Goal: Task Accomplishment & Management: Complete application form

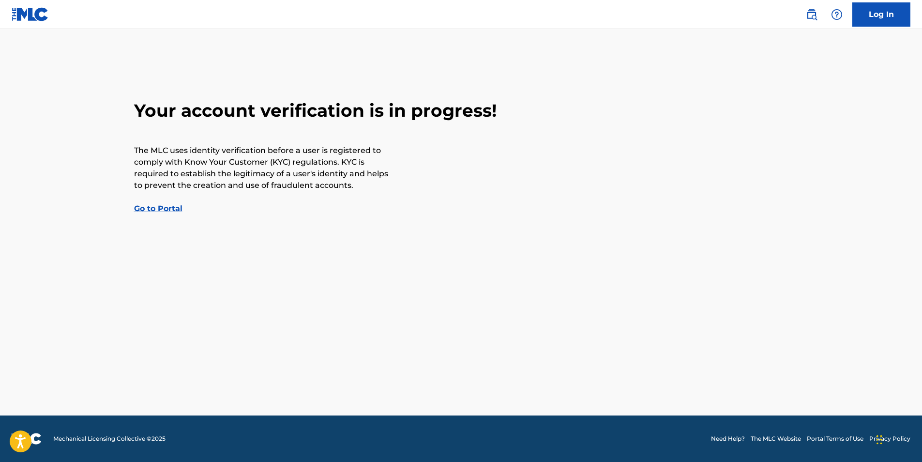
click at [167, 207] on link "Go to Portal" at bounding box center [158, 208] width 48 height 9
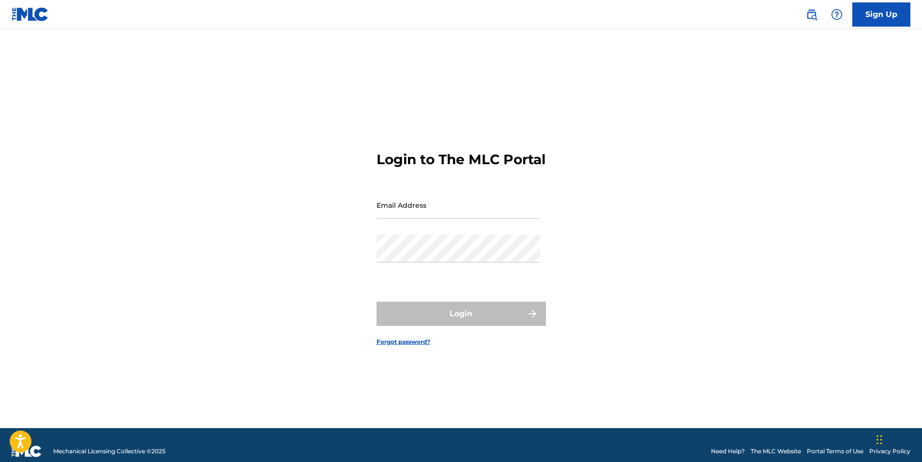
type input "CarolinaRoyaltyPro@gmail.com"
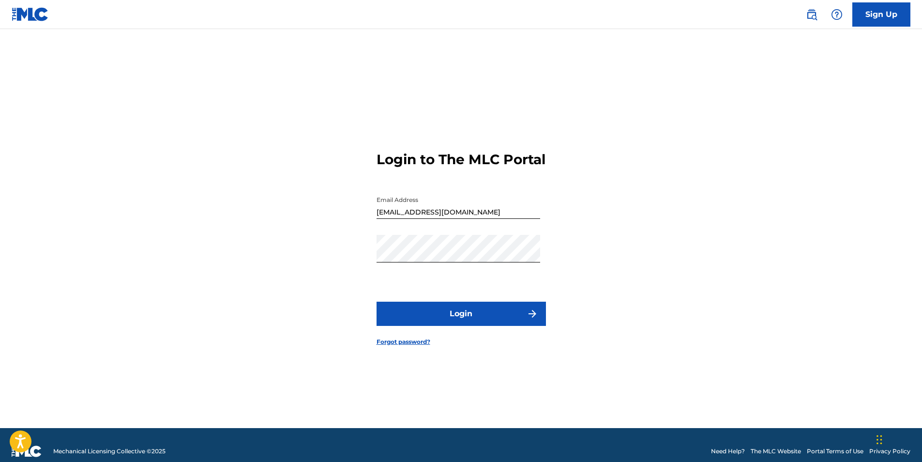
click at [427, 319] on button "Login" at bounding box center [460, 313] width 169 height 24
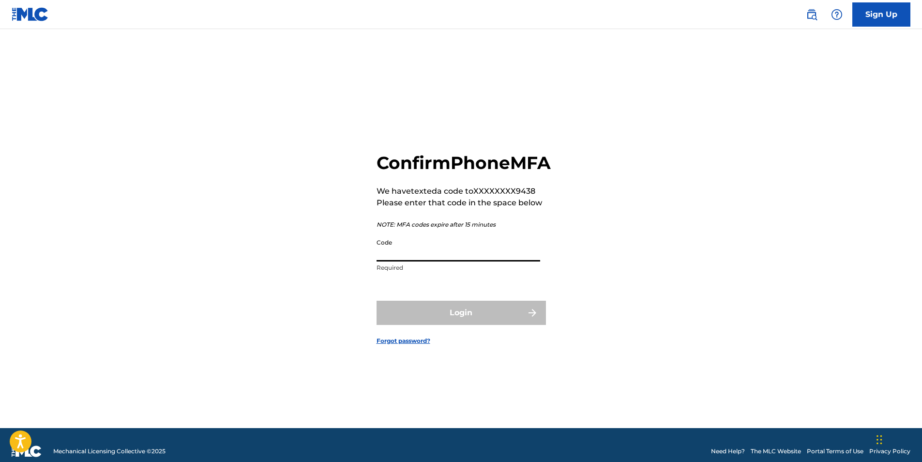
click at [463, 261] on input "Code" at bounding box center [458, 248] width 164 height 28
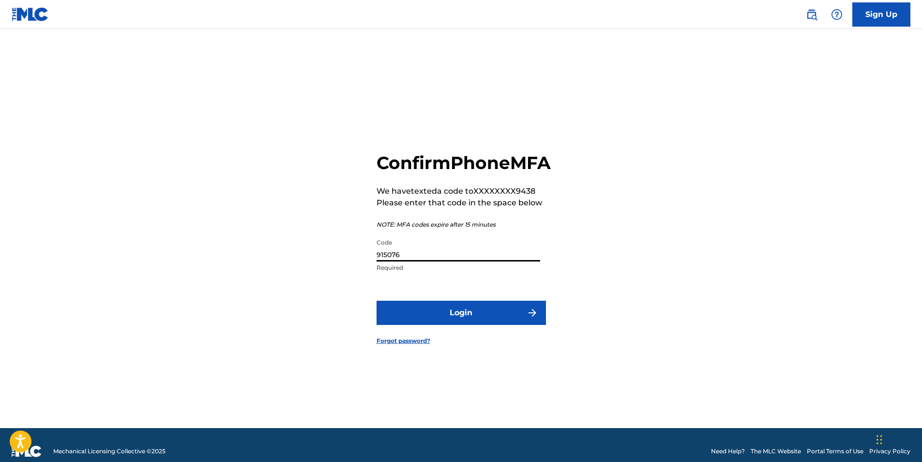
type input "915076"
click at [473, 320] on button "Login" at bounding box center [460, 313] width 169 height 24
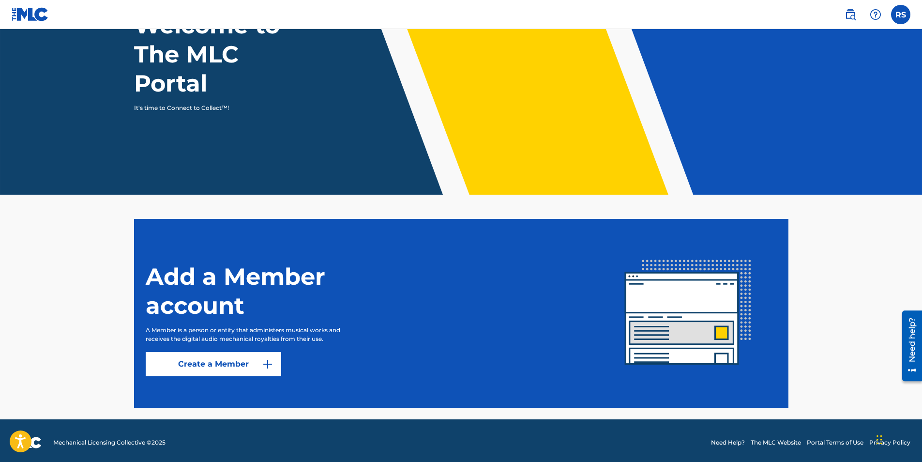
scroll to position [93, 0]
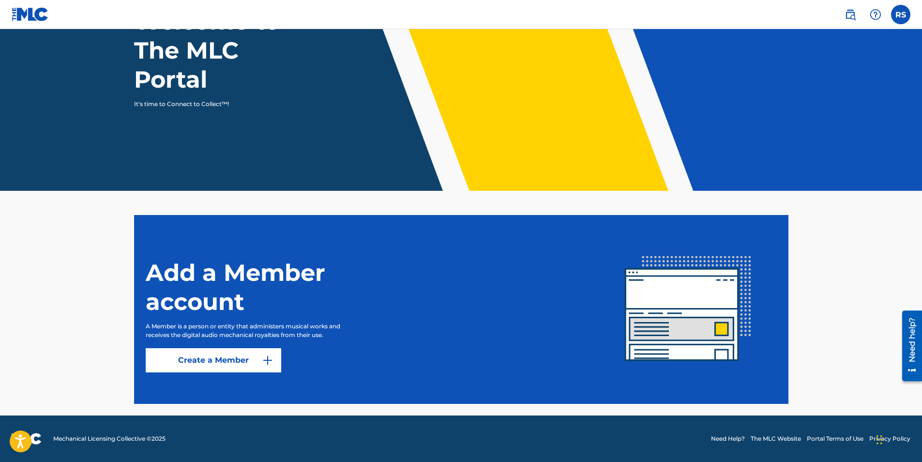
click at [853, 13] on img at bounding box center [850, 15] width 12 height 12
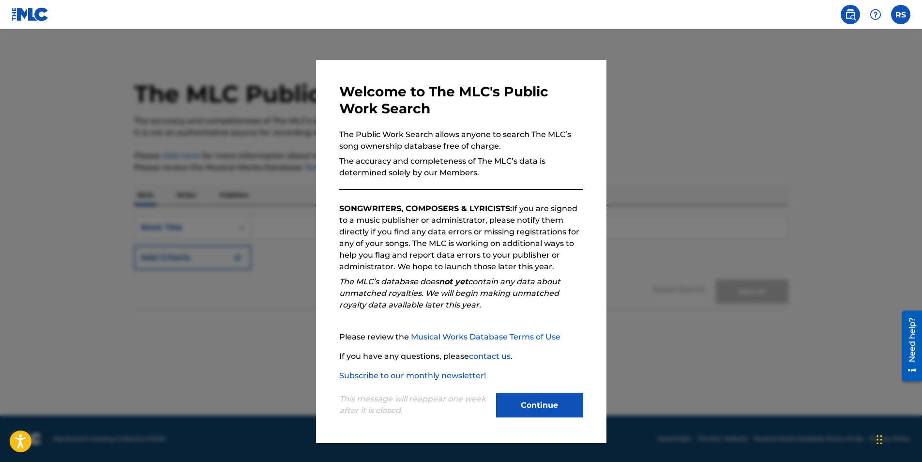
click at [531, 409] on button "Continue" at bounding box center [539, 405] width 87 height 24
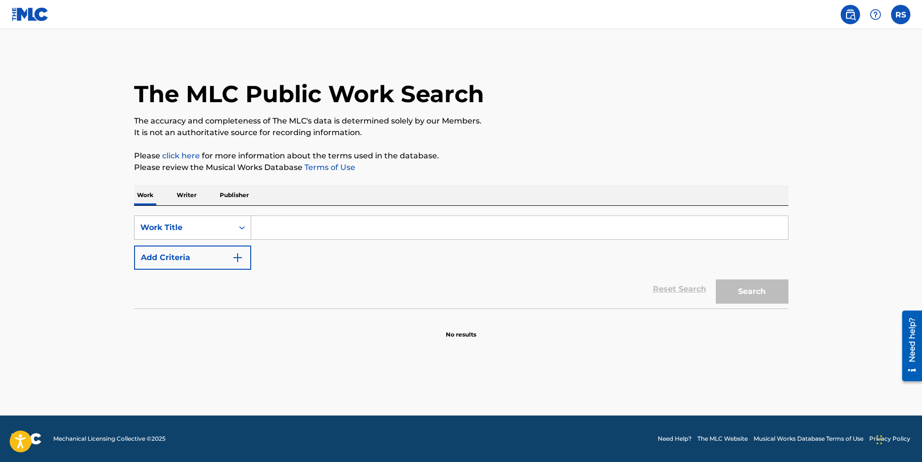
click at [241, 225] on icon "Search Form" at bounding box center [242, 228] width 10 height 10
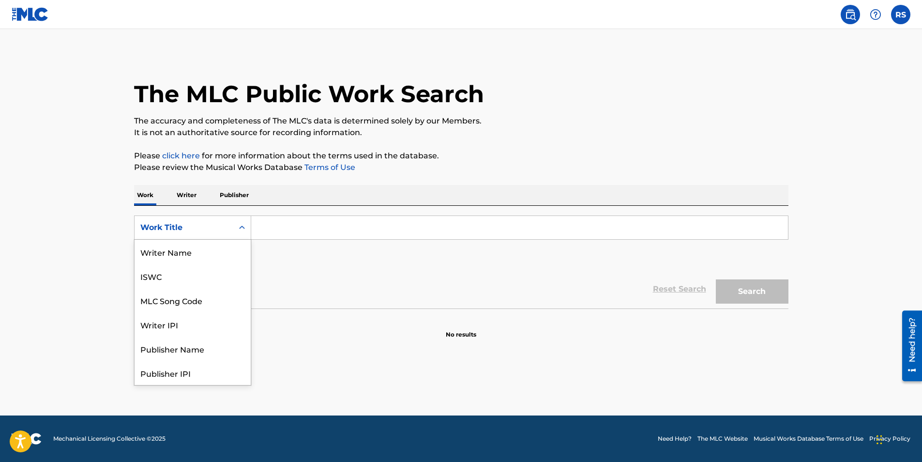
scroll to position [48, 0]
click at [173, 376] on div "Work Title" at bounding box center [193, 373] width 116 height 24
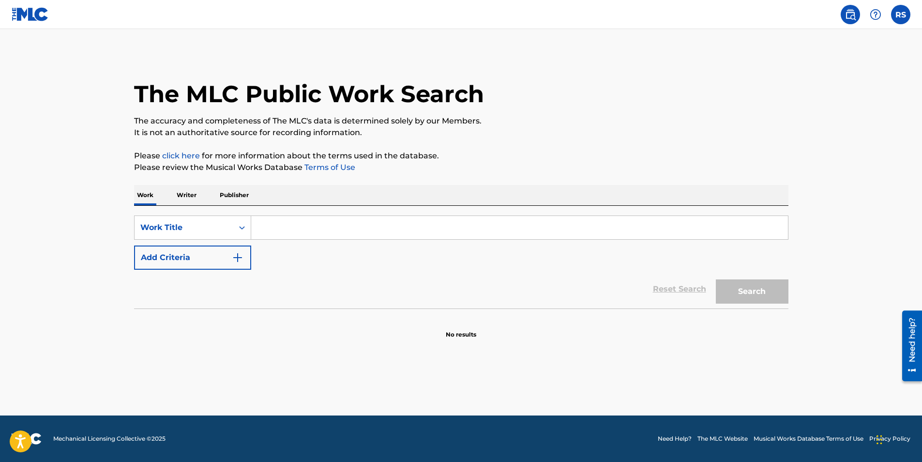
click at [191, 196] on p "Writer" at bounding box center [187, 195] width 26 height 20
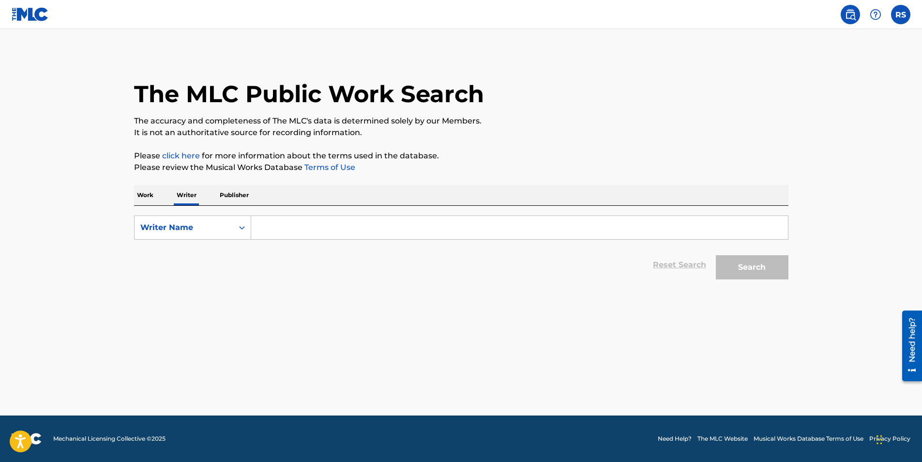
click at [151, 196] on p "Work" at bounding box center [145, 195] width 22 height 20
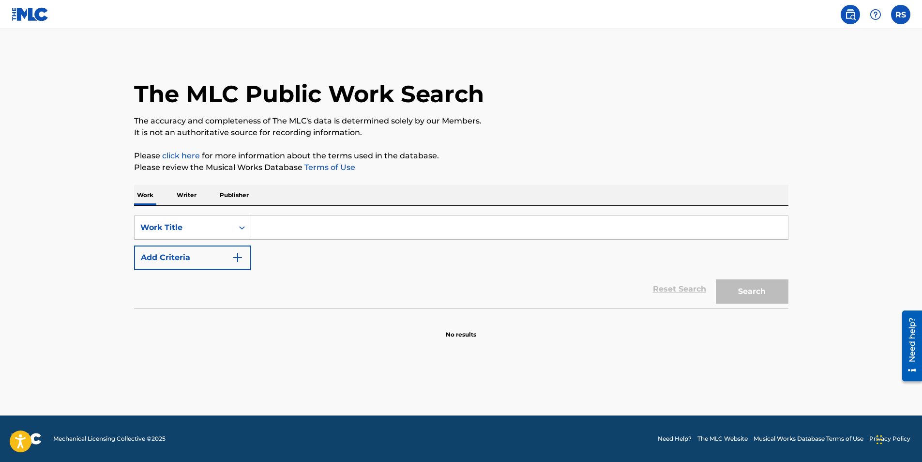
click at [182, 195] on p "Writer" at bounding box center [187, 195] width 26 height 20
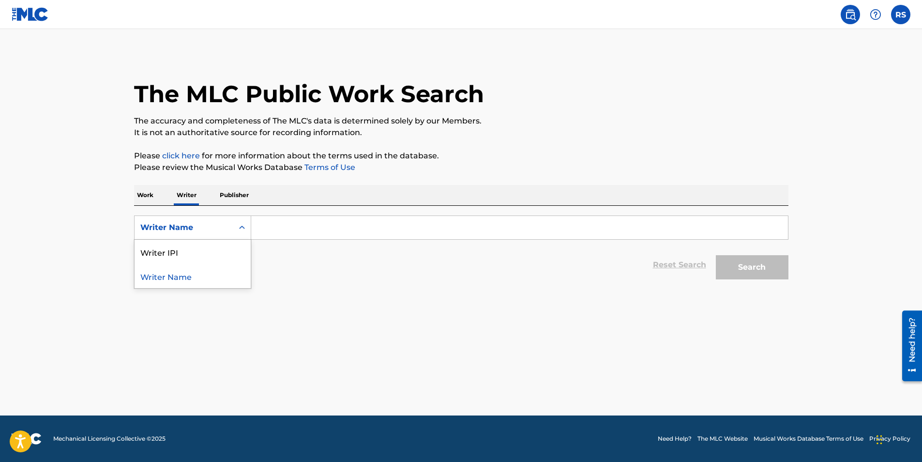
click at [243, 227] on icon "Search Form" at bounding box center [242, 226] width 6 height 3
click at [180, 248] on div "Writer IPI" at bounding box center [193, 252] width 116 height 24
click at [248, 226] on div "Search Form" at bounding box center [241, 227] width 17 height 17
click at [212, 253] on div "Writer Name" at bounding box center [193, 252] width 116 height 24
click at [304, 253] on div "Reset Search Search" at bounding box center [461, 264] width 654 height 39
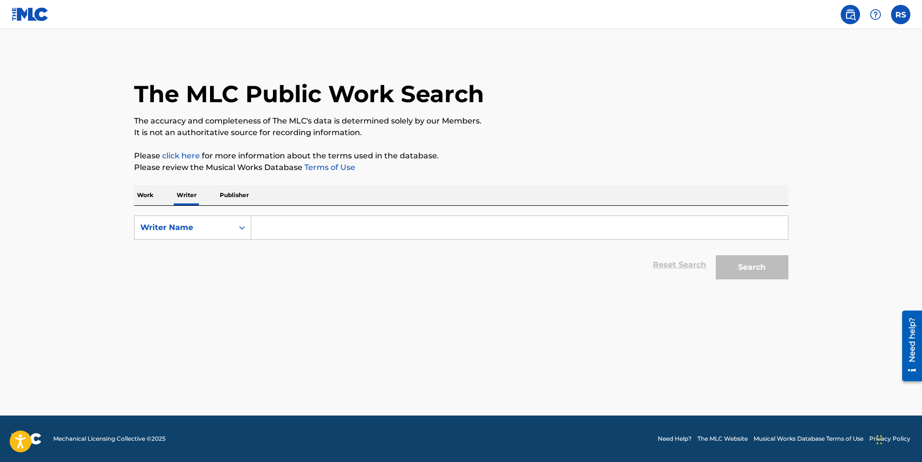
click at [269, 231] on input "Search Form" at bounding box center [519, 227] width 537 height 23
type input "Shelton d. richardson"
click at [746, 263] on button "Search" at bounding box center [752, 267] width 73 height 24
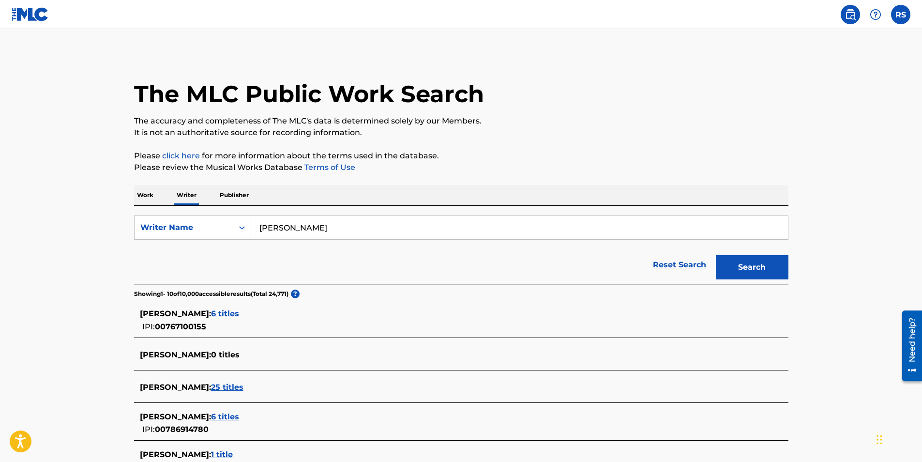
click at [150, 194] on p "Work" at bounding box center [145, 195] width 22 height 20
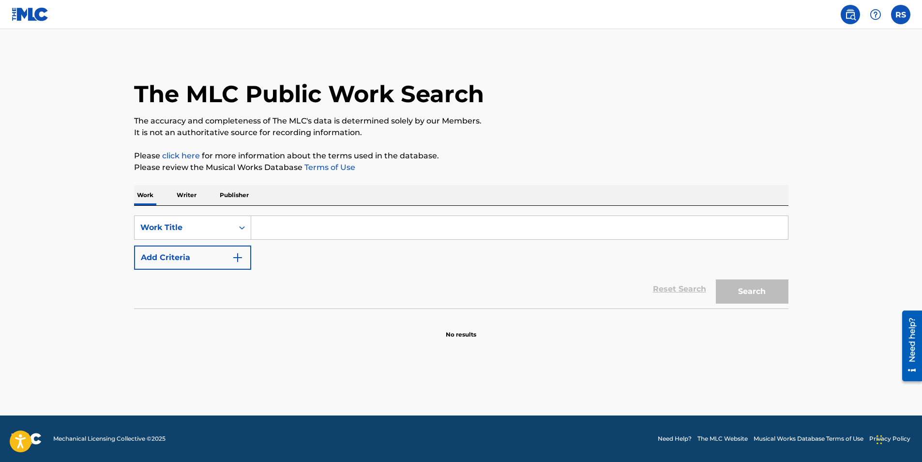
click at [277, 230] on input "Search Form" at bounding box center [519, 227] width 537 height 23
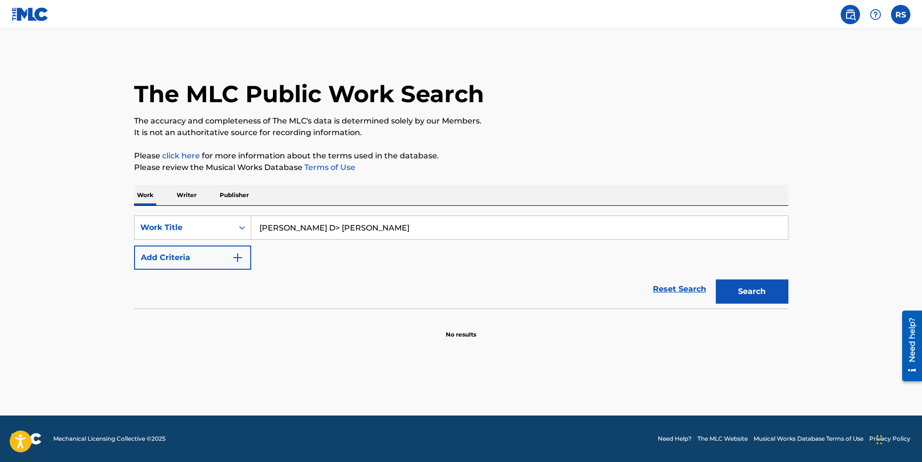
click at [301, 229] on input "Shelton D> Richardson" at bounding box center [519, 227] width 537 height 23
type input "Shelton D. Richardson"
click at [754, 289] on button "Search" at bounding box center [752, 291] width 73 height 24
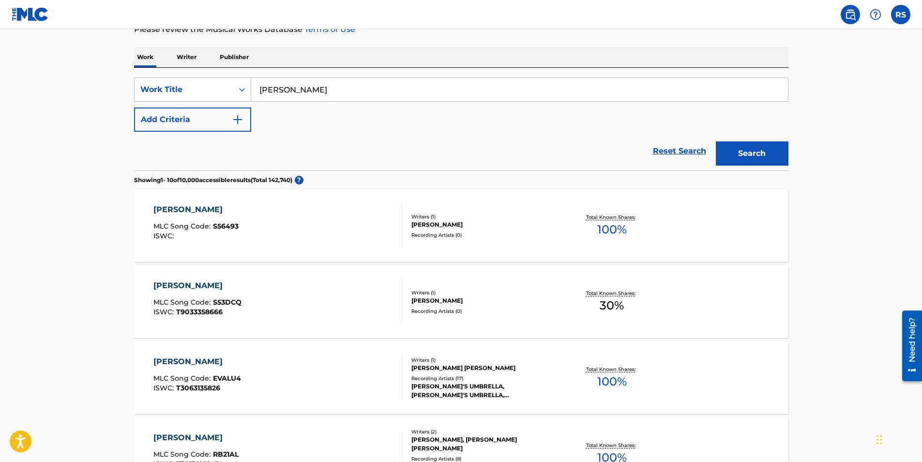
scroll to position [145, 0]
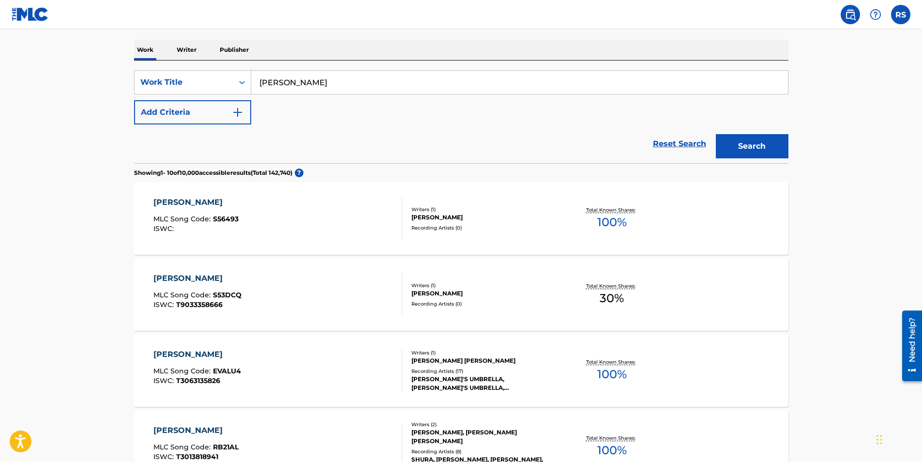
click at [238, 112] on img "Search Form" at bounding box center [238, 112] width 12 height 12
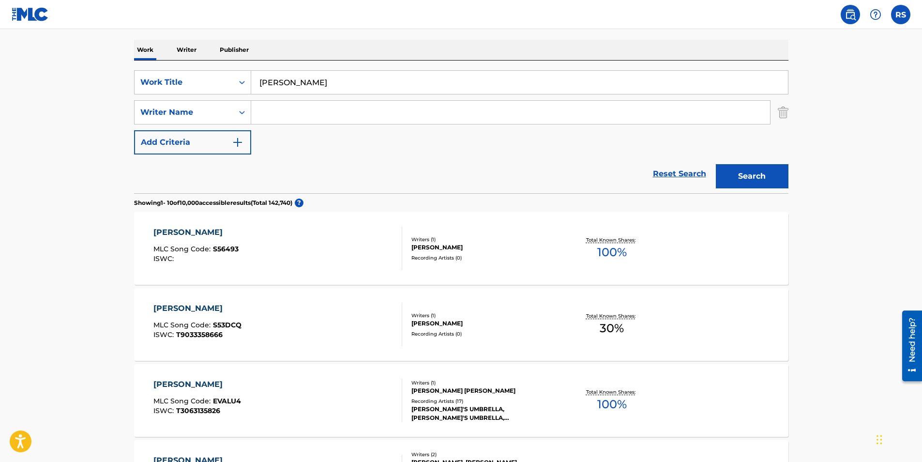
drag, startPoint x: 348, startPoint y: 82, endPoint x: 251, endPoint y: 96, distance: 98.2
click at [251, 96] on div "SearchWithCriteria9eab3d76-a967-43d9-87e9-84292cada6ff Work Title Shelton D. Ri…" at bounding box center [461, 112] width 654 height 84
click at [269, 113] on input "Search Form" at bounding box center [510, 112] width 519 height 23
type input "Shelton D. Richardson"
click at [755, 174] on div "Search" at bounding box center [749, 173] width 77 height 39
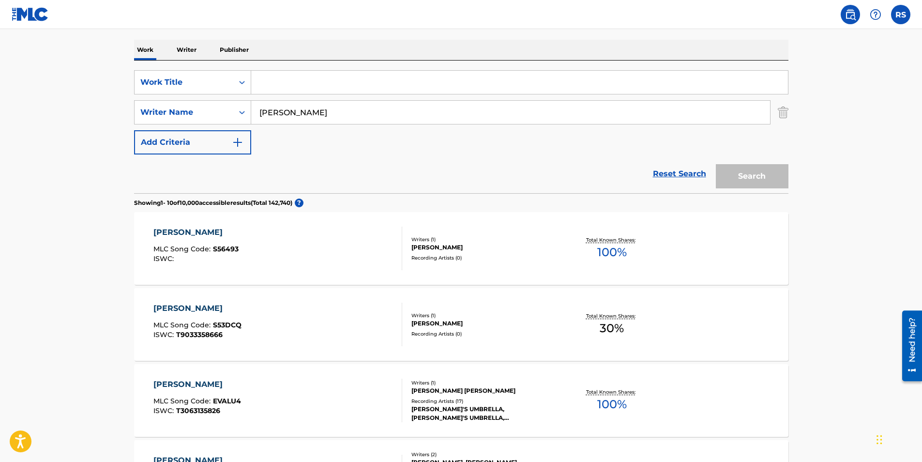
click at [440, 116] on input "Shelton D. Richardson" at bounding box center [510, 112] width 519 height 23
click at [356, 85] on input "Search Form" at bounding box center [519, 82] width 537 height 23
click at [749, 173] on button "Search" at bounding box center [752, 176] width 73 height 24
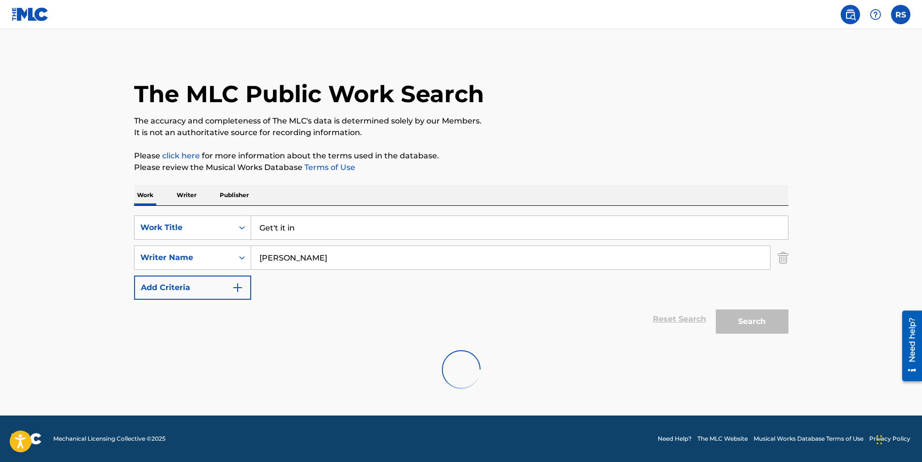
scroll to position [0, 0]
click at [279, 225] on input "Get't it in" at bounding box center [519, 227] width 537 height 23
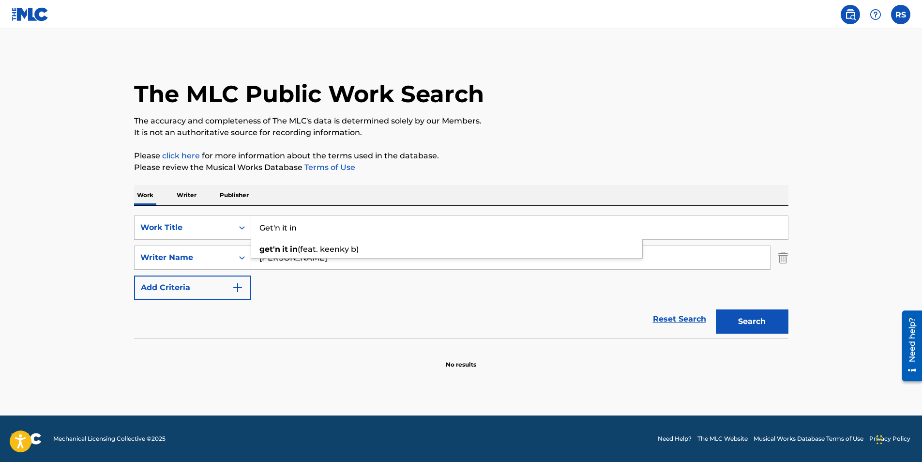
type input "Get'n it in"
click at [391, 291] on div "SearchWithCriteria9eab3d76-a967-43d9-87e9-84292cada6ff Work Title Get'n it in S…" at bounding box center [461, 257] width 654 height 84
click at [750, 328] on button "Search" at bounding box center [752, 321] width 73 height 24
click at [239, 287] on img "Search Form" at bounding box center [238, 288] width 12 height 12
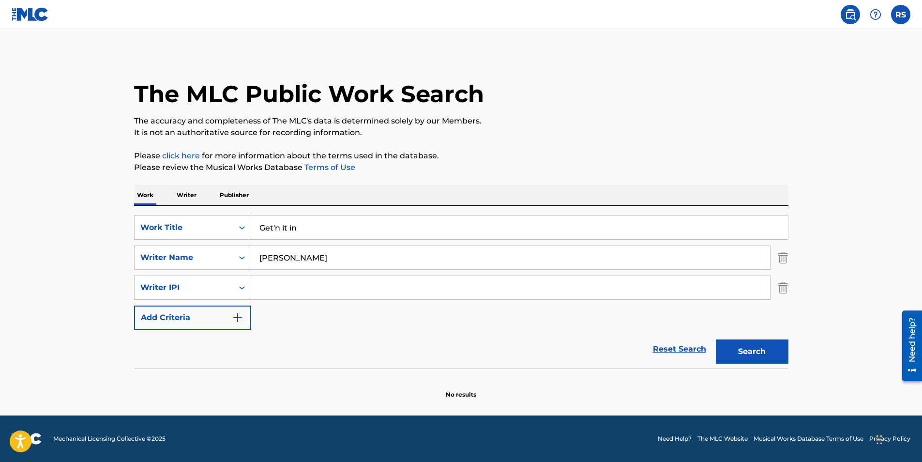
click at [236, 318] on img "Search Form" at bounding box center [238, 318] width 12 height 12
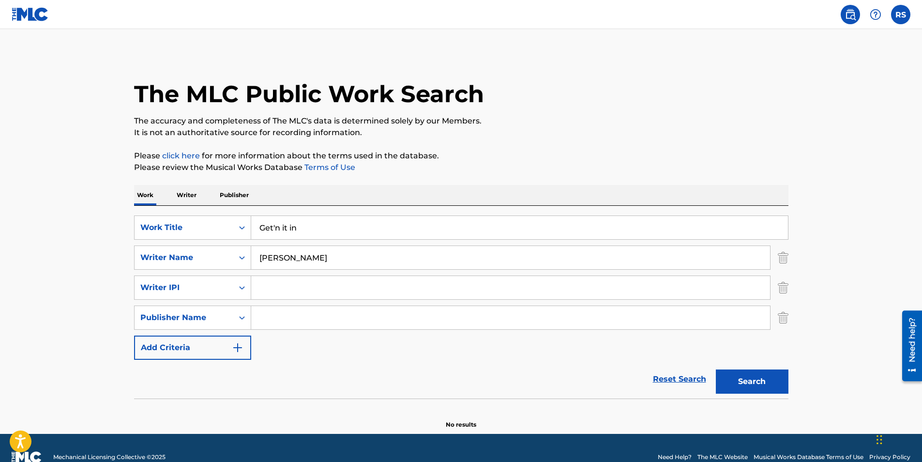
click at [302, 255] on input "Shelton D. Richardson" at bounding box center [510, 257] width 519 height 23
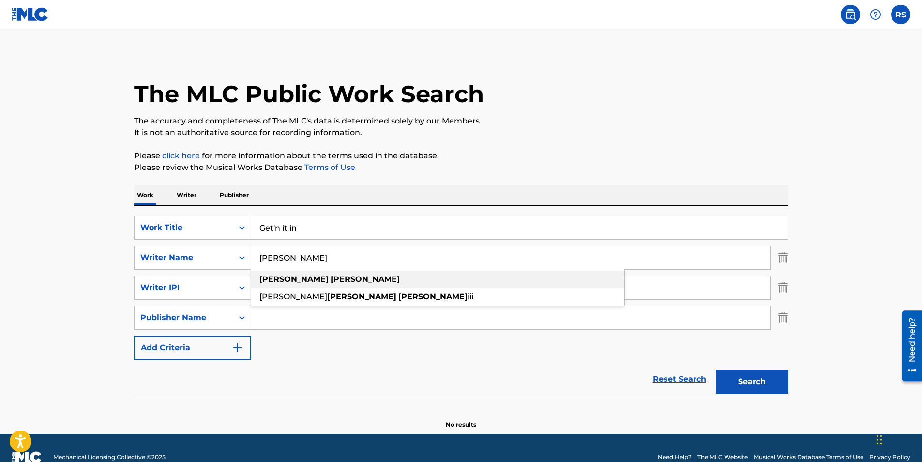
click at [361, 277] on div "shelton richardson" at bounding box center [437, 278] width 373 height 17
type input "shelton richardson"
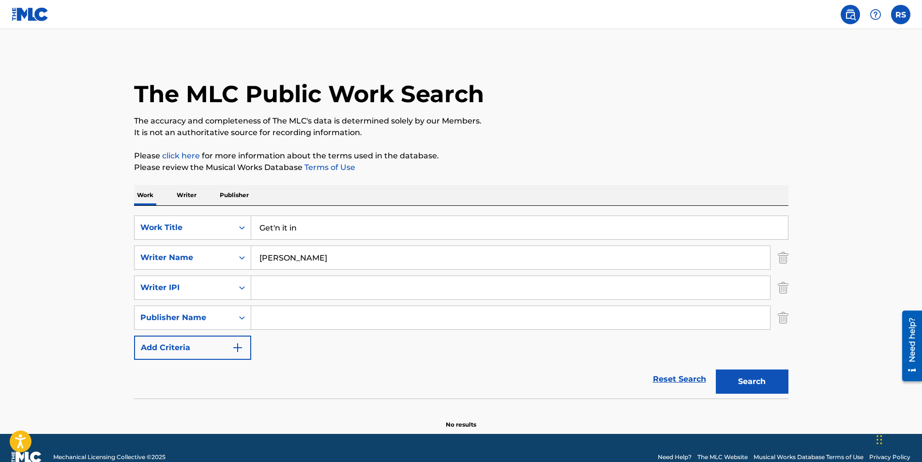
click at [743, 386] on button "Search" at bounding box center [752, 381] width 73 height 24
click at [239, 344] on img "Search Form" at bounding box center [238, 348] width 12 height 12
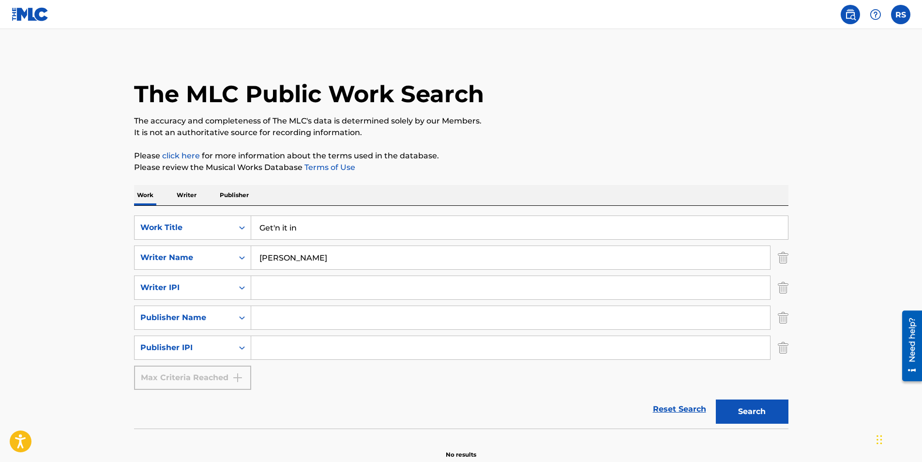
click at [238, 376] on div "Max Criteria Reached" at bounding box center [192, 377] width 117 height 24
click at [241, 316] on icon "Search Form" at bounding box center [242, 318] width 10 height 10
click at [196, 366] on div "Publisher Name" at bounding box center [193, 366] width 116 height 24
click at [279, 317] on input "Search Form" at bounding box center [510, 317] width 519 height 23
type input "Rayvasquez Shuler"
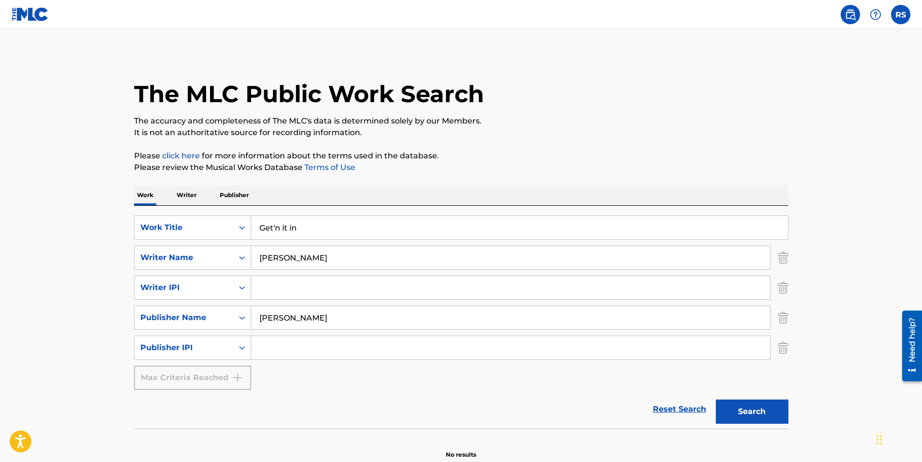
click at [765, 413] on button "Search" at bounding box center [752, 411] width 73 height 24
click at [190, 194] on p "Writer" at bounding box center [187, 195] width 26 height 20
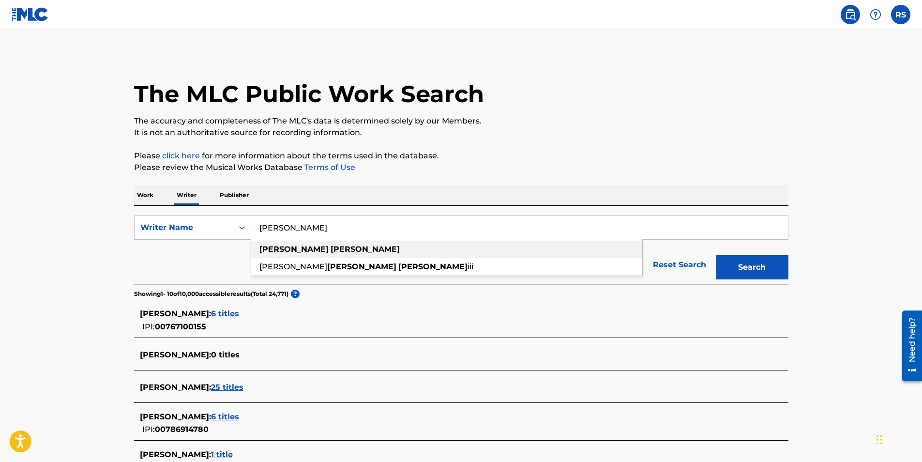
click at [365, 252] on div "shelton richardson" at bounding box center [446, 248] width 391 height 17
type input "shelton richardson"
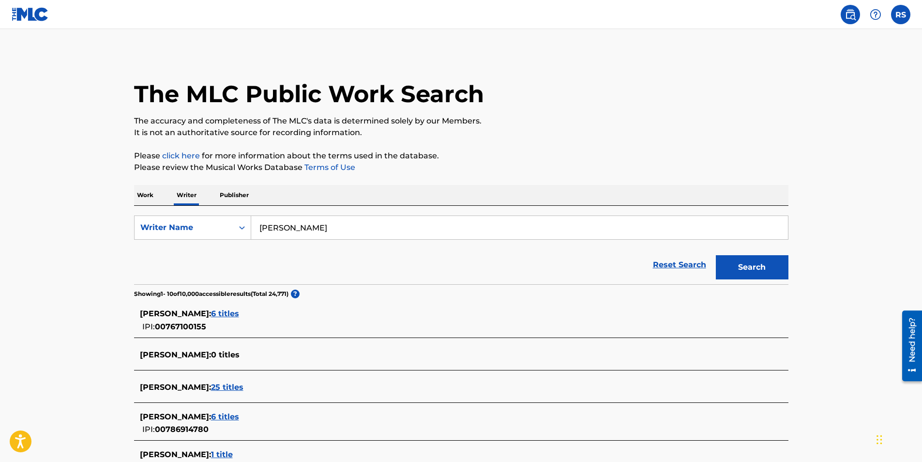
click at [733, 262] on button "Search" at bounding box center [752, 267] width 73 height 24
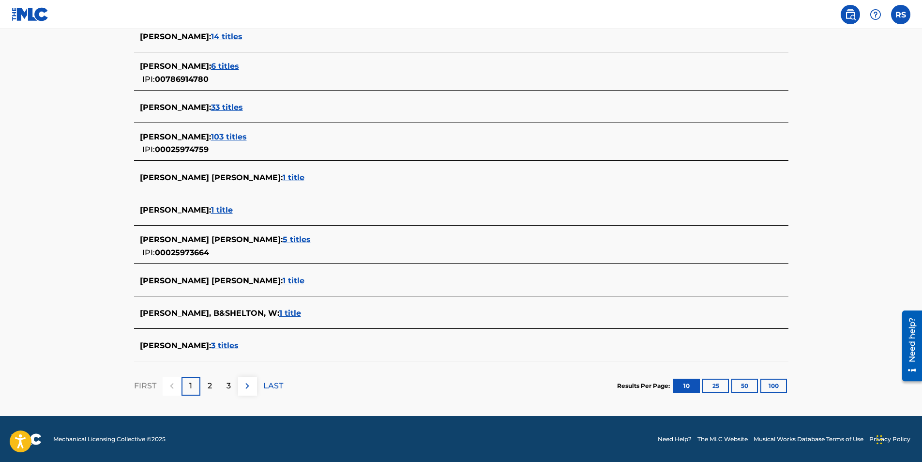
scroll to position [280, 0]
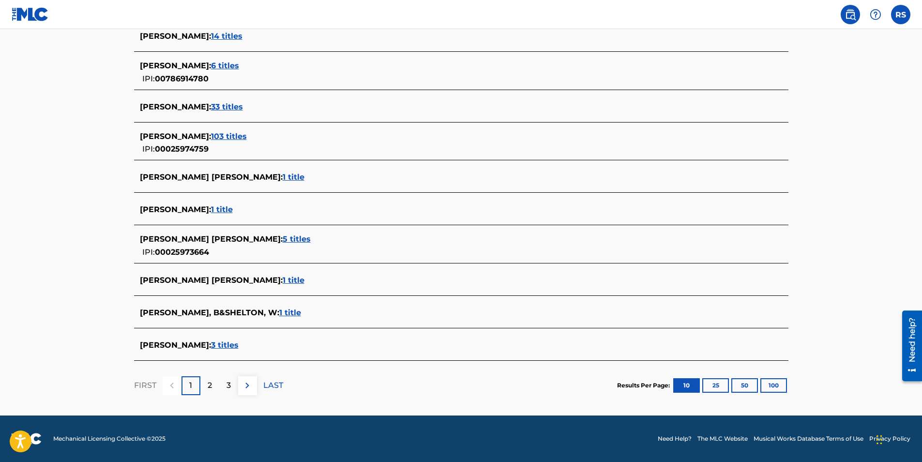
click at [239, 342] on span "3 titles" at bounding box center [225, 344] width 28 height 9
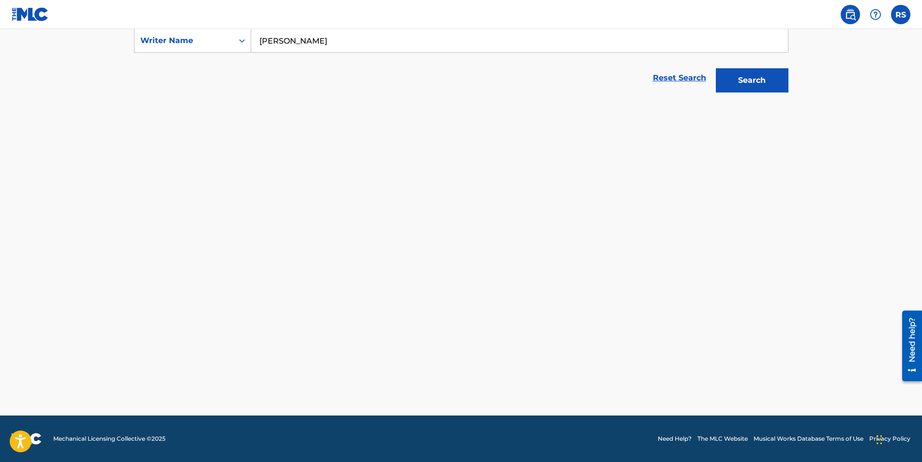
scroll to position [187, 0]
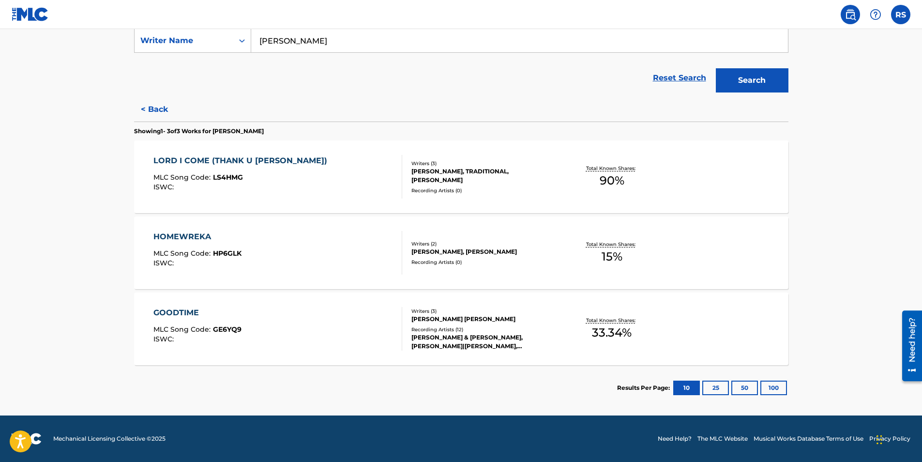
click at [214, 160] on div "LORD I COME (THANK U JESUS)" at bounding box center [242, 161] width 179 height 12
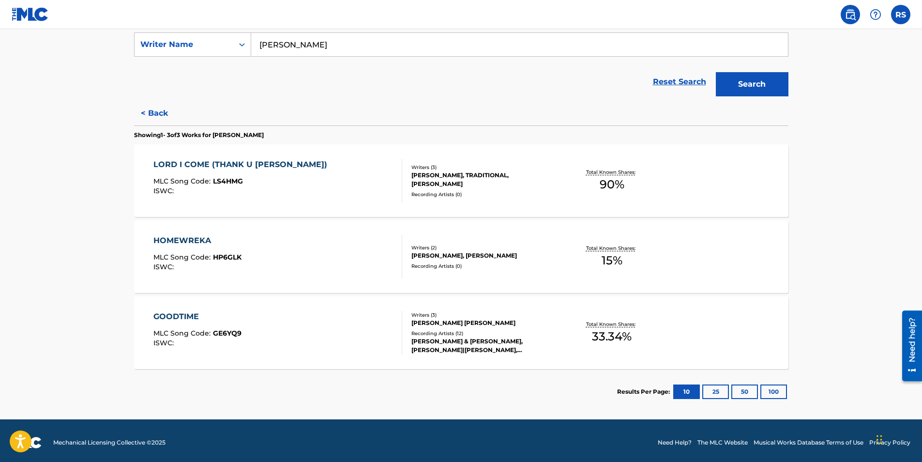
scroll to position [187, 0]
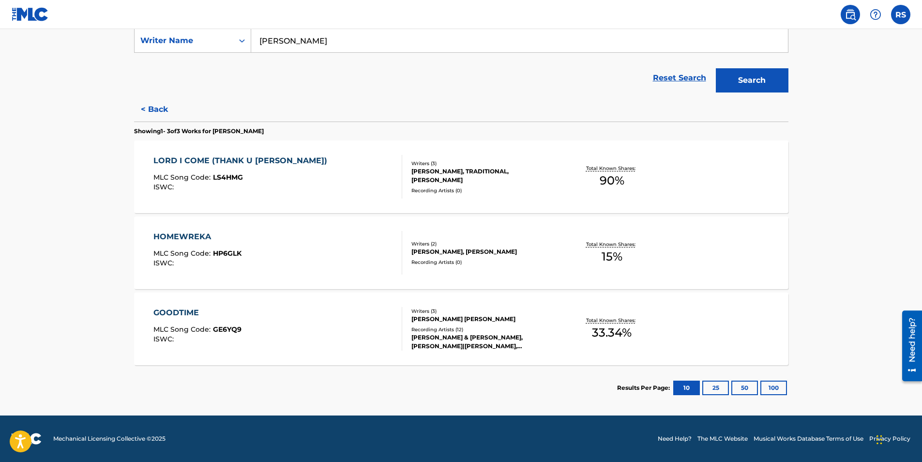
click at [648, 329] on div "Total Known Shares: 33.34 %" at bounding box center [611, 329] width 109 height 30
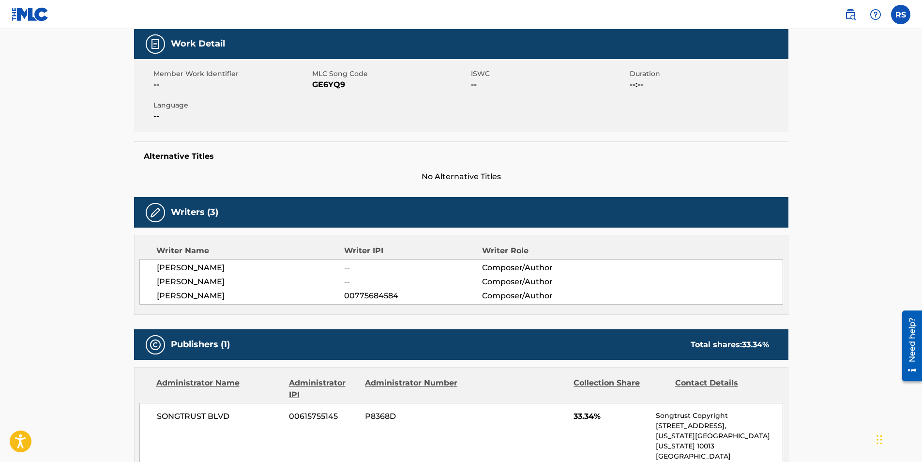
scroll to position [153, 0]
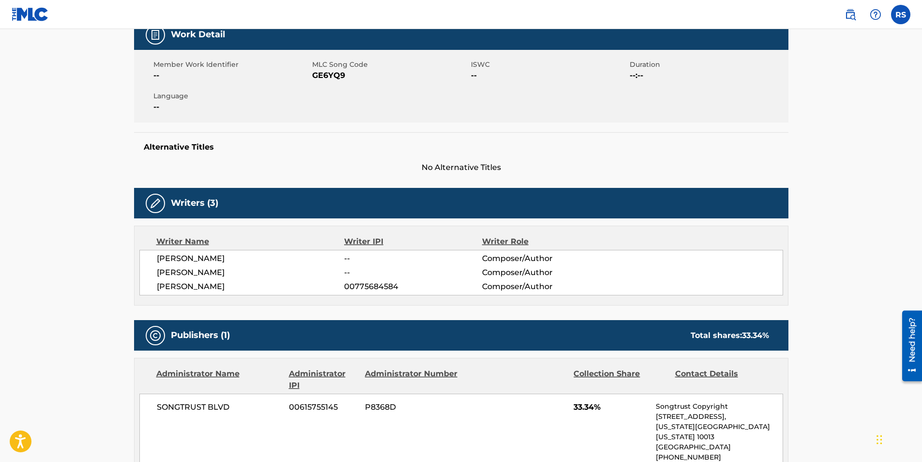
click at [191, 202] on h5 "Writers (3)" at bounding box center [194, 202] width 47 height 11
click at [153, 210] on div at bounding box center [155, 203] width 19 height 19
click at [154, 203] on img at bounding box center [156, 203] width 12 height 12
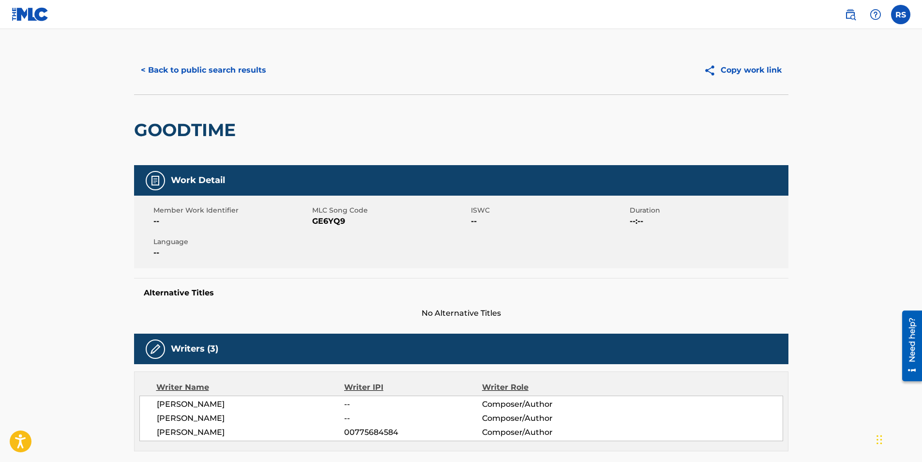
scroll to position [0, 0]
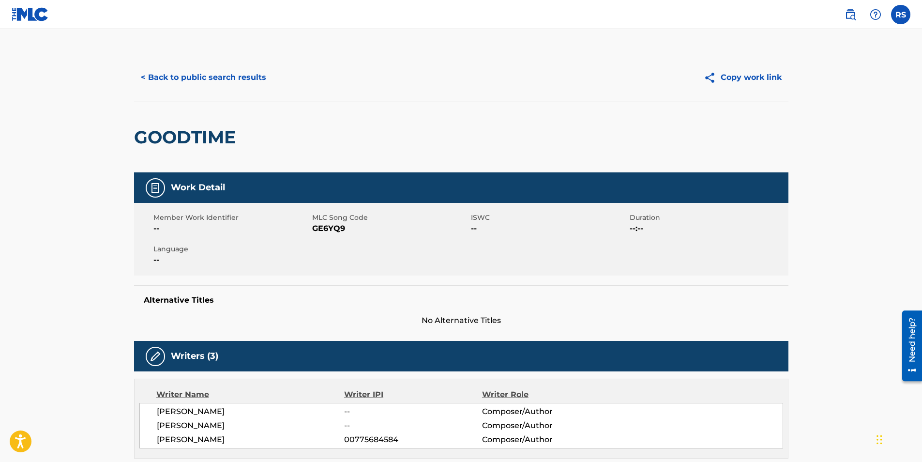
click at [163, 78] on button "< Back to public search results" at bounding box center [203, 77] width 139 height 24
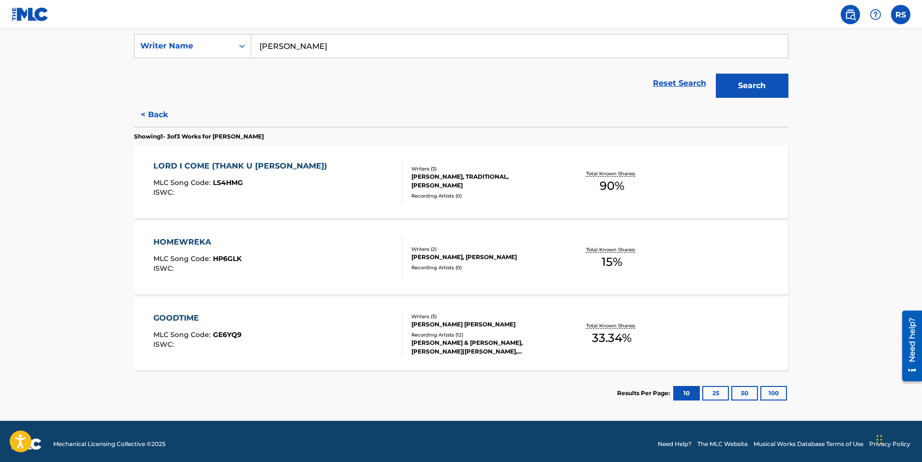
scroll to position [187, 0]
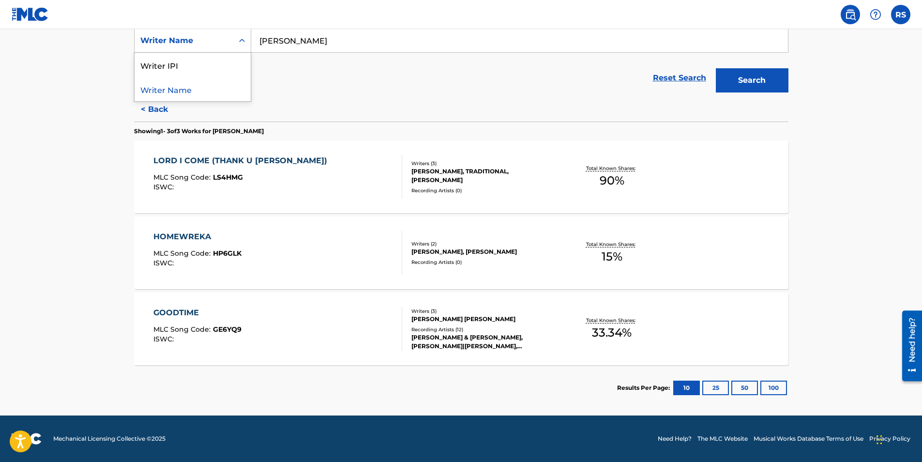
click at [242, 40] on icon "Search Form" at bounding box center [242, 41] width 10 height 10
click at [225, 57] on div "Writer IPI" at bounding box center [193, 65] width 116 height 24
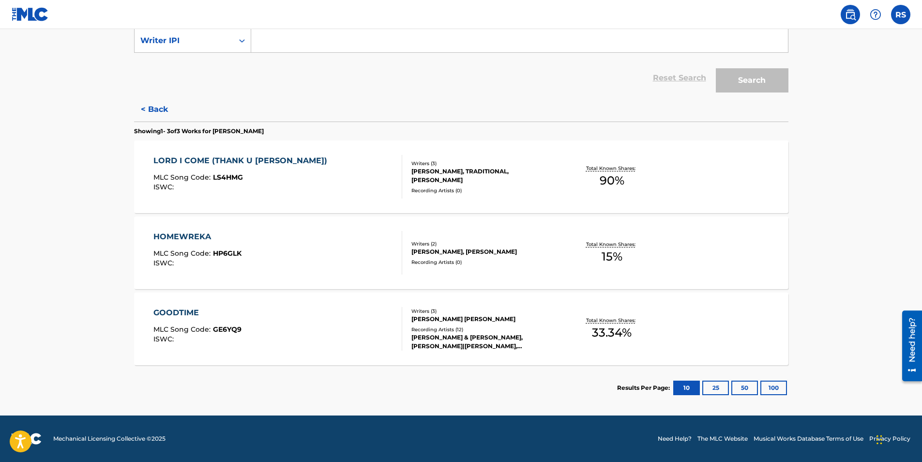
click at [607, 84] on div "Reset Search Search" at bounding box center [461, 78] width 654 height 39
click at [184, 144] on div "LORD I COME (THANK U JESUS) MLC Song Code : LS4HMG ISWC : Writers ( 3 ) SHELTON…" at bounding box center [461, 176] width 654 height 73
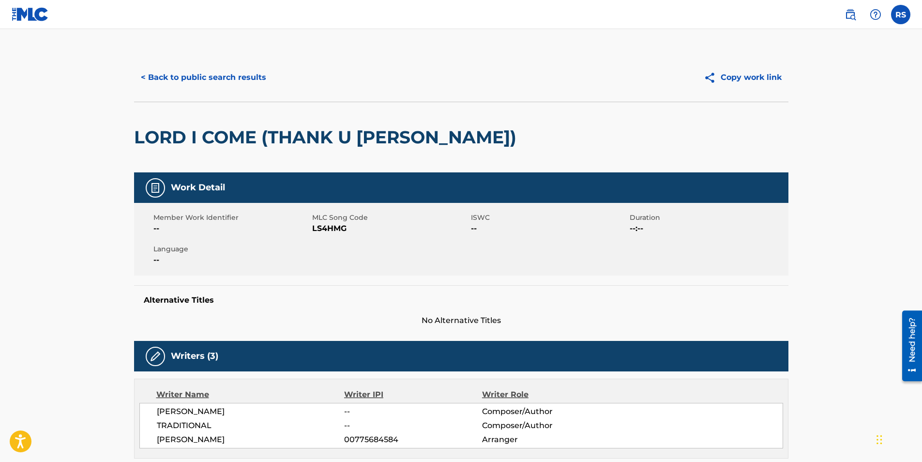
click at [194, 185] on h5 "Work Detail" at bounding box center [198, 187] width 54 height 11
click at [160, 189] on img at bounding box center [156, 188] width 12 height 12
click at [146, 187] on div at bounding box center [155, 187] width 19 height 19
click at [28, 14] on img at bounding box center [30, 14] width 37 height 14
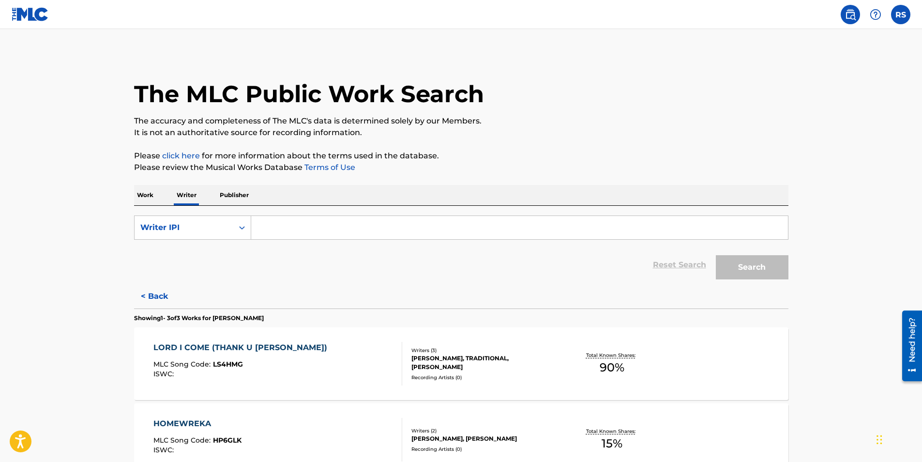
click at [267, 228] on input "Search Form" at bounding box center [519, 227] width 537 height 23
paste input "828254426"
type input "828254426"
click at [744, 269] on button "Search" at bounding box center [752, 267] width 73 height 24
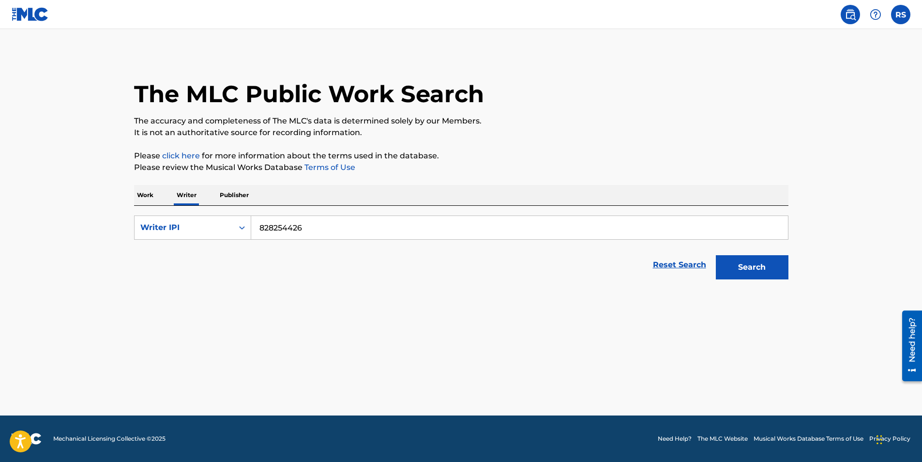
click at [227, 191] on p "Publisher" at bounding box center [234, 195] width 35 height 20
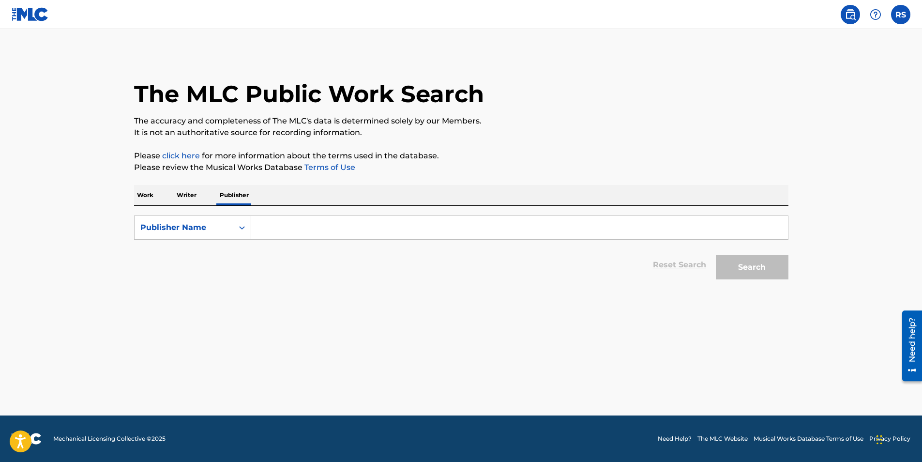
click at [275, 228] on input "Search Form" at bounding box center [519, 227] width 537 height 23
paste input "828254426"
type input "828254426"
click at [760, 270] on button "Search" at bounding box center [752, 267] width 73 height 24
click at [137, 195] on p "Work" at bounding box center [145, 195] width 22 height 20
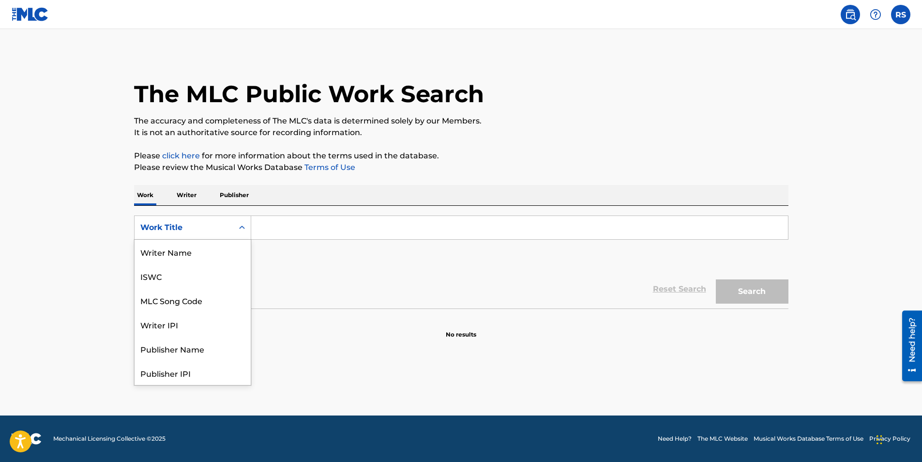
click at [242, 228] on icon "Search Form" at bounding box center [242, 228] width 10 height 10
click at [223, 270] on div "Writer IPI" at bounding box center [193, 276] width 116 height 24
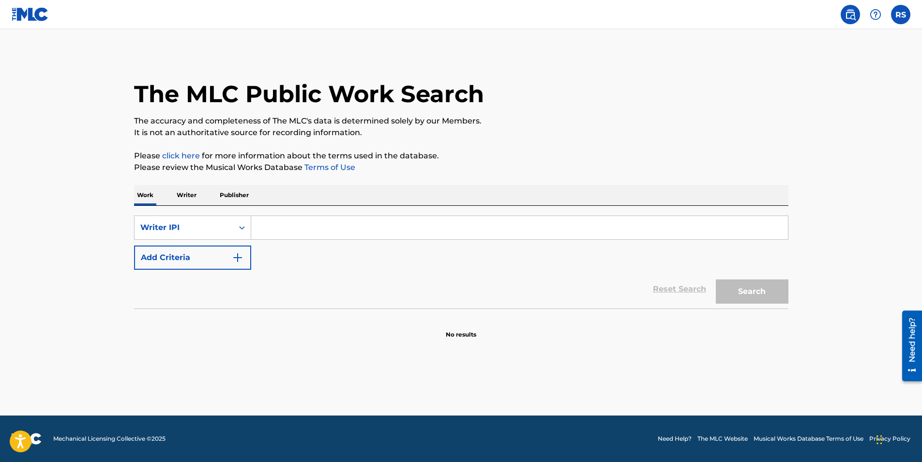
paste input "828254426"
type input "828254426"
click at [757, 292] on button "Search" at bounding box center [752, 291] width 73 height 24
click at [242, 225] on icon "Search Form" at bounding box center [242, 228] width 10 height 10
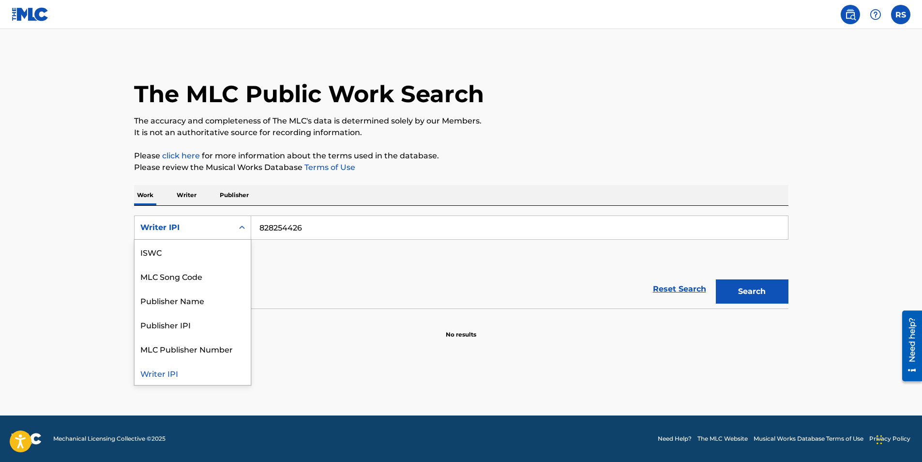
click at [181, 373] on div "Writer IPI" at bounding box center [193, 373] width 116 height 24
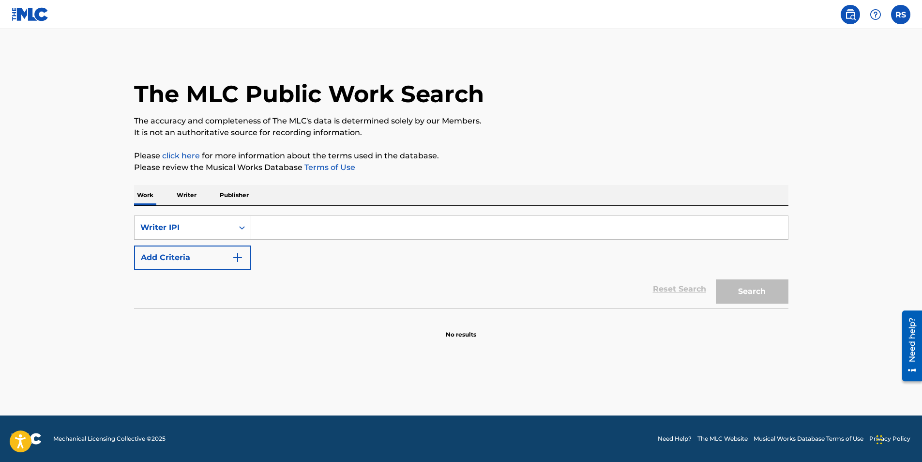
click at [272, 276] on div "Reset Search Search" at bounding box center [461, 289] width 654 height 39
click at [280, 234] on input "Search Form" at bounding box center [519, 227] width 537 height 23
paste input "828254426"
type input "828254426"
click at [751, 285] on button "Search" at bounding box center [752, 291] width 73 height 24
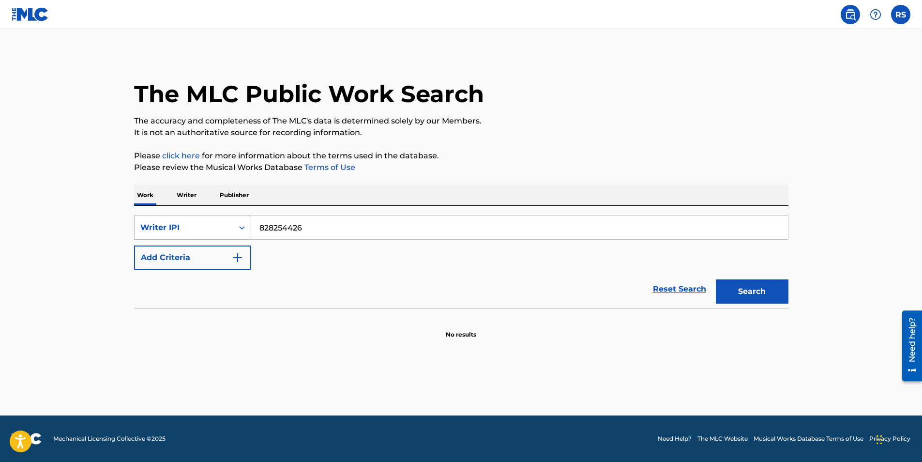
click at [222, 231] on div "Writer IPI" at bounding box center [183, 228] width 87 height 12
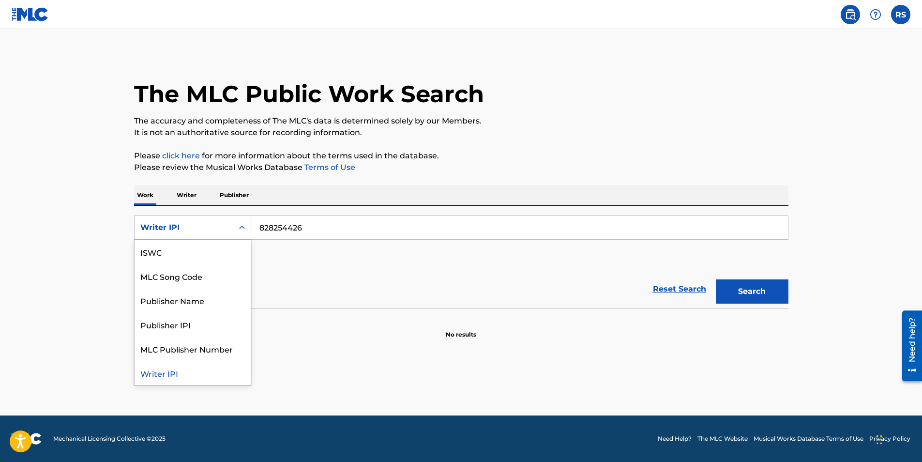
click at [200, 372] on div "Writer IPI" at bounding box center [193, 373] width 116 height 24
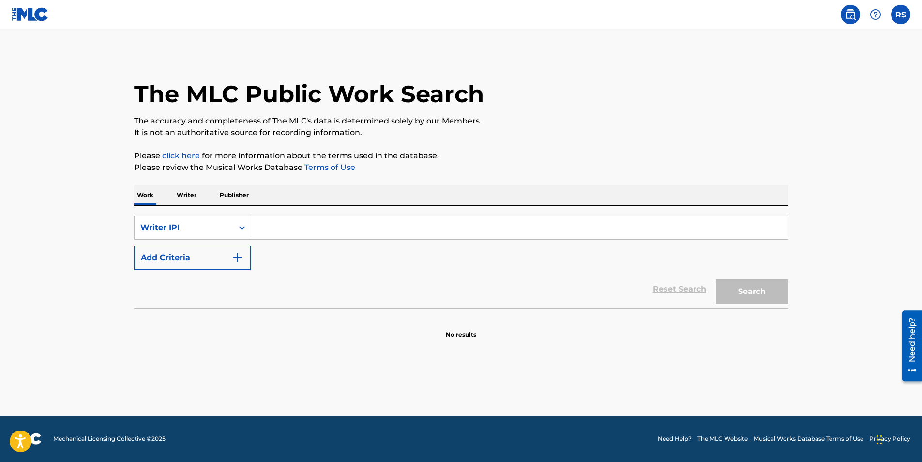
click at [273, 228] on input "Search Form" at bounding box center [519, 227] width 537 height 23
paste input "828254426"
type input "828254426"
click at [759, 297] on button "Search" at bounding box center [752, 291] width 73 height 24
click at [256, 228] on input "828254426" at bounding box center [519, 227] width 537 height 23
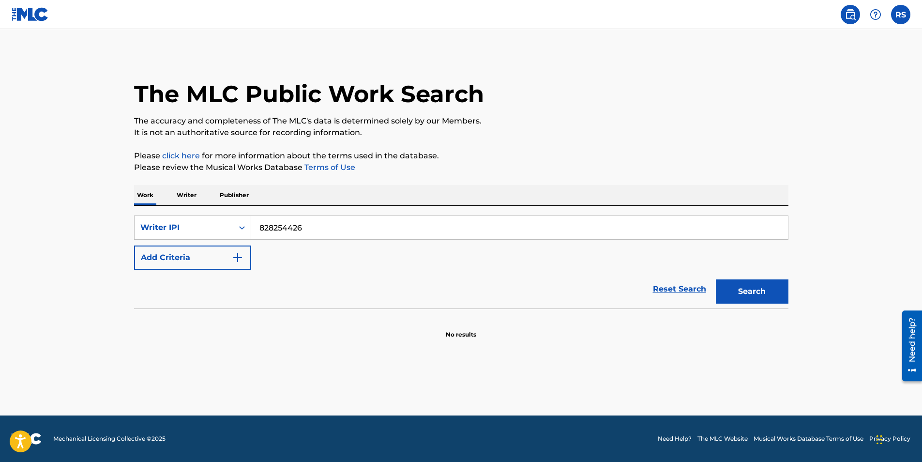
click at [191, 193] on p "Writer" at bounding box center [187, 195] width 26 height 20
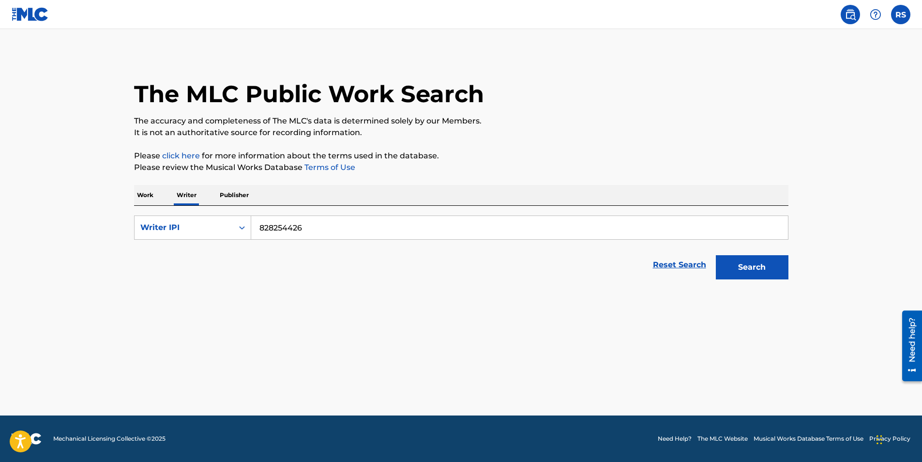
click at [242, 192] on p "Publisher" at bounding box center [234, 195] width 35 height 20
click at [243, 226] on icon "Search Form" at bounding box center [242, 228] width 10 height 10
click at [232, 249] on div "Publisher IPI" at bounding box center [193, 252] width 116 height 24
paste input "828254426"
type input "828254426"
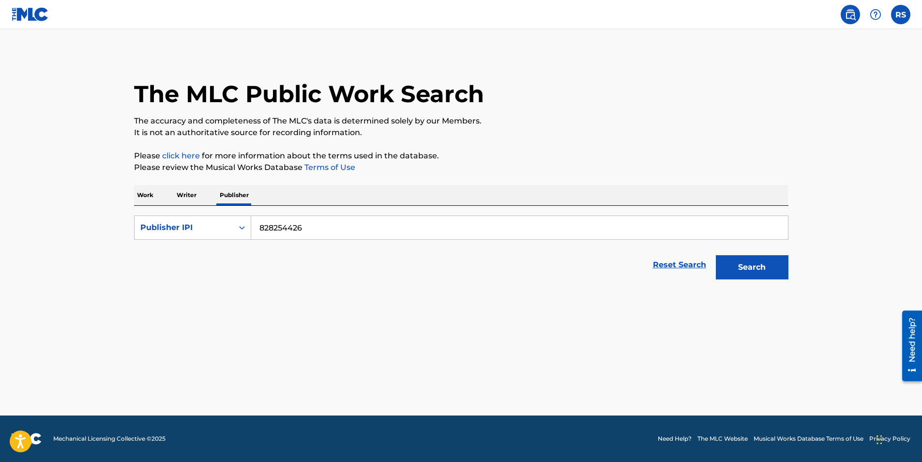
click at [777, 264] on button "Search" at bounding box center [752, 267] width 73 height 24
click at [684, 266] on link "Reset Search" at bounding box center [679, 264] width 63 height 21
paste input "828254426"
type input "828254426"
click at [755, 268] on button "Search" at bounding box center [752, 267] width 73 height 24
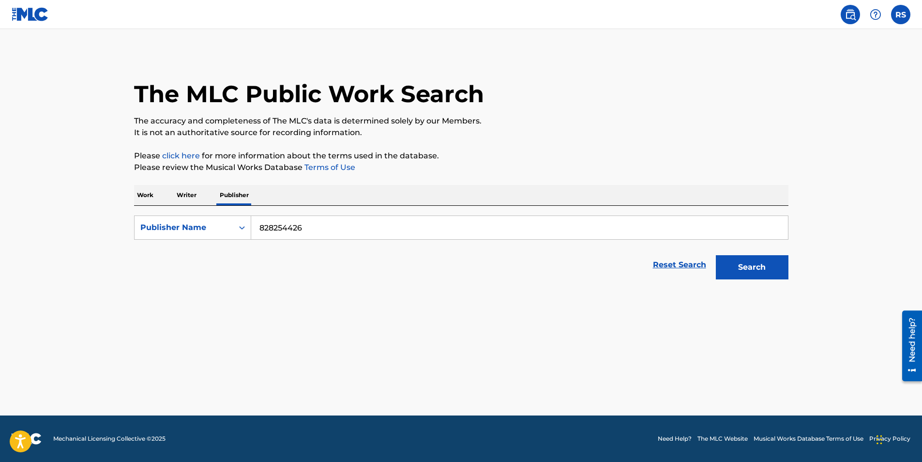
click at [185, 196] on p "Writer" at bounding box center [187, 195] width 26 height 20
drag, startPoint x: 318, startPoint y: 230, endPoint x: 256, endPoint y: 230, distance: 61.9
click at [256, 230] on input "828254426" at bounding box center [519, 227] width 537 height 23
paste input "4801959"
type input "4801959"
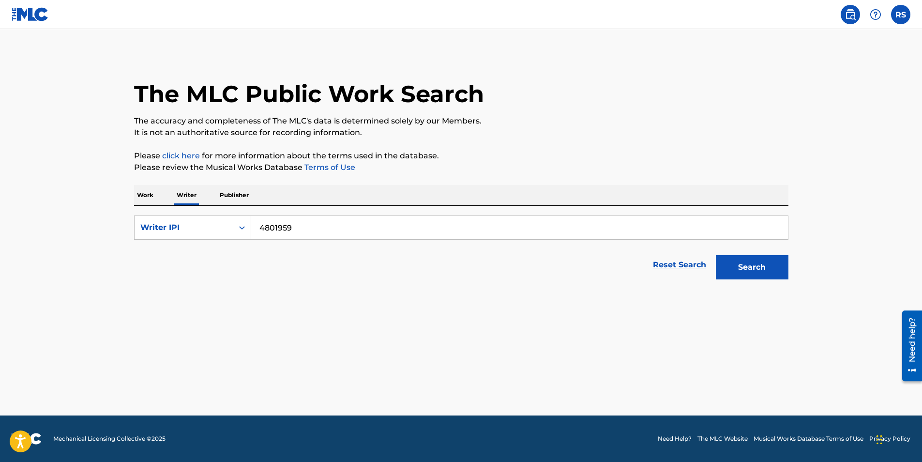
click at [734, 265] on button "Search" at bounding box center [752, 267] width 73 height 24
click at [186, 155] on link "click here" at bounding box center [181, 155] width 38 height 9
click at [227, 197] on p "Publisher" at bounding box center [234, 195] width 35 height 20
drag, startPoint x: 310, startPoint y: 229, endPoint x: 228, endPoint y: 239, distance: 82.3
click at [228, 239] on div "SearchWithCriteria07bc2d6f-1294-493e-a471-371ce6c745f4 Publisher Name 828254426" at bounding box center [461, 227] width 654 height 24
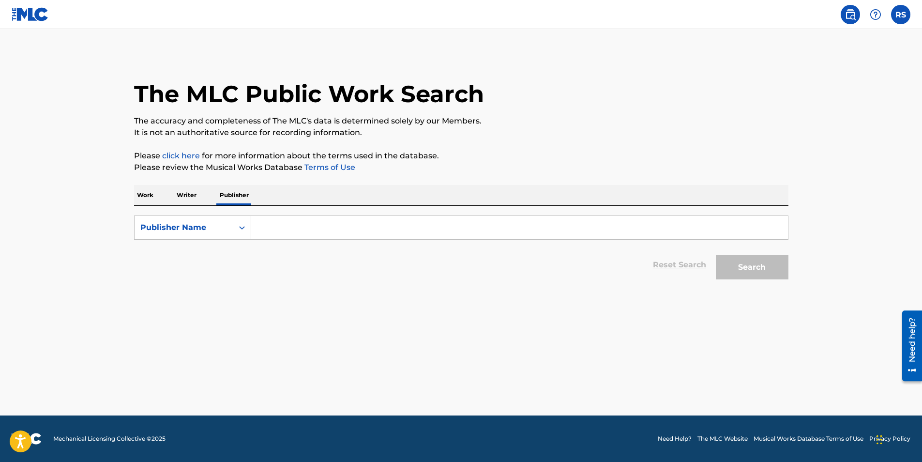
click at [185, 196] on p "Writer" at bounding box center [187, 195] width 26 height 20
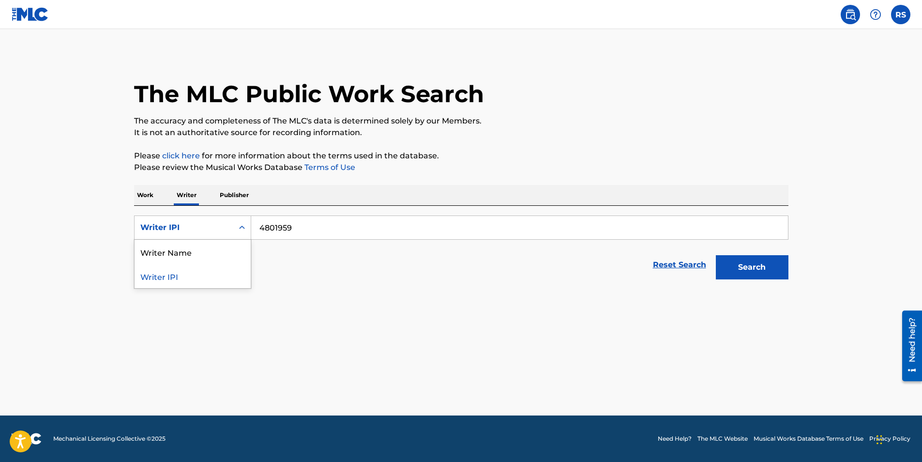
click at [242, 228] on icon "Search Form" at bounding box center [242, 228] width 10 height 10
click at [234, 249] on div "Writer Name" at bounding box center [193, 252] width 116 height 24
click at [153, 195] on p "Work" at bounding box center [145, 195] width 22 height 20
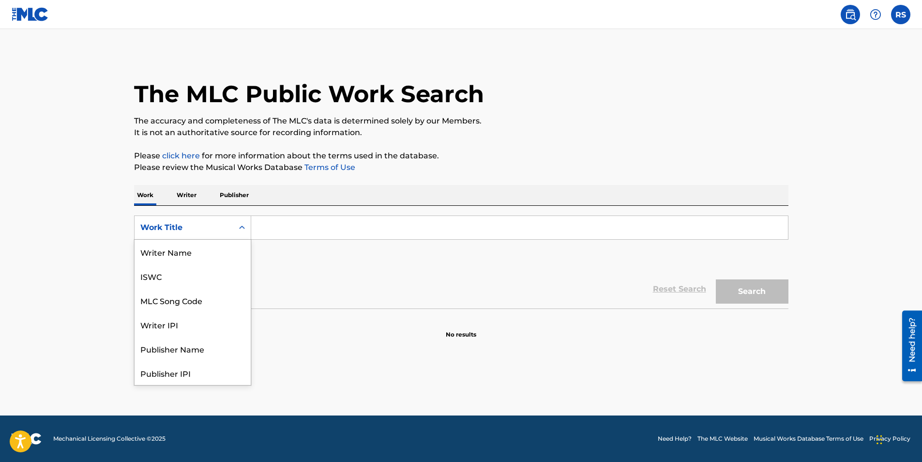
click at [238, 227] on icon "Search Form" at bounding box center [242, 228] width 10 height 10
click at [224, 322] on div "Publisher IPI" at bounding box center [193, 324] width 116 height 24
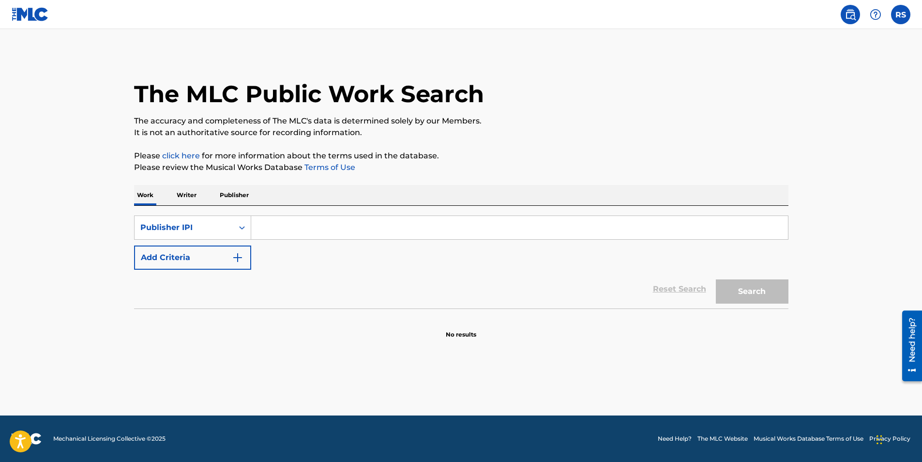
click at [268, 228] on input "Search Form" at bounding box center [519, 227] width 537 height 23
drag, startPoint x: 268, startPoint y: 228, endPoint x: 263, endPoint y: 224, distance: 6.9
click at [263, 224] on input "Search Form" at bounding box center [519, 227] width 537 height 23
type input "4801959"
click at [742, 294] on button "Search" at bounding box center [752, 291] width 73 height 24
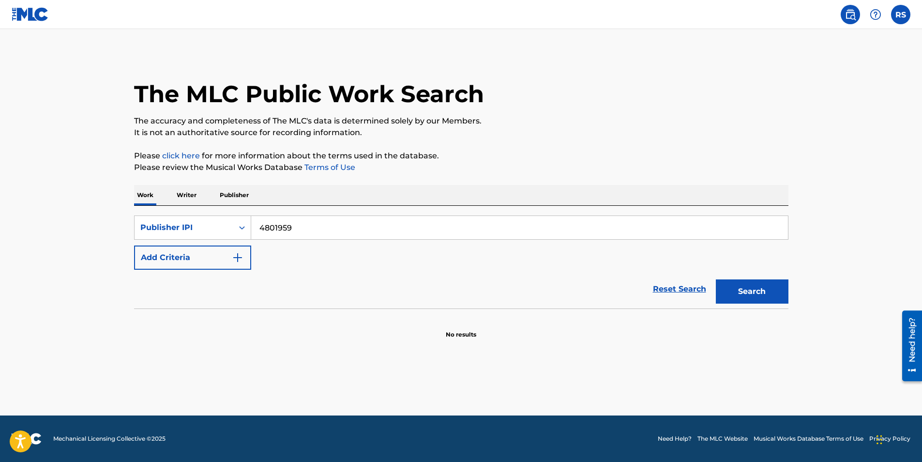
click at [189, 194] on p "Writer" at bounding box center [187, 195] width 26 height 20
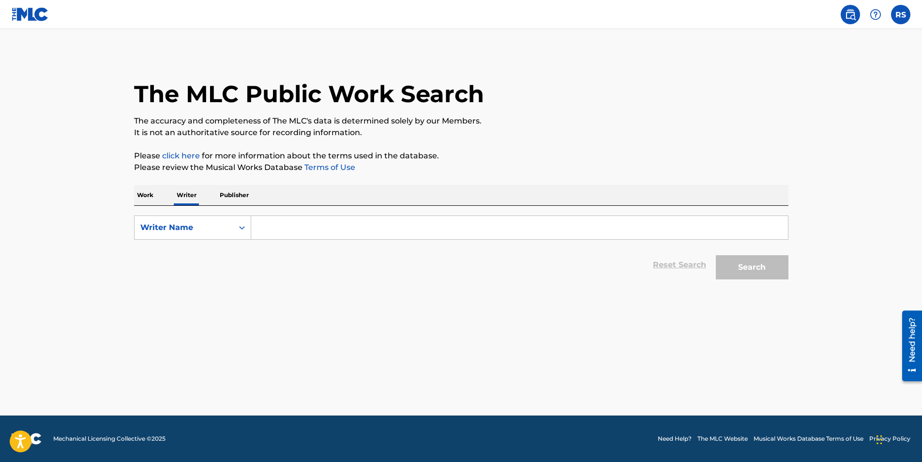
click at [232, 195] on p "Publisher" at bounding box center [234, 195] width 35 height 20
click at [149, 195] on p "Work" at bounding box center [145, 195] width 22 height 20
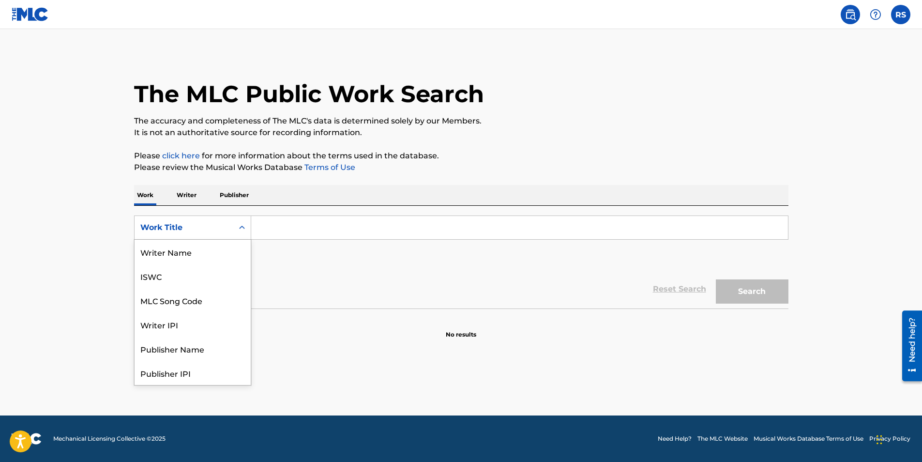
click at [243, 227] on icon "Search Form" at bounding box center [242, 226] width 6 height 3
click at [200, 275] on div "Writer IPI" at bounding box center [193, 276] width 116 height 24
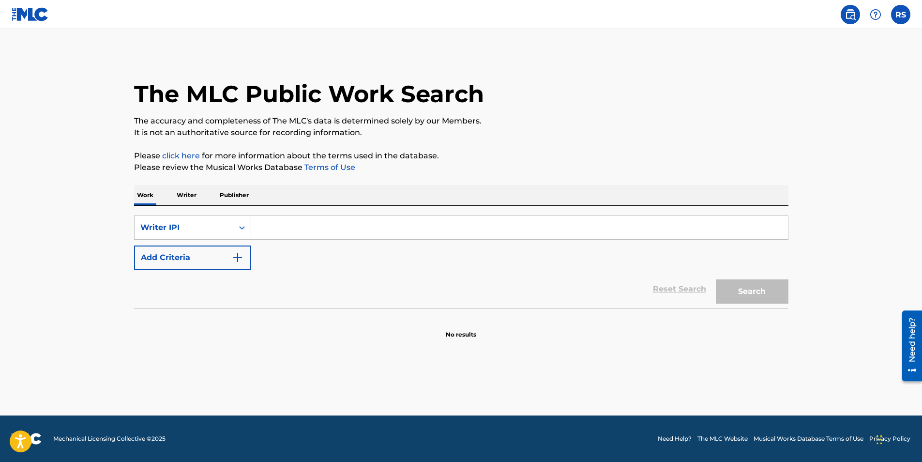
click at [279, 225] on input "Search Form" at bounding box center [519, 227] width 537 height 23
paste input "839317611"
type input "839317611"
click at [763, 281] on button "Search" at bounding box center [752, 291] width 73 height 24
drag, startPoint x: 319, startPoint y: 233, endPoint x: 243, endPoint y: 238, distance: 76.2
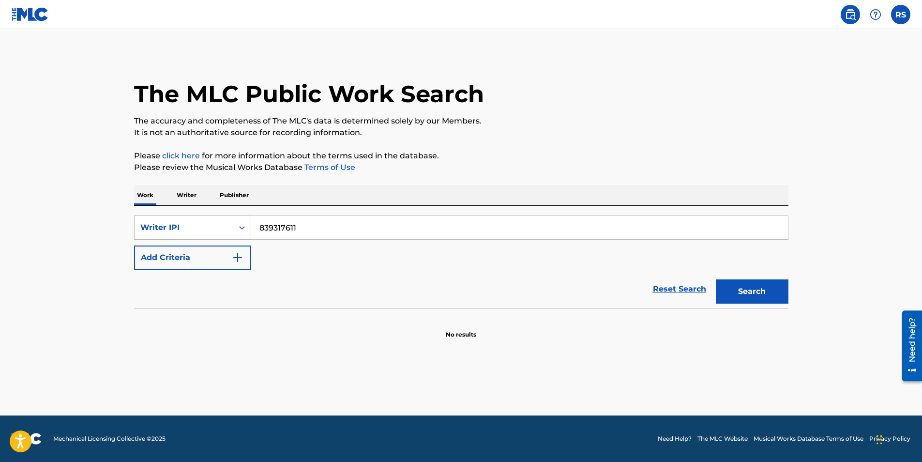
click at [243, 238] on div "SearchWithCriteria4c5dcc82-266e-4885-abb0-dd0ece935f25 Writer IPI 839317611" at bounding box center [461, 227] width 654 height 24
paste input "1018532879"
type input "1018532879"
click at [753, 292] on button "Search" at bounding box center [752, 291] width 73 height 24
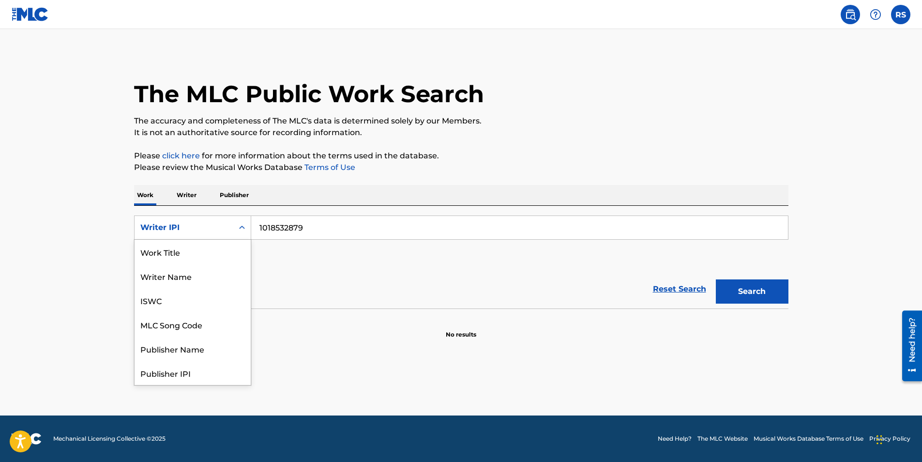
click at [239, 228] on icon "Search Form" at bounding box center [242, 228] width 10 height 10
click at [223, 298] on div "Publisher Name" at bounding box center [193, 300] width 116 height 24
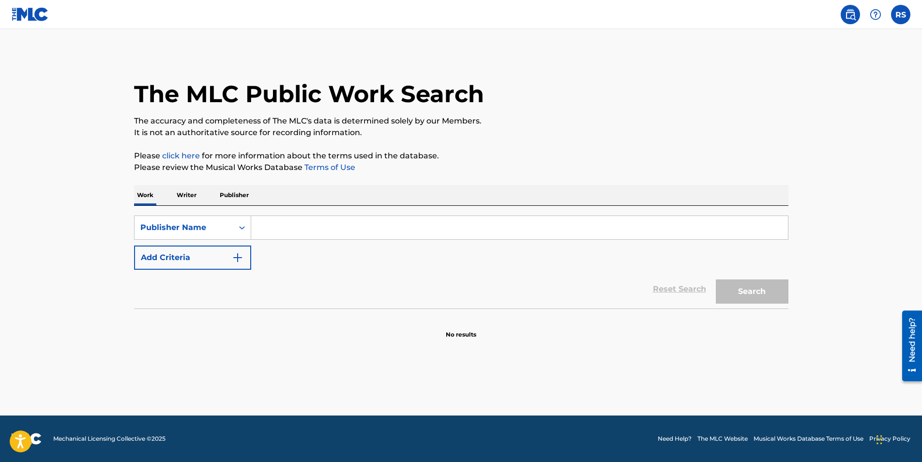
click at [258, 227] on input "Search Form" at bounding box center [519, 227] width 537 height 23
paste input "1018532879"
type input "1018532879"
click at [751, 291] on button "Search" at bounding box center [752, 291] width 73 height 24
click at [190, 192] on p "Writer" at bounding box center [187, 195] width 26 height 20
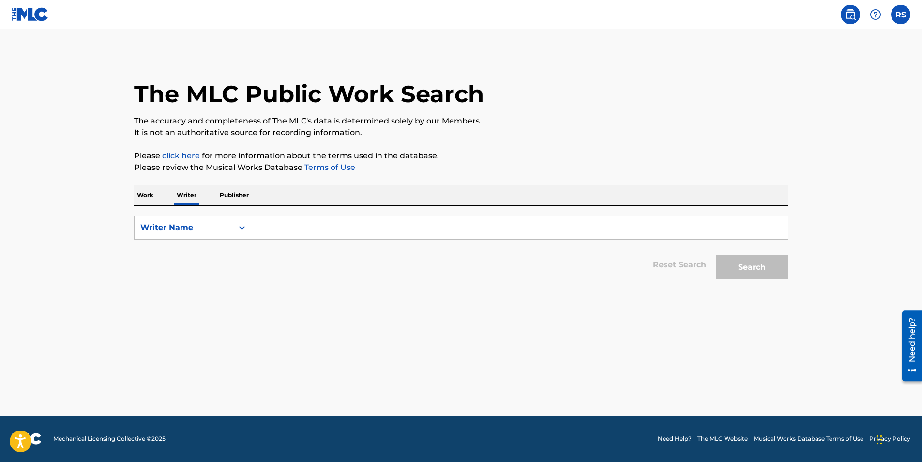
paste input "1018532879"
type input "1018532879"
click at [750, 272] on button "Search" at bounding box center [752, 267] width 73 height 24
click at [238, 195] on p "Publisher" at bounding box center [234, 195] width 35 height 20
paste input "1018532879"
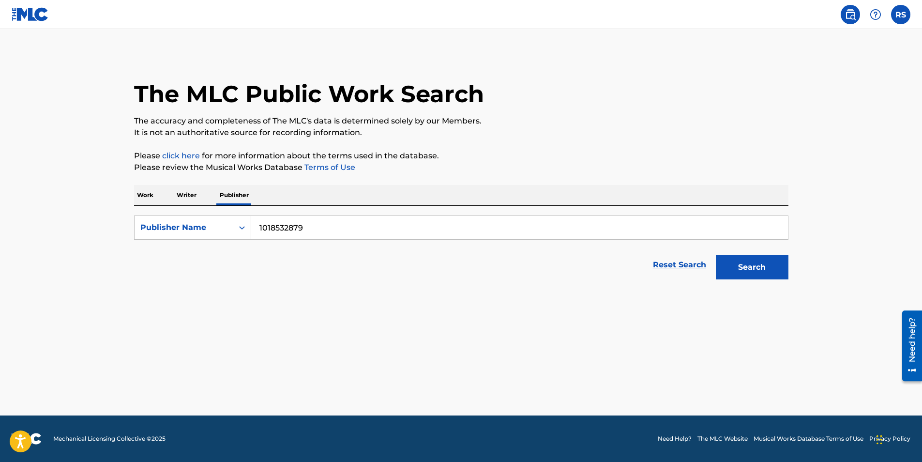
type input "1018532879"
click at [744, 269] on button "Search" at bounding box center [752, 267] width 73 height 24
click at [241, 227] on icon "Search Form" at bounding box center [242, 226] width 6 height 3
click at [209, 255] on div "Publisher IPI" at bounding box center [193, 252] width 116 height 24
click at [304, 225] on input "Search Form" at bounding box center [519, 227] width 537 height 23
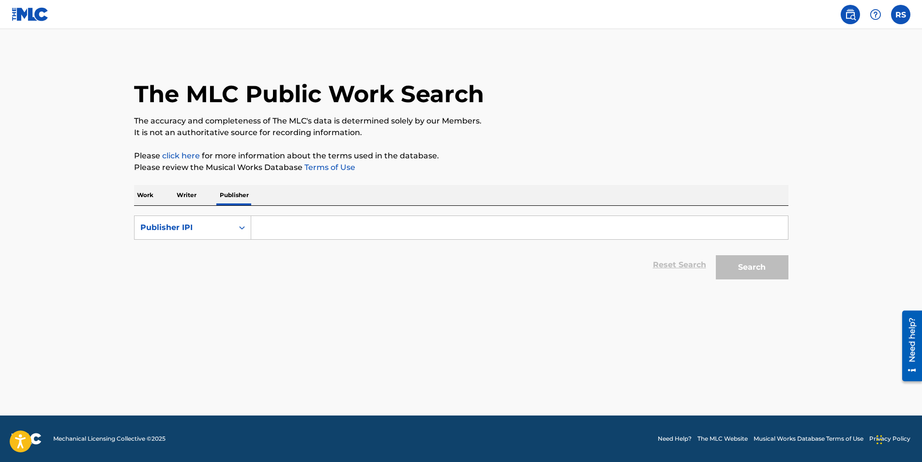
paste input "1018532879"
type input "1018532879"
click at [749, 276] on button "Search" at bounding box center [752, 267] width 73 height 24
drag, startPoint x: 319, startPoint y: 222, endPoint x: 271, endPoint y: 215, distance: 48.8
click at [317, 222] on input "1018532879" at bounding box center [519, 227] width 537 height 23
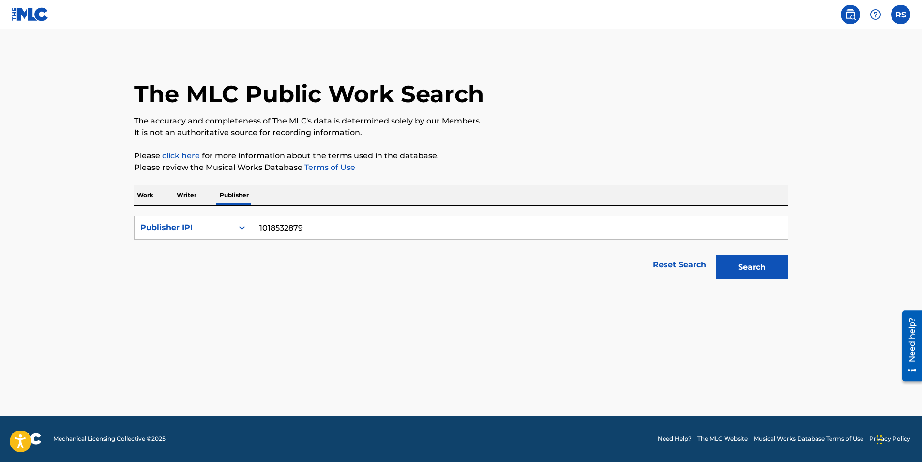
drag, startPoint x: 325, startPoint y: 232, endPoint x: 228, endPoint y: 243, distance: 96.9
click at [229, 243] on form "SearchWithCriteriaf86ebdec-474b-47ac-9bb4-00cfd7875044 Publisher IPI 1018532879…" at bounding box center [461, 249] width 654 height 69
drag, startPoint x: 327, startPoint y: 232, endPoint x: 284, endPoint y: 233, distance: 42.6
click at [289, 234] on input "Search Form" at bounding box center [519, 227] width 537 height 23
click at [283, 232] on input "Search Form" at bounding box center [519, 227] width 537 height 23
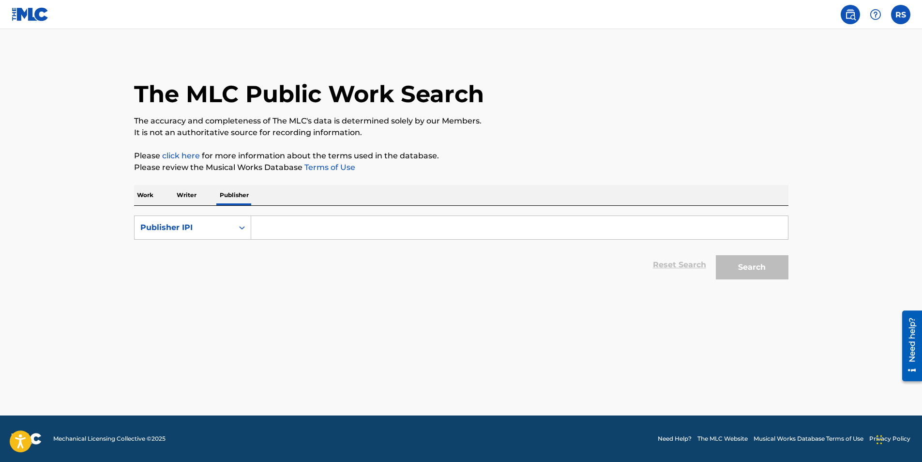
type input "4801959"
click at [743, 264] on button "Search" at bounding box center [752, 267] width 73 height 24
click at [175, 156] on link "click here" at bounding box center [181, 155] width 38 height 9
drag, startPoint x: 299, startPoint y: 228, endPoint x: 218, endPoint y: 236, distance: 81.7
click at [219, 236] on div "SearchWithCriteriaf86ebdec-474b-47ac-9bb4-00cfd7875044 Publisher IPI 4801959" at bounding box center [461, 227] width 654 height 24
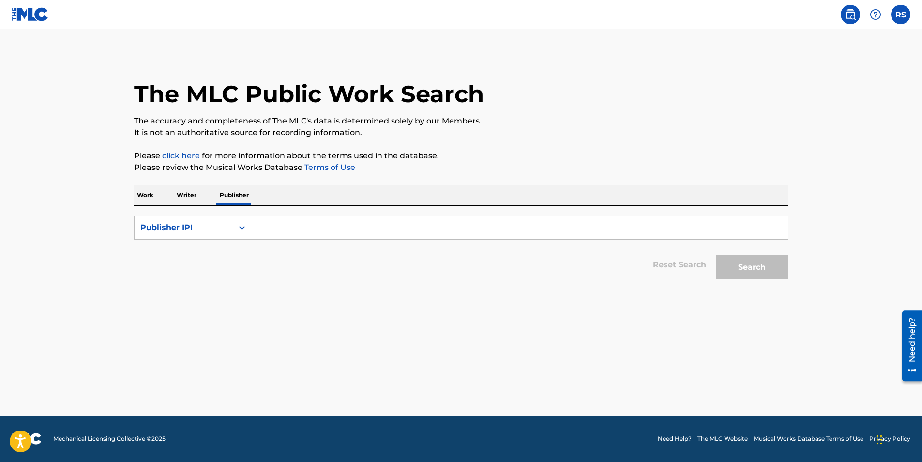
click at [145, 195] on p "Work" at bounding box center [145, 195] width 22 height 20
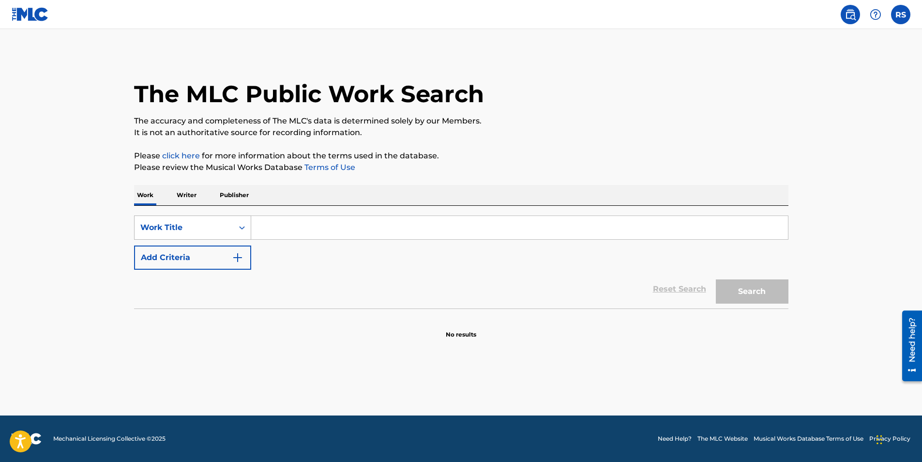
click at [243, 233] on div "Search Form" at bounding box center [241, 227] width 17 height 17
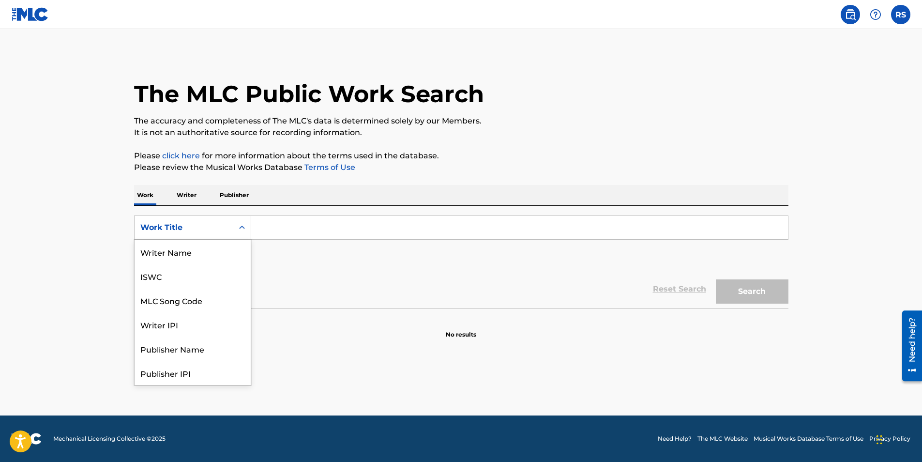
scroll to position [48, 0]
click at [206, 347] on div "MLC Publisher Number" at bounding box center [193, 348] width 116 height 24
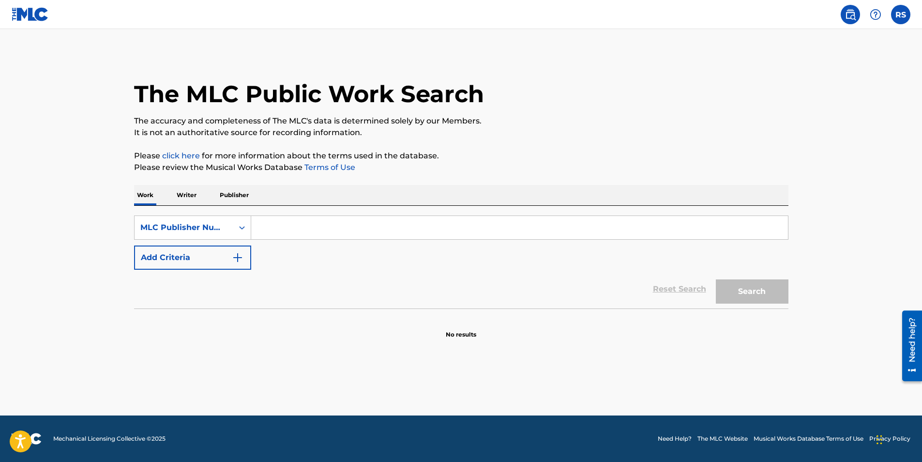
click at [270, 229] on input "Search Form" at bounding box center [519, 227] width 537 height 23
paste input "1018532879"
type input "1018532879"
click at [787, 296] on div "The MLC Public Work Search The accuracy and completeness of The MLC's data is d…" at bounding box center [460, 195] width 677 height 285
click at [752, 301] on button "Search" at bounding box center [752, 291] width 73 height 24
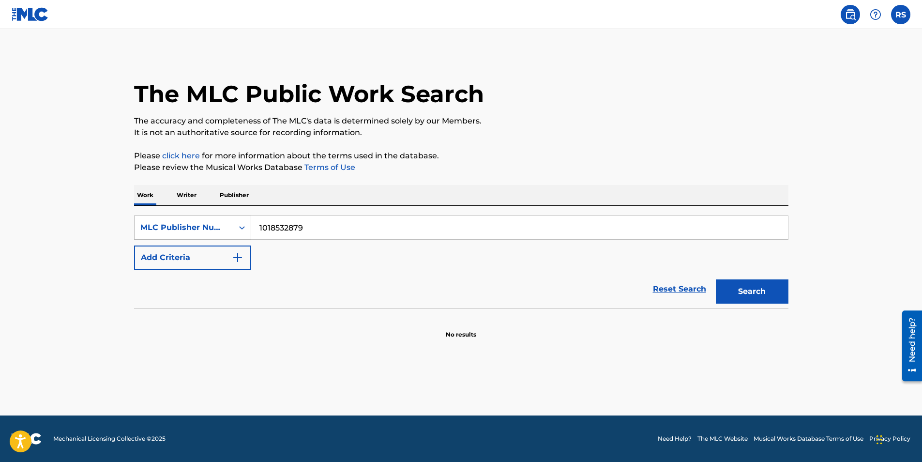
drag, startPoint x: 312, startPoint y: 227, endPoint x: 222, endPoint y: 229, distance: 90.0
click at [223, 229] on div "SearchWithCriteria70b6b12a-6dfd-4c21-90d8-7e03f9f3fab1 MLC Publisher Number 101…" at bounding box center [461, 227] width 654 height 24
click at [243, 227] on icon "Search Form" at bounding box center [242, 227] width 6 height 3
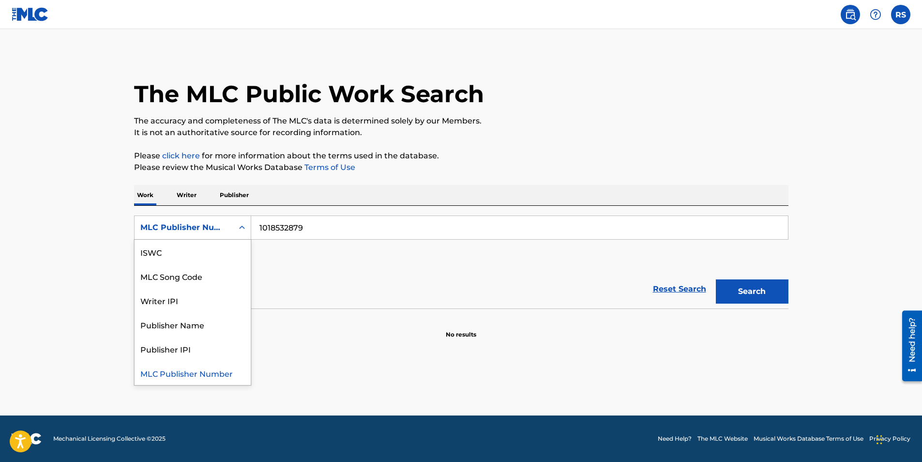
click at [192, 197] on p "Writer" at bounding box center [187, 195] width 26 height 20
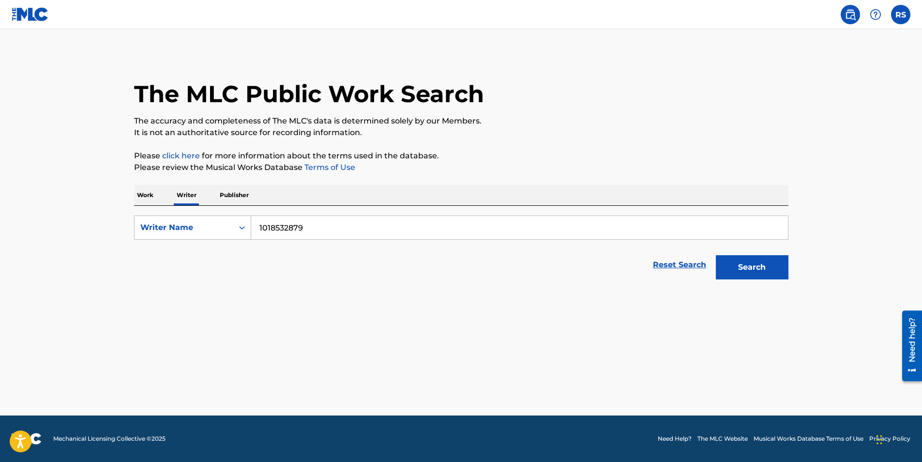
drag, startPoint x: 313, startPoint y: 230, endPoint x: 229, endPoint y: 235, distance: 83.4
click at [229, 235] on div "SearchWithCriteria2aab128e-6d5d-4a87-8c8e-a79d7836bf99 Writer Name 1018532879" at bounding box center [461, 227] width 654 height 24
click at [276, 246] on strong "rayvasquez" at bounding box center [293, 248] width 69 height 9
type input "rayvasquez shuler"
click at [744, 264] on button "Search" at bounding box center [752, 267] width 73 height 24
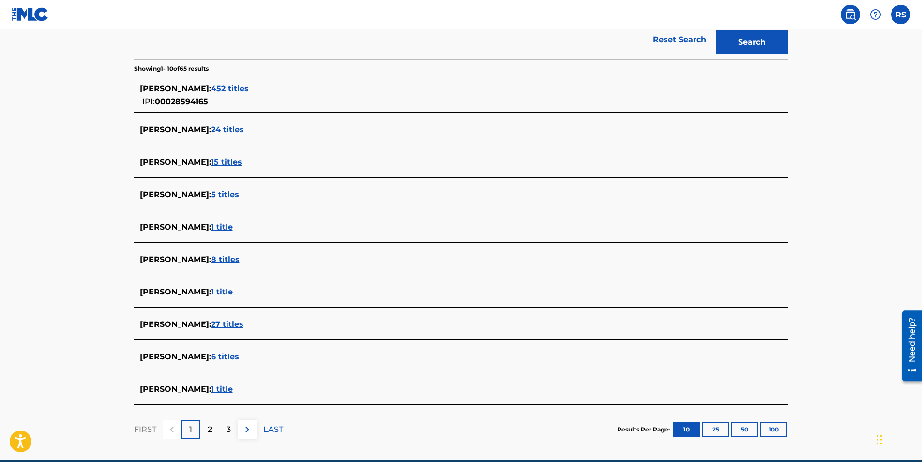
scroll to position [242, 0]
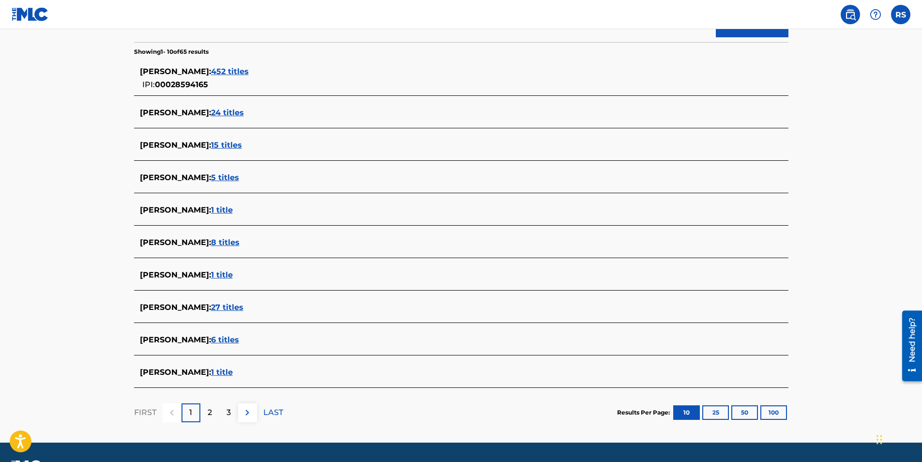
click at [233, 373] on span "1 title" at bounding box center [222, 371] width 22 height 9
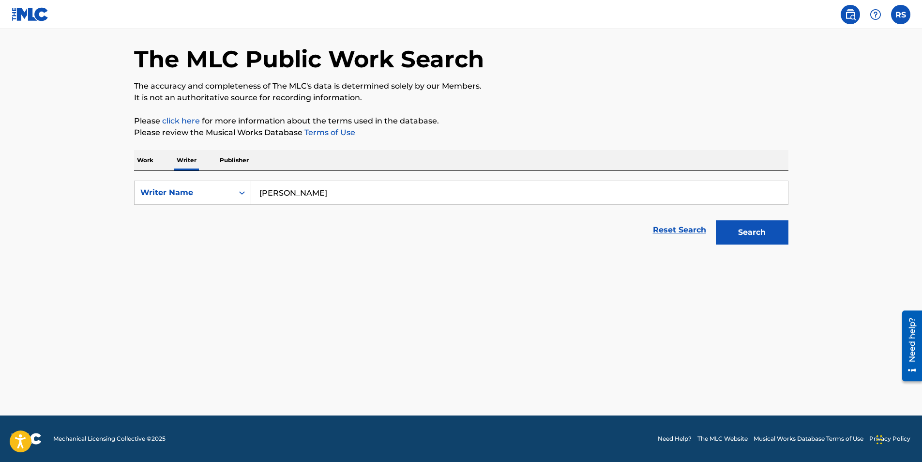
scroll to position [35, 0]
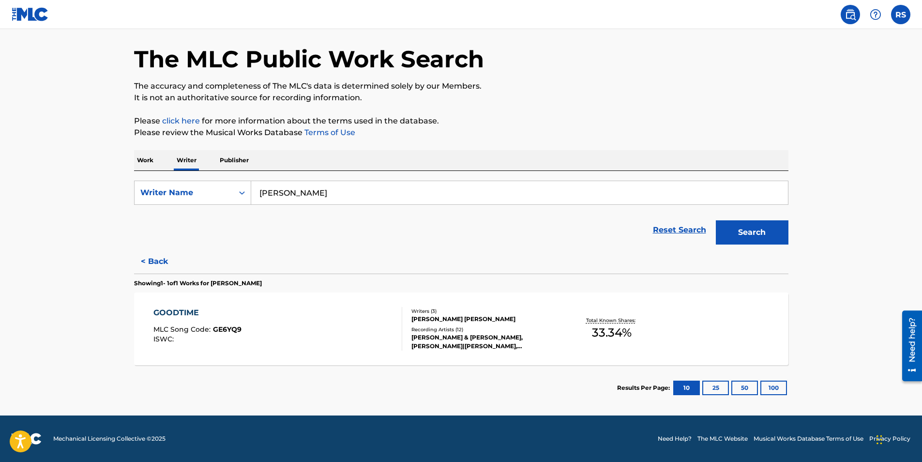
click at [721, 387] on button "25" at bounding box center [715, 387] width 27 height 15
click at [745, 388] on button "50" at bounding box center [744, 387] width 27 height 15
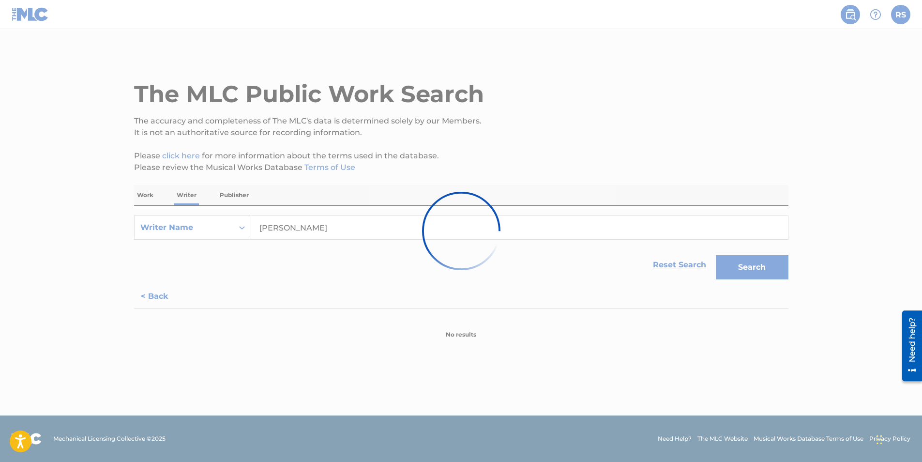
scroll to position [0, 0]
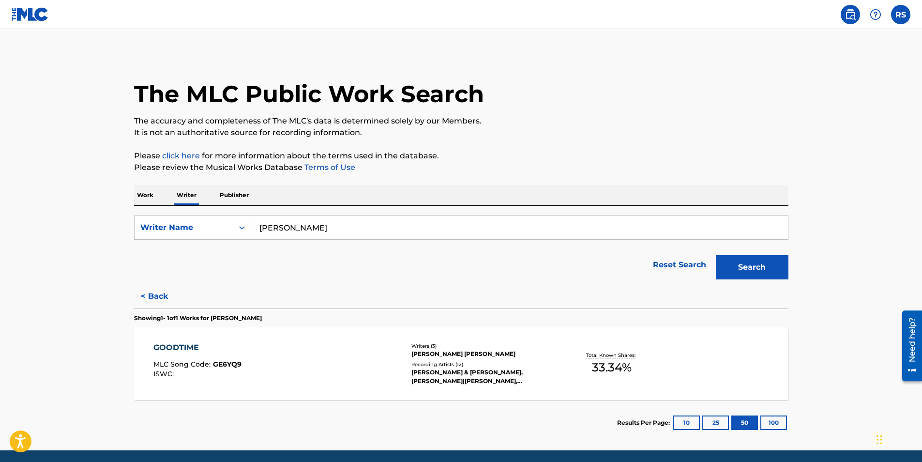
click at [770, 421] on button "100" at bounding box center [773, 422] width 27 height 15
click at [689, 426] on button "10" at bounding box center [686, 422] width 27 height 15
click at [245, 228] on icon "Search Form" at bounding box center [242, 228] width 10 height 10
click at [716, 255] on button "Search" at bounding box center [752, 267] width 73 height 24
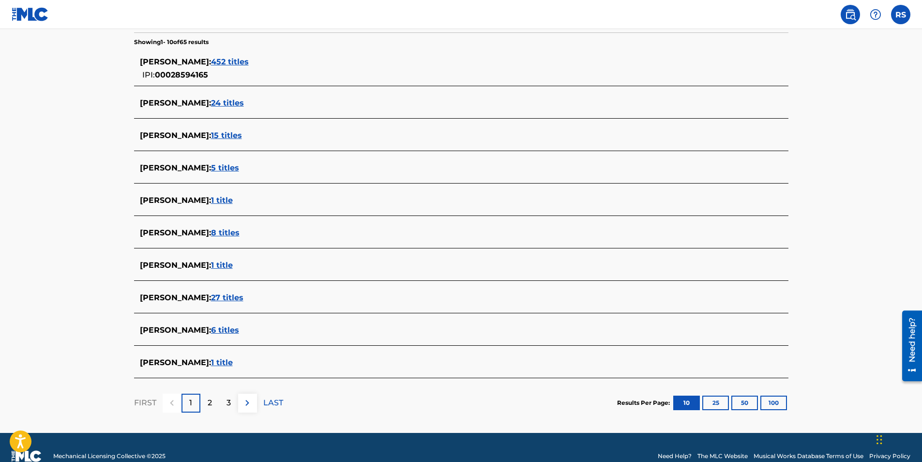
scroll to position [269, 0]
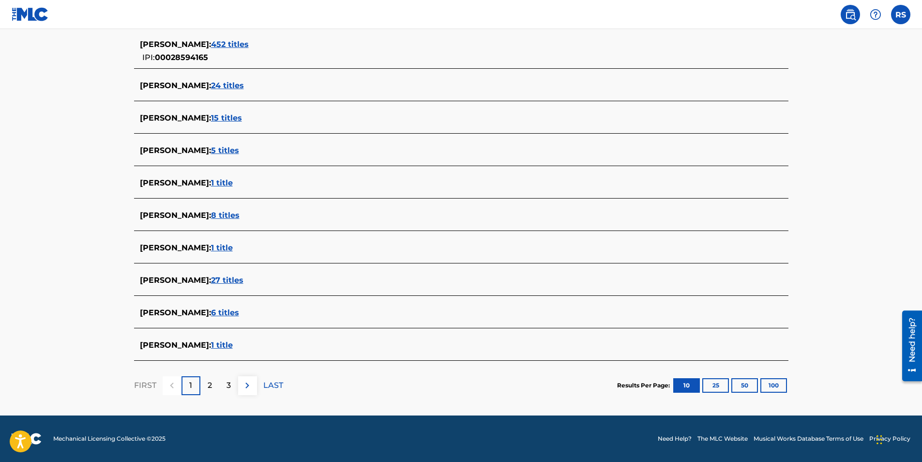
click at [274, 385] on p "LAST" at bounding box center [273, 385] width 20 height 12
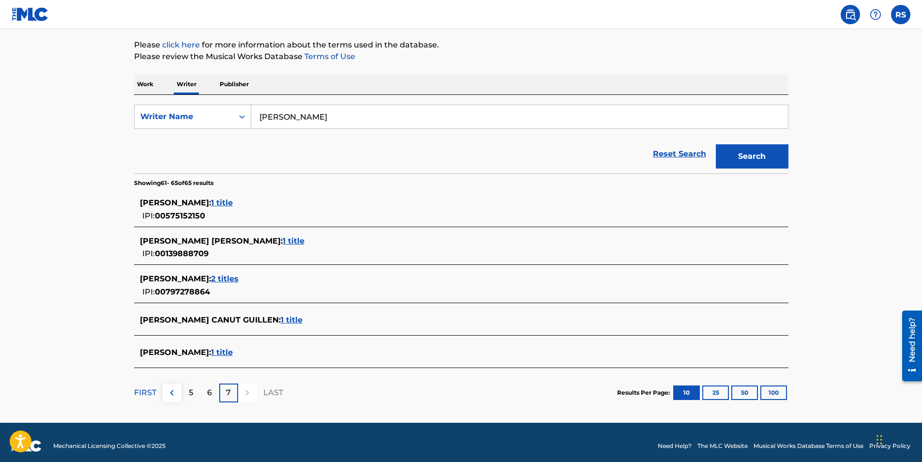
scroll to position [118, 0]
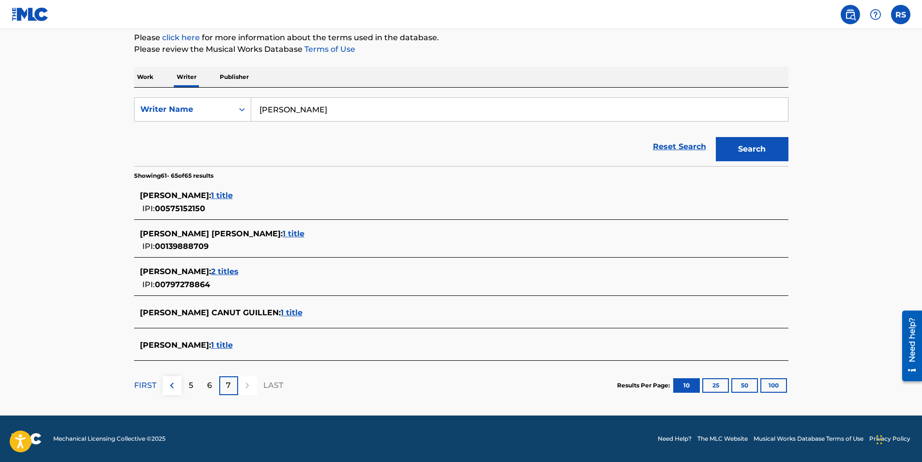
click at [209, 386] on p "6" at bounding box center [209, 385] width 5 height 12
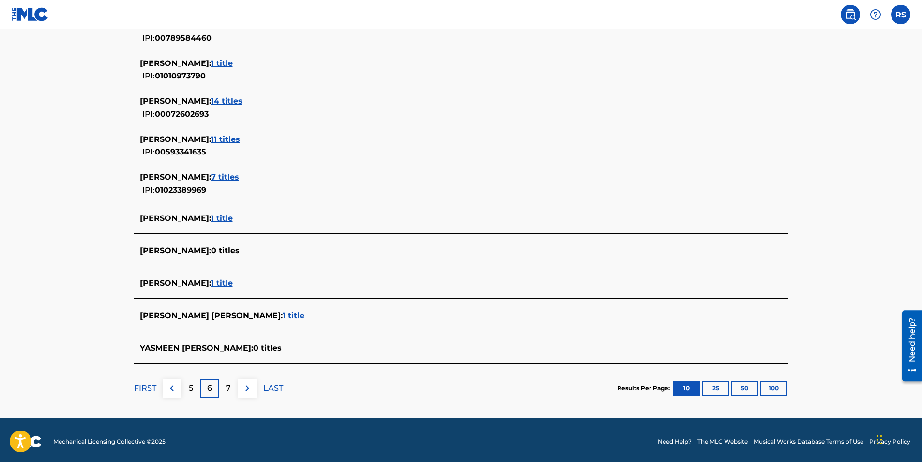
scroll to position [291, 0]
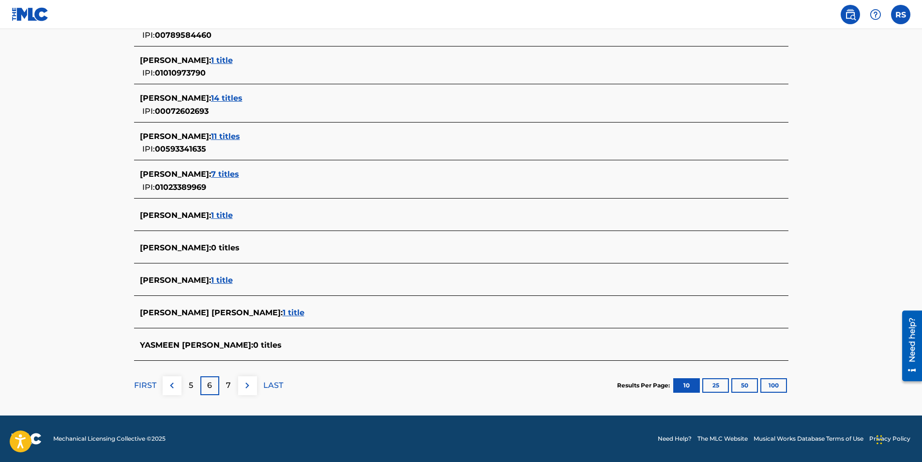
click at [190, 386] on p "5" at bounding box center [191, 385] width 4 height 12
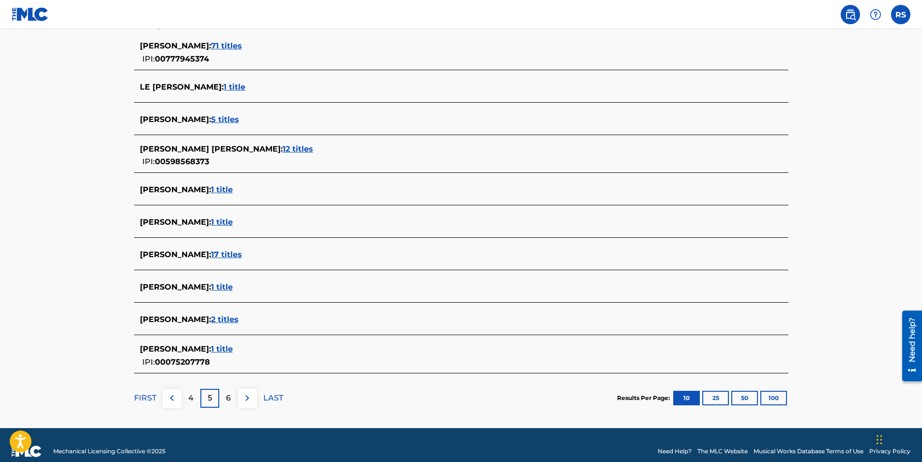
scroll to position [280, 0]
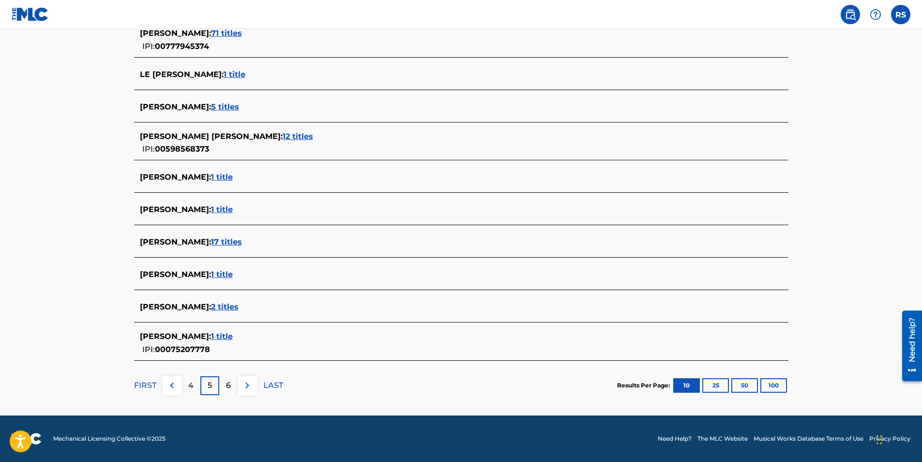
click at [172, 384] on img at bounding box center [172, 385] width 12 height 12
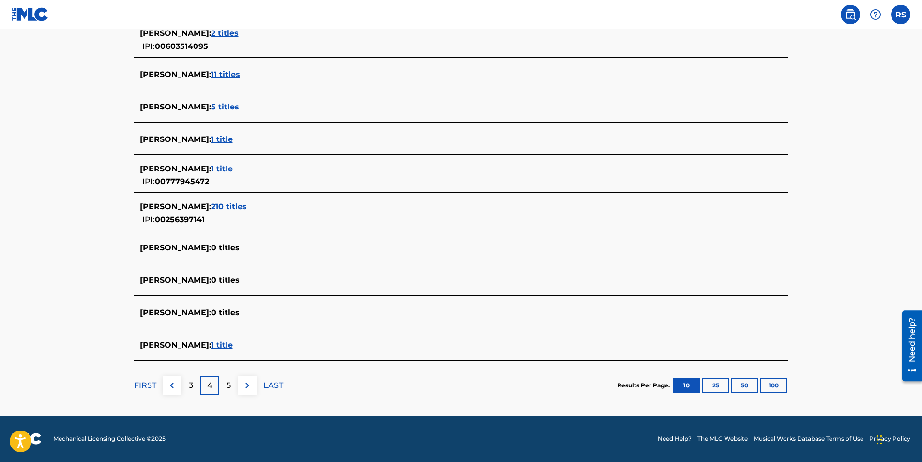
click at [148, 383] on p "FIRST" at bounding box center [145, 385] width 22 height 12
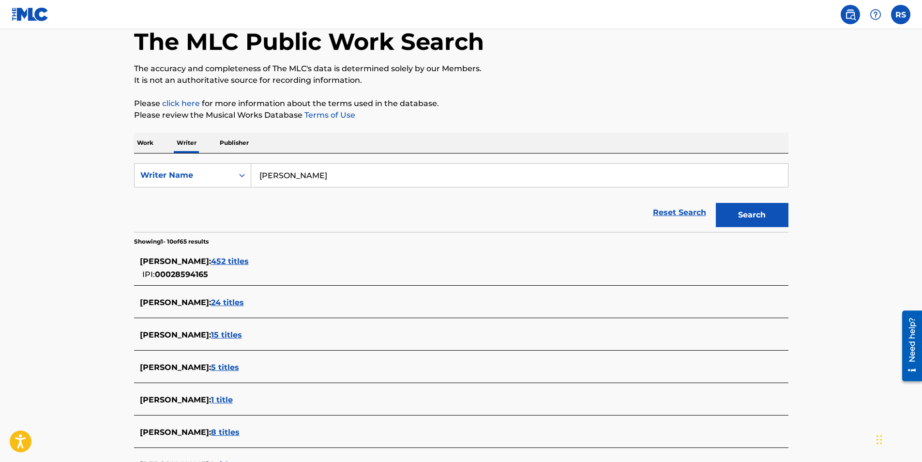
scroll to position [0, 0]
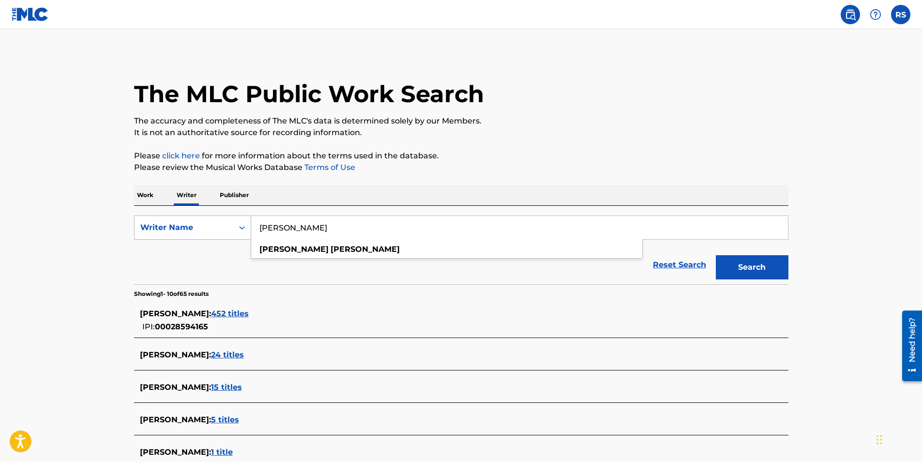
drag, startPoint x: 331, startPoint y: 228, endPoint x: 236, endPoint y: 236, distance: 95.2
click at [236, 236] on div "SearchWithCriteria2aab128e-6d5d-4a87-8c8e-a79d7836bf99 Writer Name rayvasquez s…" at bounding box center [461, 227] width 654 height 24
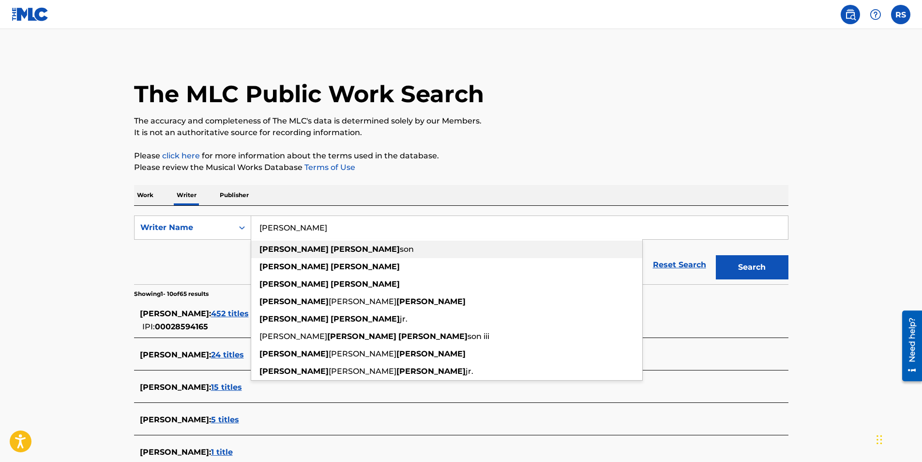
click at [331, 250] on strong "richard" at bounding box center [365, 248] width 69 height 9
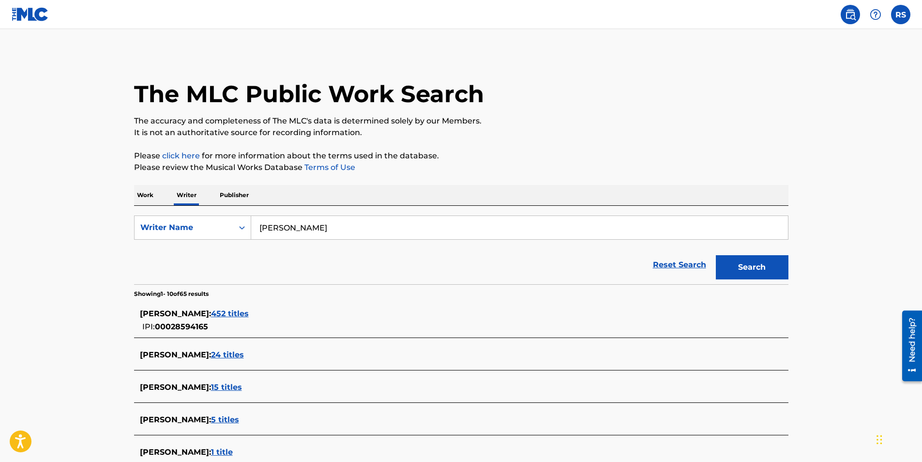
click at [741, 265] on button "Search" at bounding box center [752, 267] width 73 height 24
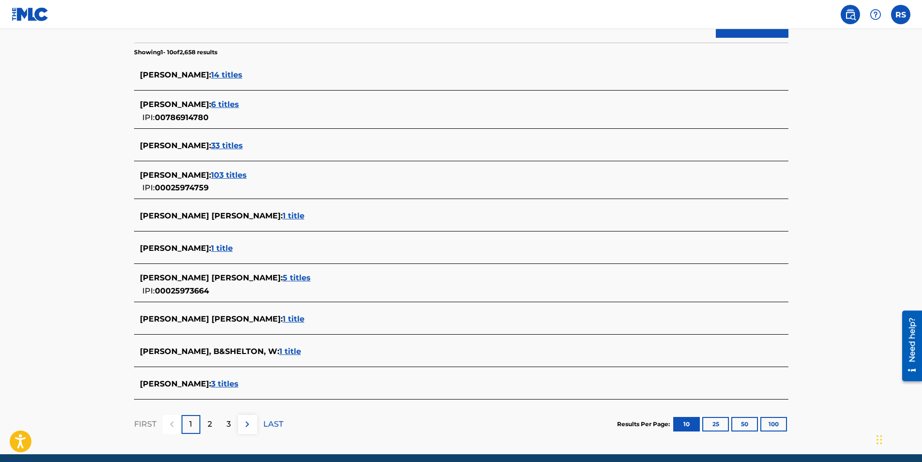
scroll to position [242, 0]
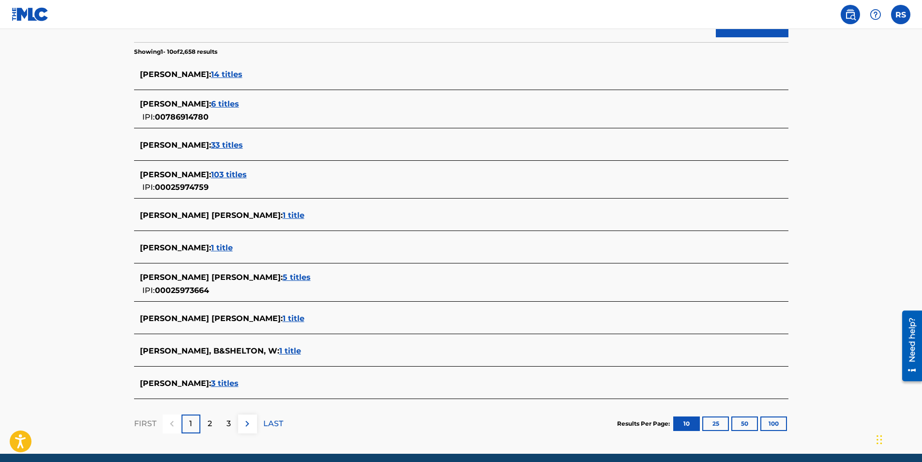
click at [239, 382] on span "3 titles" at bounding box center [225, 382] width 28 height 9
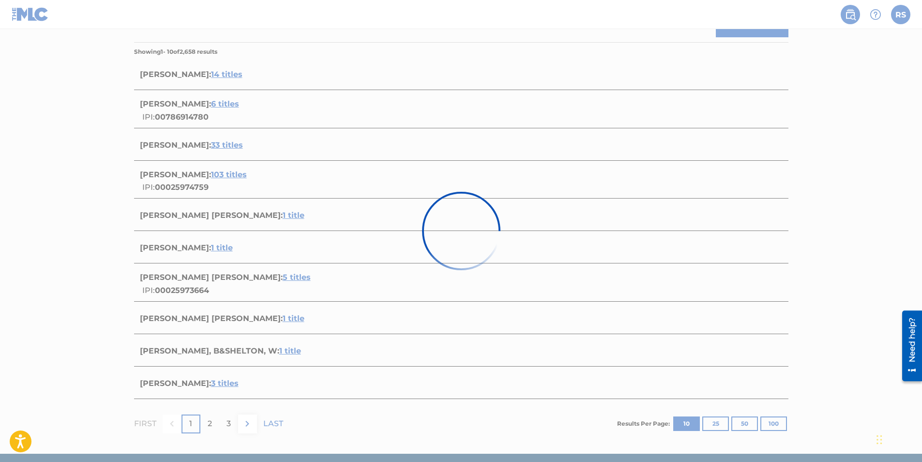
scroll to position [187, 0]
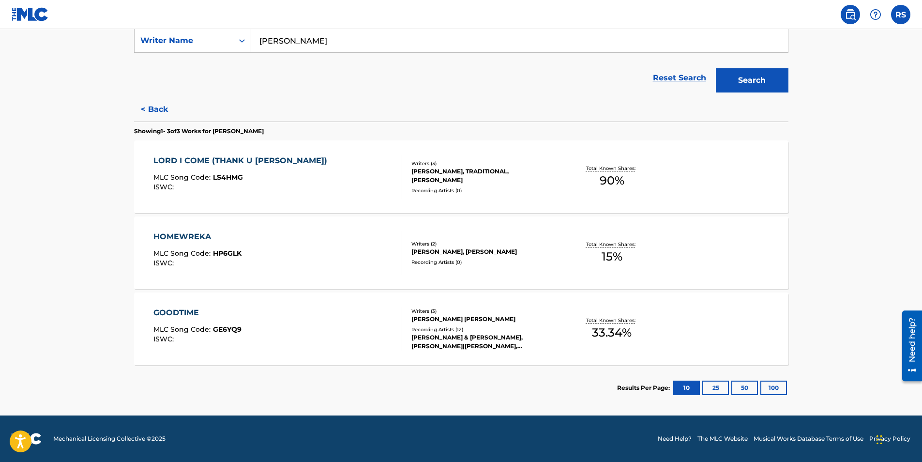
click at [708, 386] on button "25" at bounding box center [715, 387] width 27 height 15
click at [152, 109] on button "< Back" at bounding box center [163, 109] width 58 height 24
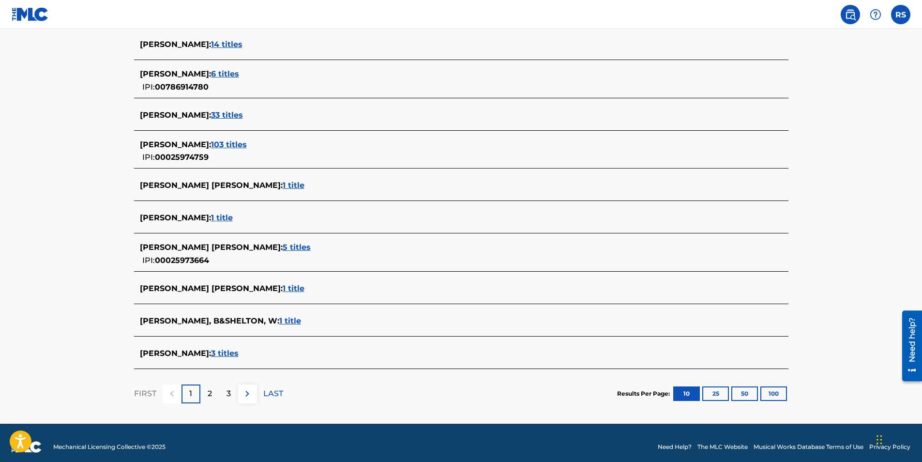
scroll to position [280, 0]
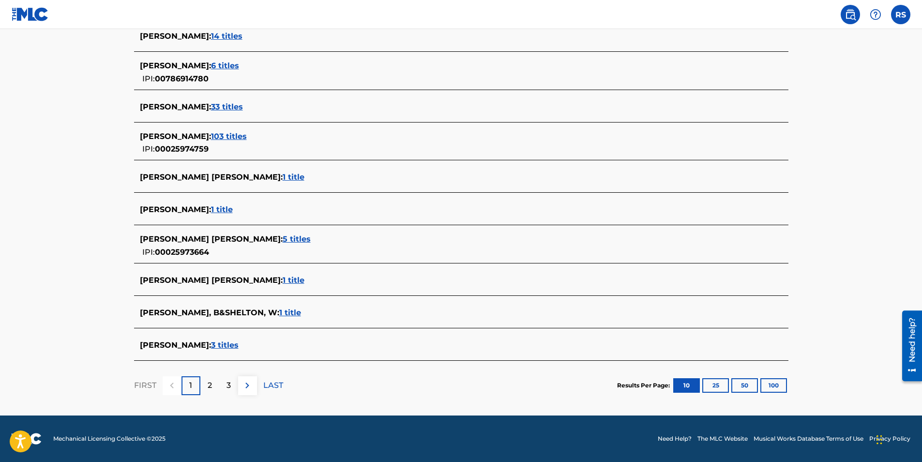
click at [272, 386] on p "LAST" at bounding box center [273, 385] width 20 height 12
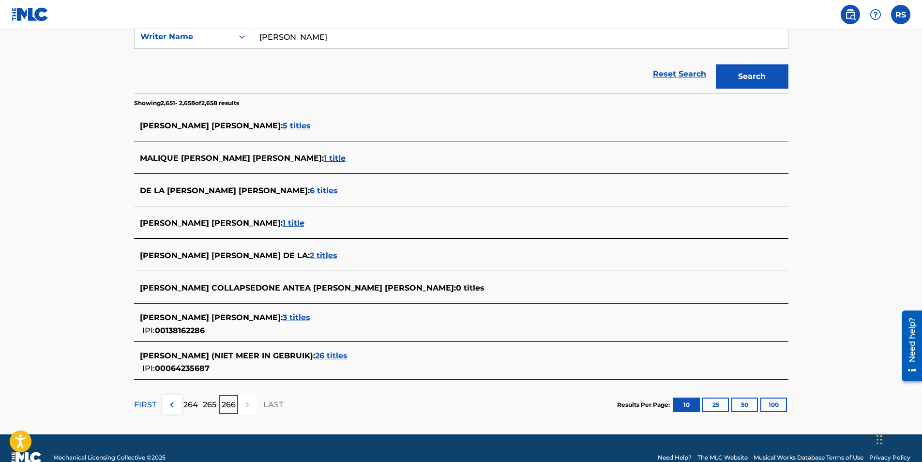
scroll to position [194, 0]
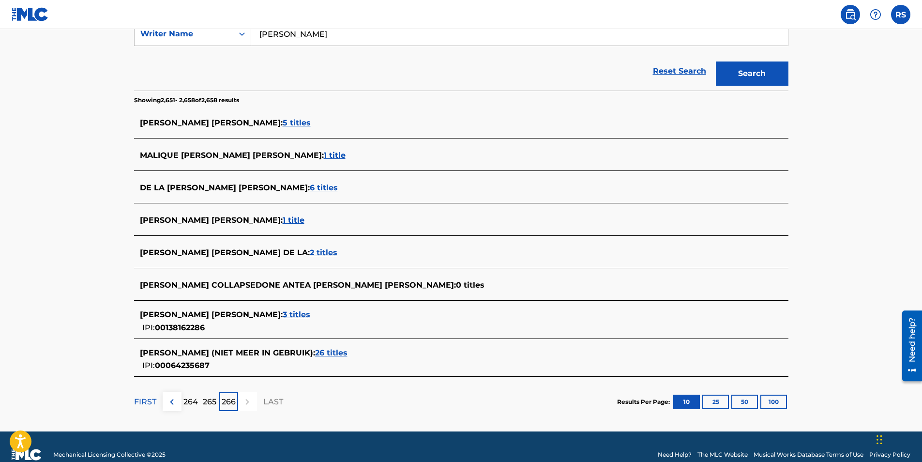
click at [150, 401] on p "FIRST" at bounding box center [145, 402] width 22 height 12
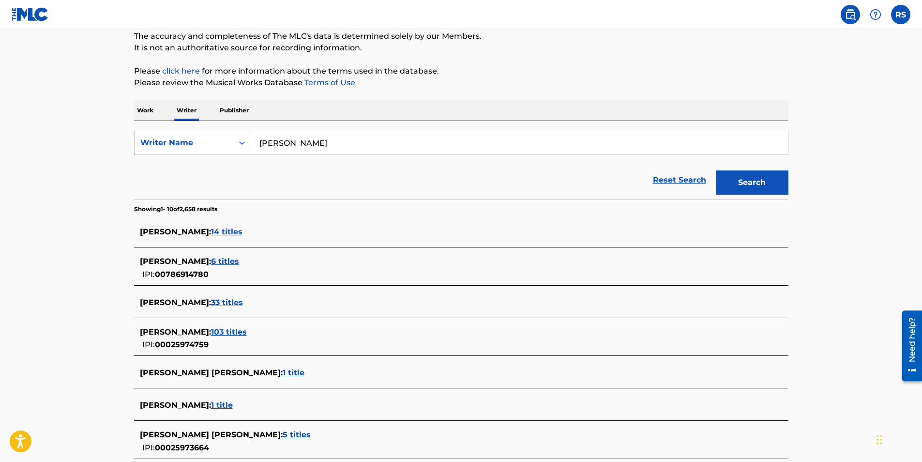
scroll to position [280, 0]
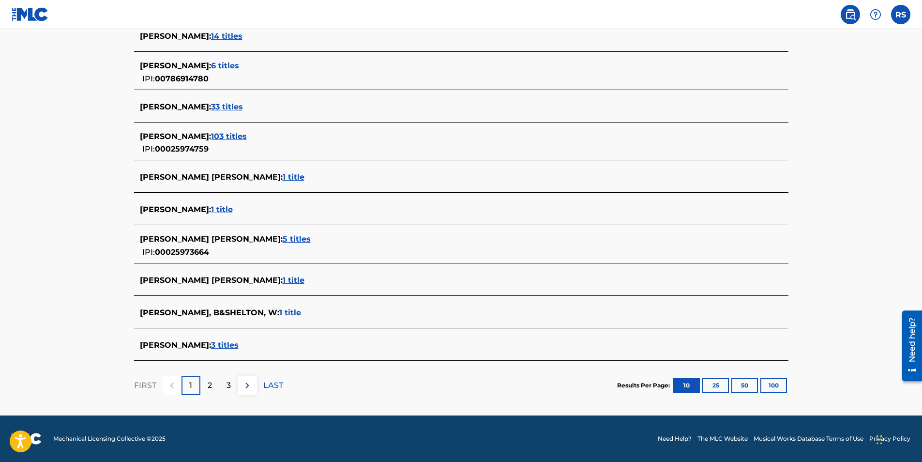
click at [243, 387] on img at bounding box center [247, 385] width 12 height 12
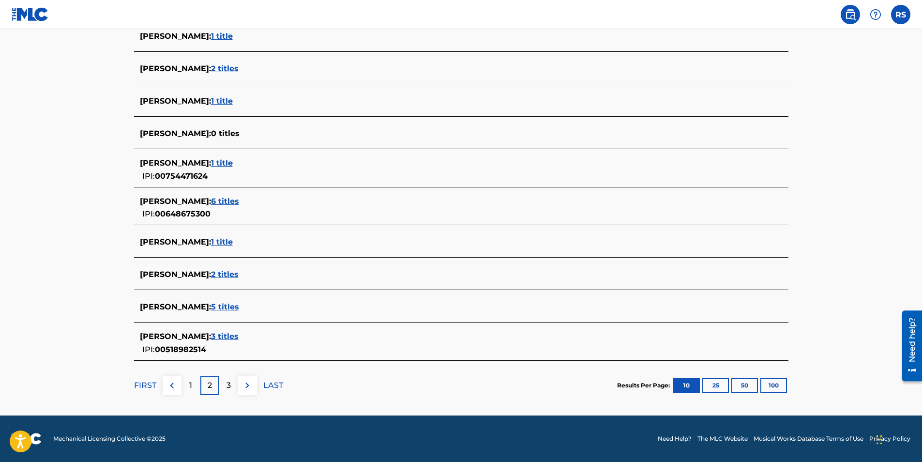
click at [242, 384] on img at bounding box center [247, 385] width 12 height 12
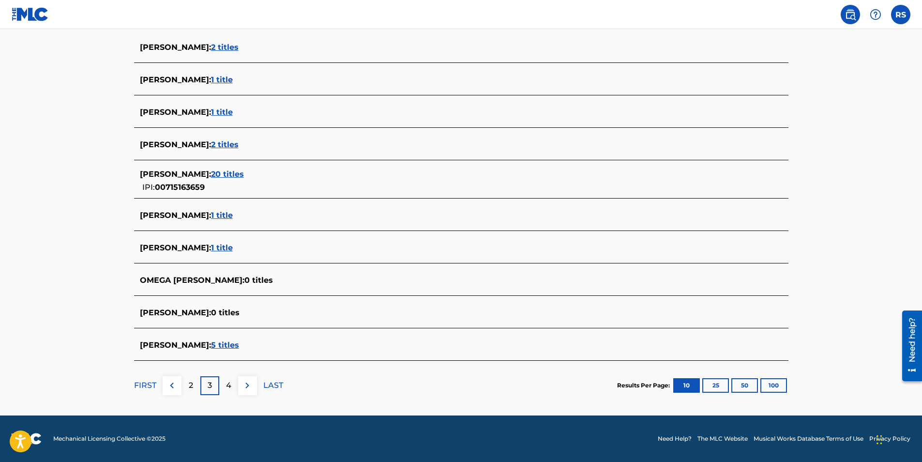
scroll to position [75, 0]
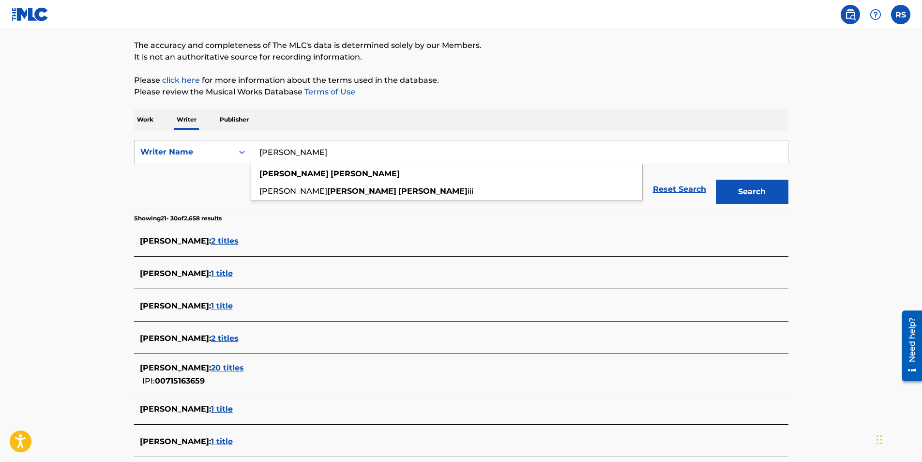
drag, startPoint x: 351, startPoint y: 148, endPoint x: 200, endPoint y: 174, distance: 153.7
click at [201, 174] on form "SearchWithCriteria2aab128e-6d5d-4a87-8c8e-a79d7836bf99 Writer Name shelton rich…" at bounding box center [461, 174] width 654 height 69
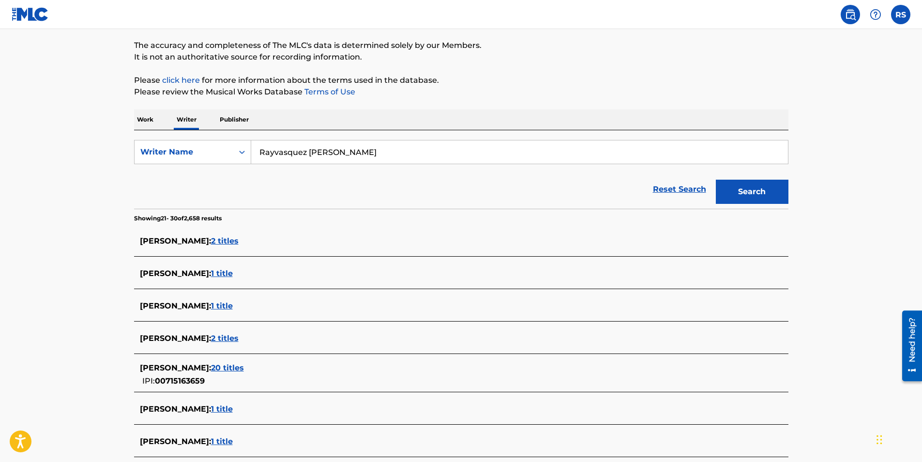
click at [750, 195] on button "Search" at bounding box center [752, 192] width 73 height 24
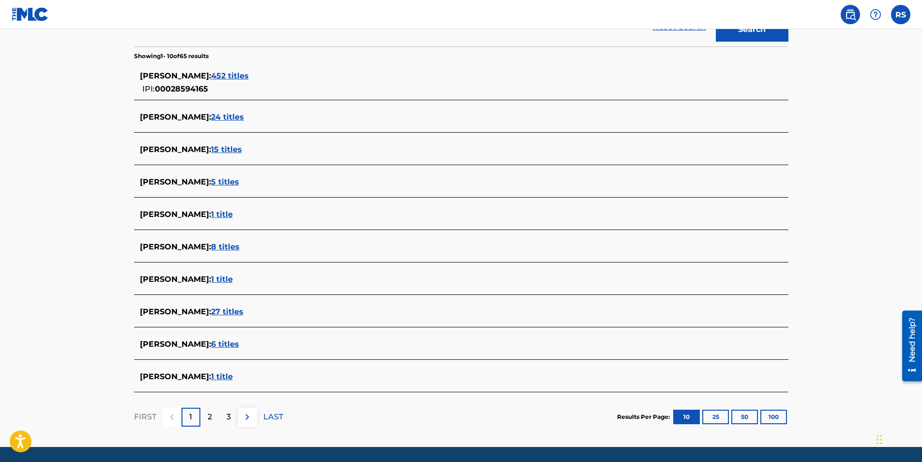
scroll to position [221, 0]
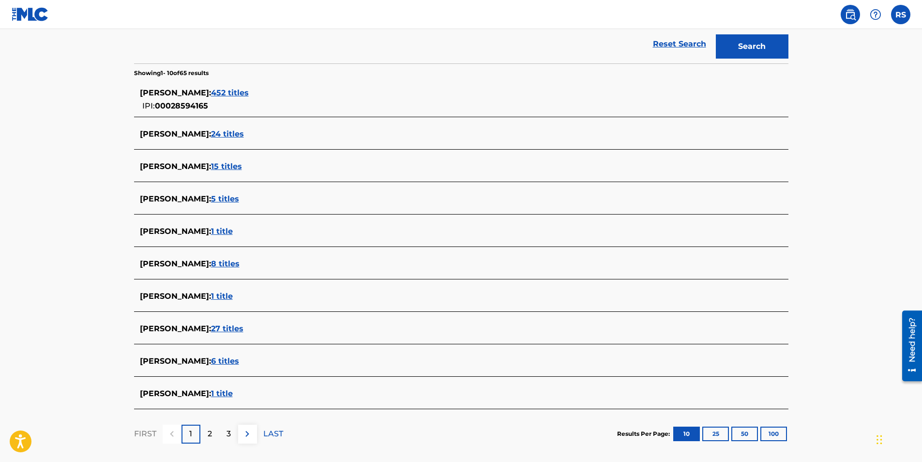
click at [244, 431] on img at bounding box center [247, 434] width 12 height 12
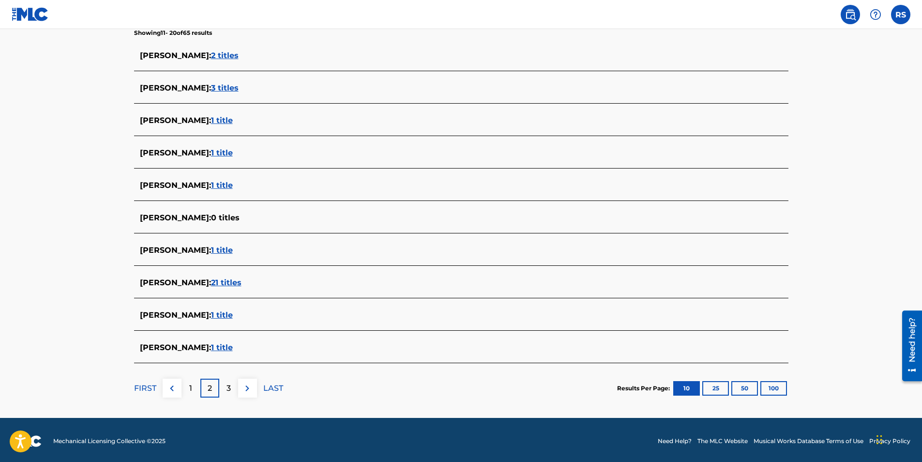
scroll to position [263, 0]
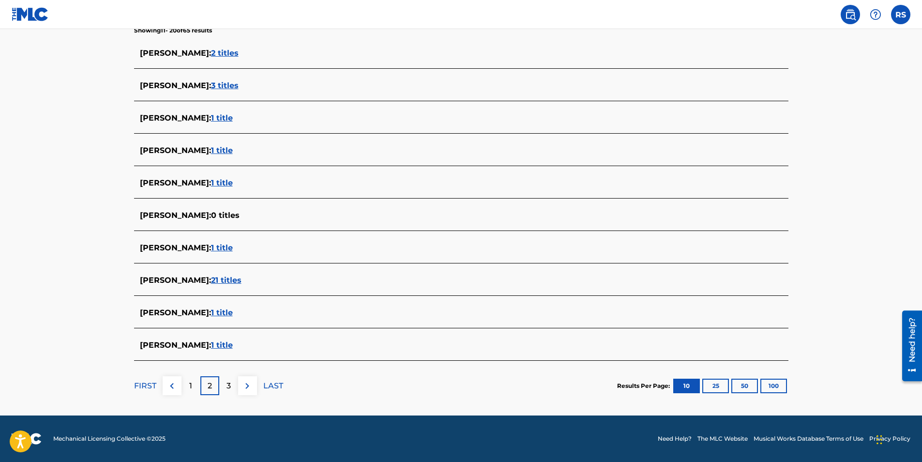
click at [247, 385] on img at bounding box center [247, 386] width 12 height 12
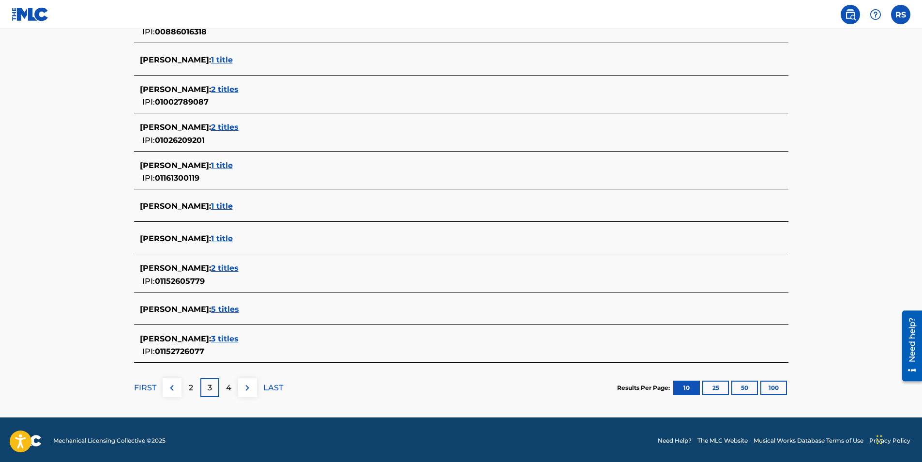
scroll to position [297, 0]
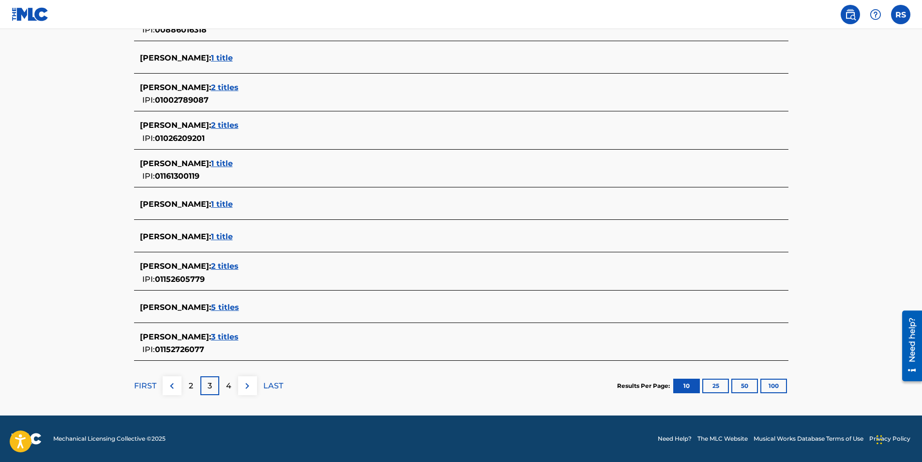
click at [246, 390] on img at bounding box center [247, 386] width 12 height 12
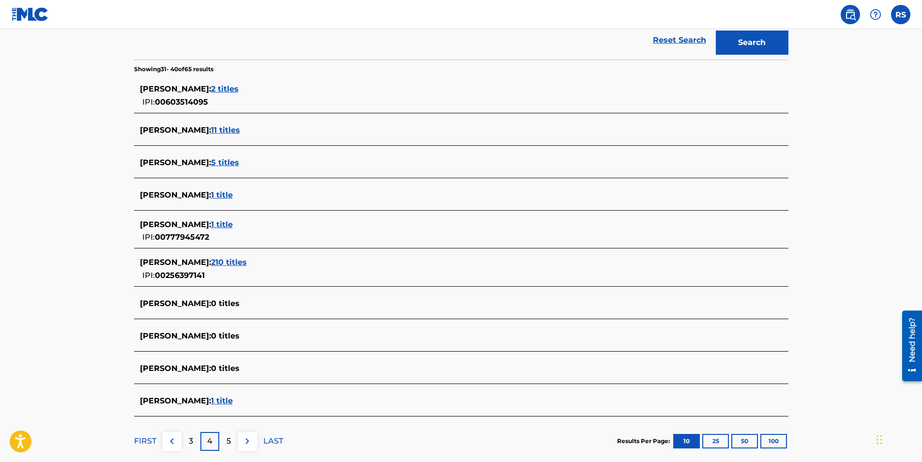
scroll to position [242, 0]
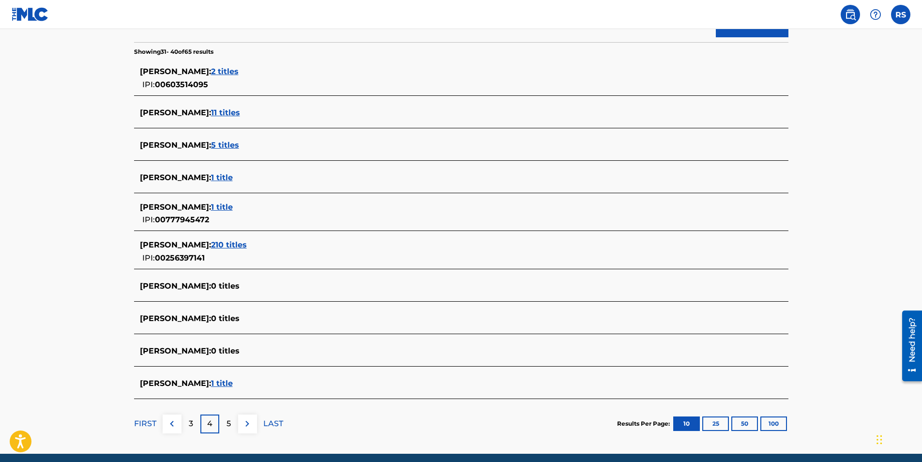
click at [244, 424] on img at bounding box center [247, 424] width 12 height 12
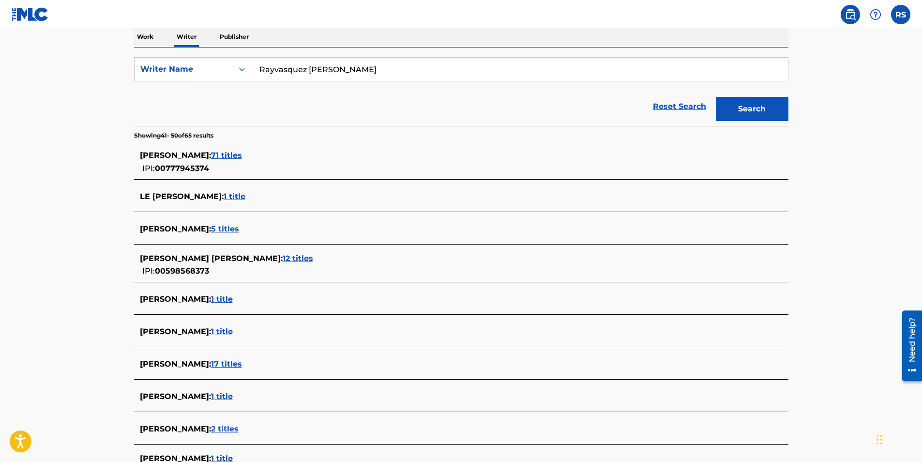
scroll to position [0, 0]
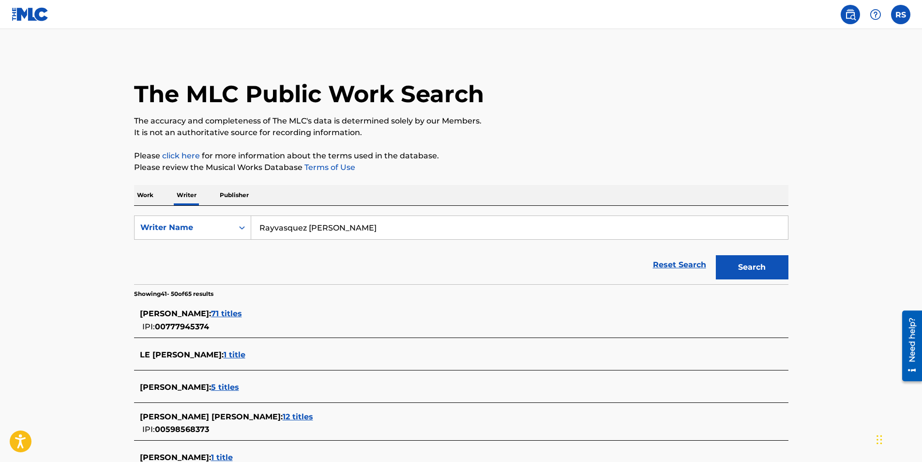
click at [366, 227] on input "Rayvasquez Jaynorris shuler" at bounding box center [519, 227] width 537 height 23
drag, startPoint x: 344, startPoint y: 227, endPoint x: 167, endPoint y: 242, distance: 176.8
click at [171, 245] on form "SearchWithCriteria2aab128e-6d5d-4a87-8c8e-a79d7836bf99 Writer Name Rayvasquez J…" at bounding box center [461, 249] width 654 height 69
click at [716, 255] on button "Search" at bounding box center [752, 267] width 73 height 24
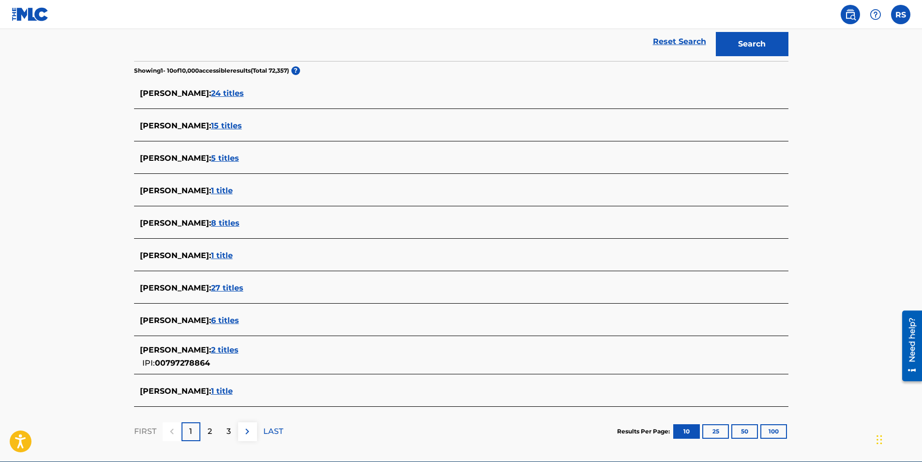
scroll to position [242, 0]
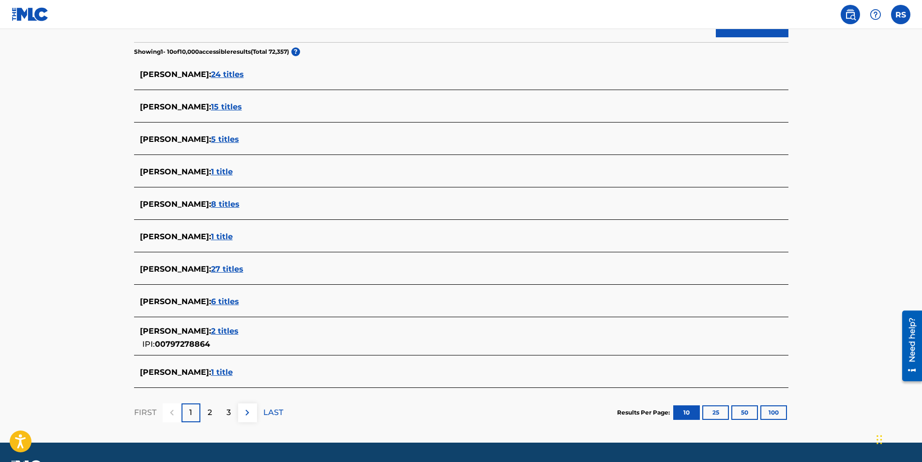
click at [249, 412] on img at bounding box center [247, 412] width 12 height 12
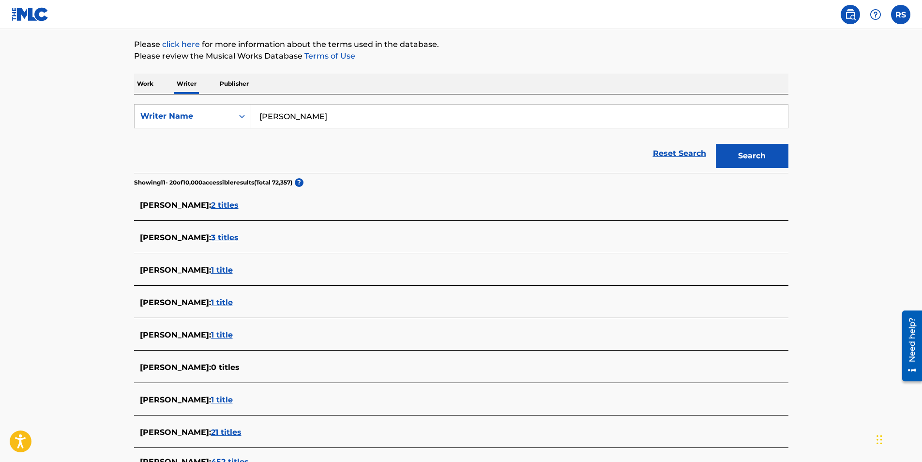
scroll to position [97, 0]
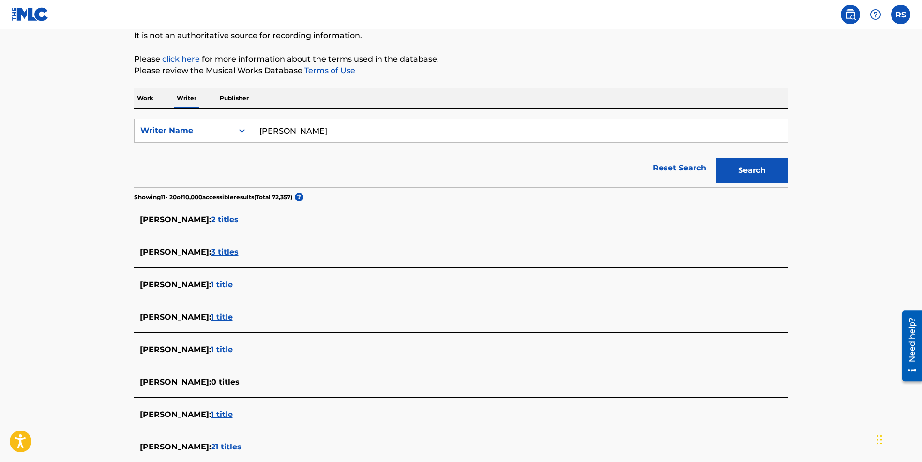
click at [295, 134] on input "John Lee shuler" at bounding box center [519, 130] width 537 height 23
click at [744, 166] on button "Search" at bounding box center [752, 170] width 73 height 24
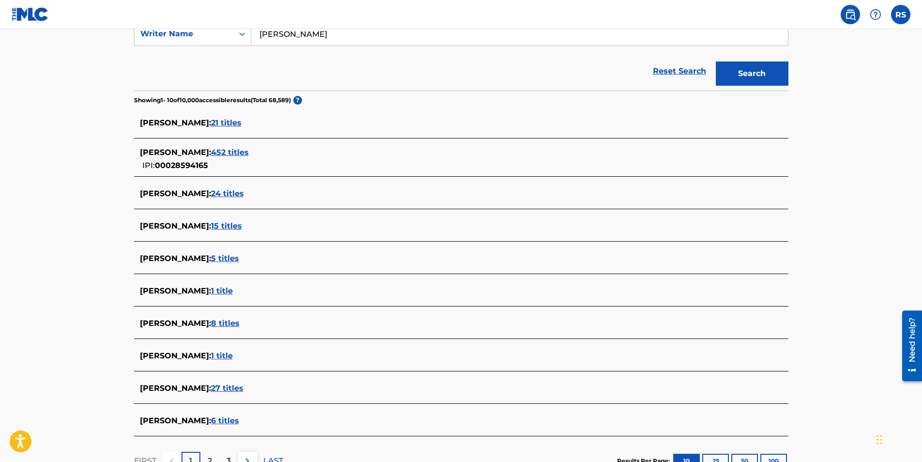
scroll to position [242, 0]
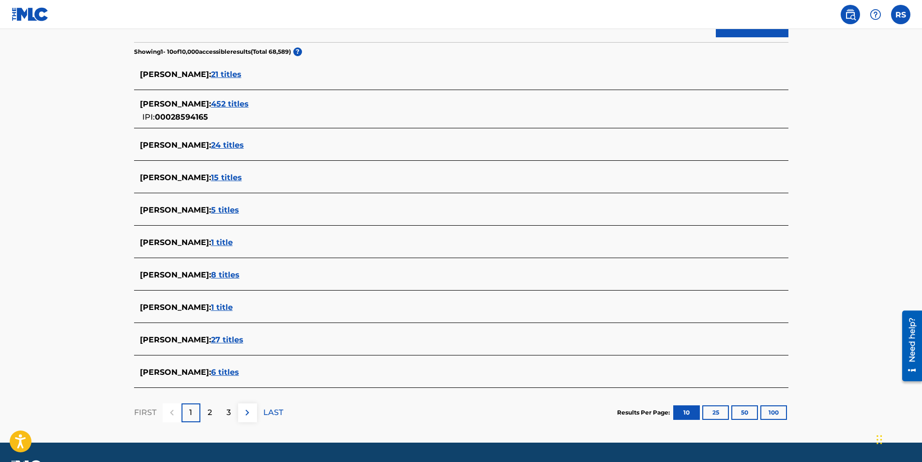
click at [248, 412] on img at bounding box center [247, 412] width 12 height 12
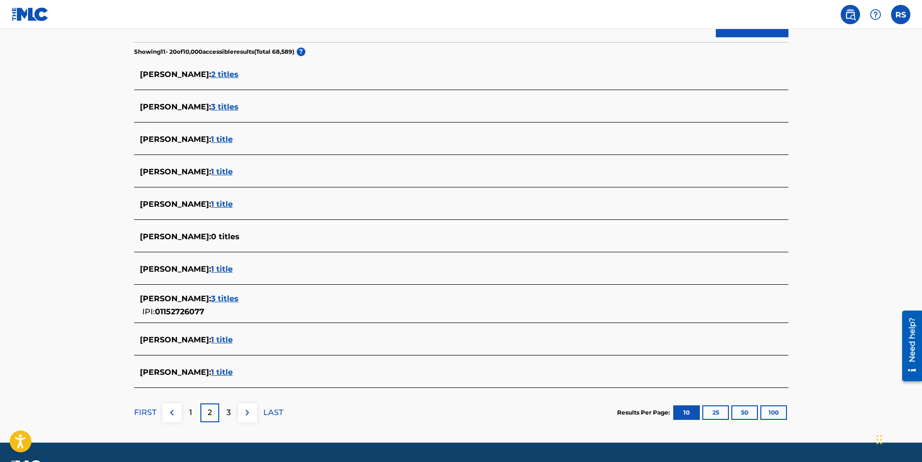
scroll to position [269, 0]
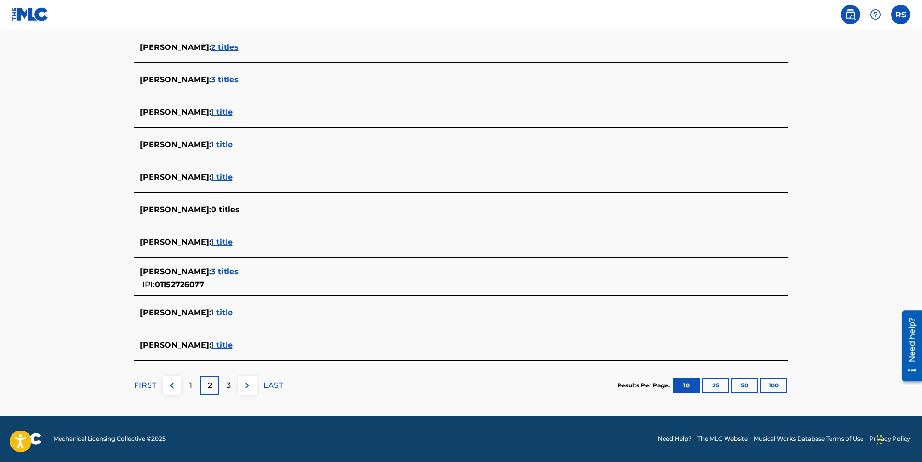
click at [175, 386] on img at bounding box center [172, 385] width 12 height 12
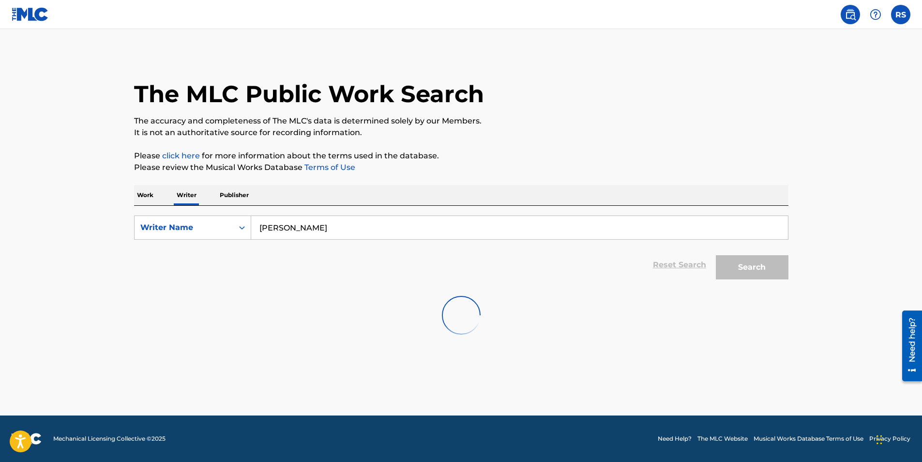
scroll to position [0, 0]
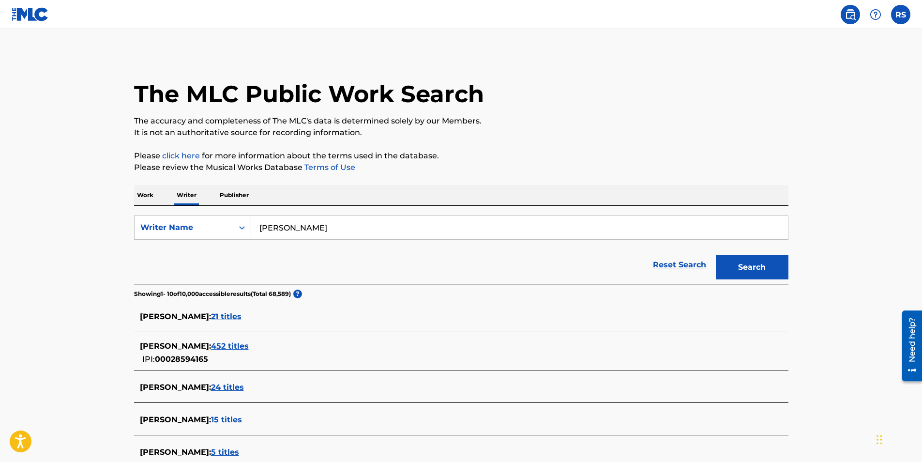
drag, startPoint x: 317, startPoint y: 229, endPoint x: 238, endPoint y: 242, distance: 80.4
click at [239, 242] on form "SearchWithCriteria2aab128e-6d5d-4a87-8c8e-a79d7836bf99 Writer Name John L. shul…" at bounding box center [461, 249] width 654 height 69
drag, startPoint x: 302, startPoint y: 227, endPoint x: 286, endPoint y: 227, distance: 15.5
click at [286, 227] on input "Shelton D. Richard" at bounding box center [519, 227] width 537 height 23
paste input "DEQUINCE"
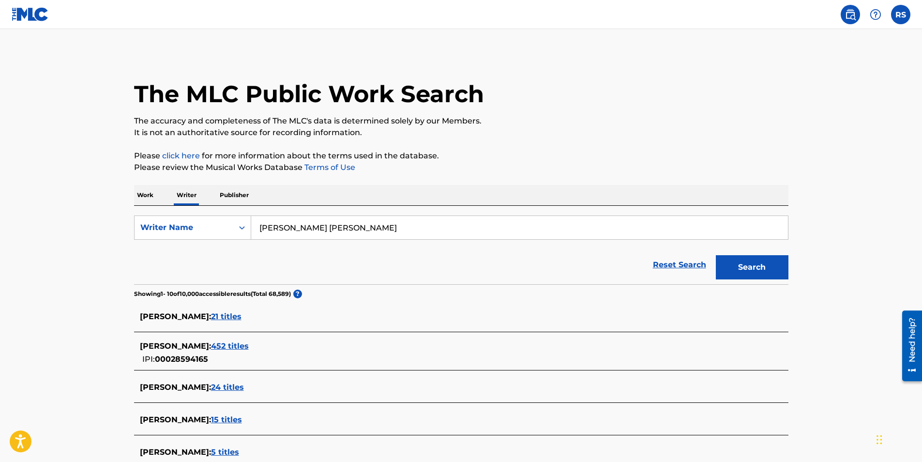
click at [392, 228] on input "Shelton DEQUINCE Richard" at bounding box center [519, 227] width 537 height 23
type input "Shelton DEQUINCE Richardson"
click at [716, 255] on button "Search" at bounding box center [752, 267] width 73 height 24
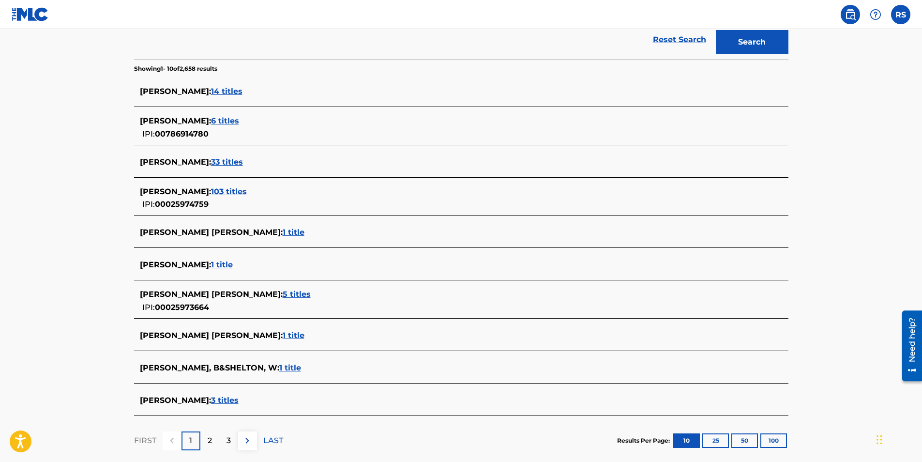
scroll to position [242, 0]
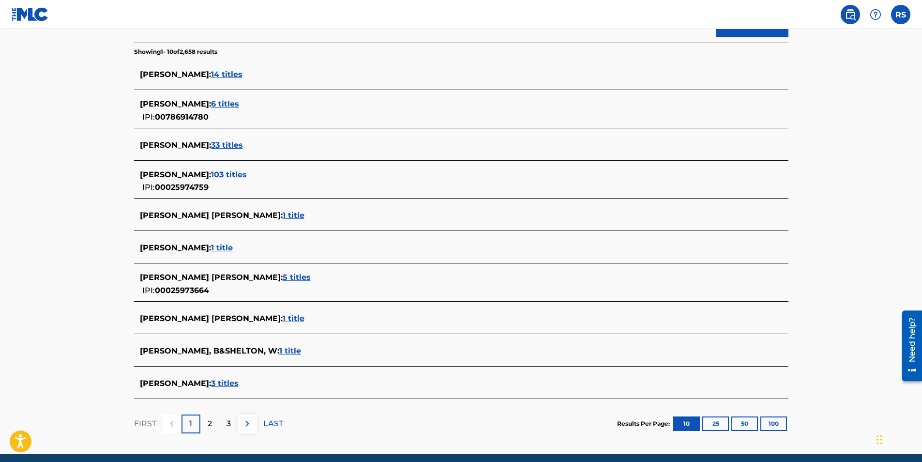
click at [251, 419] on img at bounding box center [247, 424] width 12 height 12
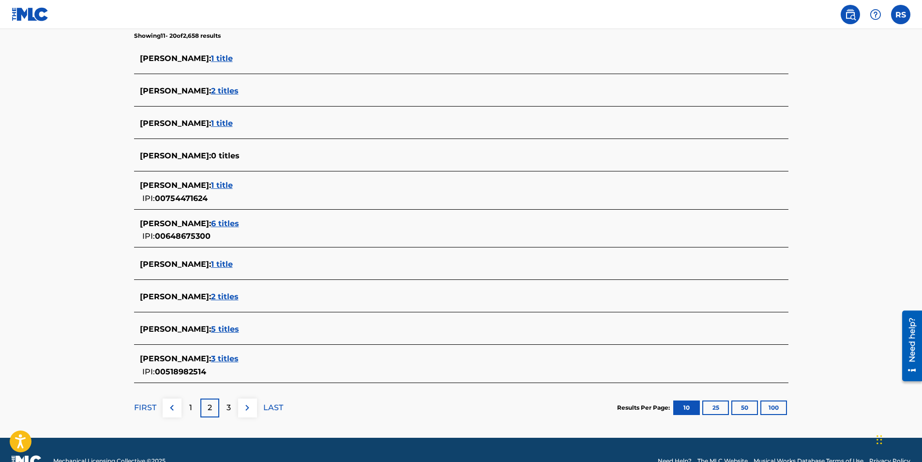
scroll to position [280, 0]
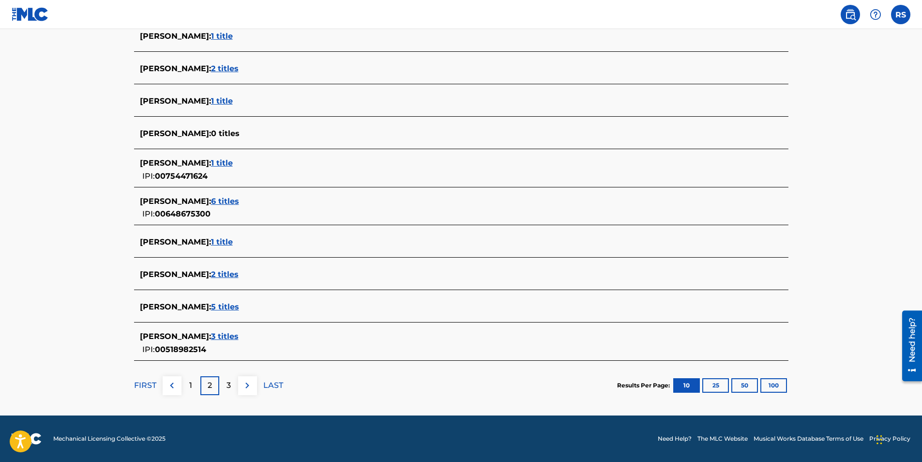
click at [171, 383] on img at bounding box center [172, 385] width 12 height 12
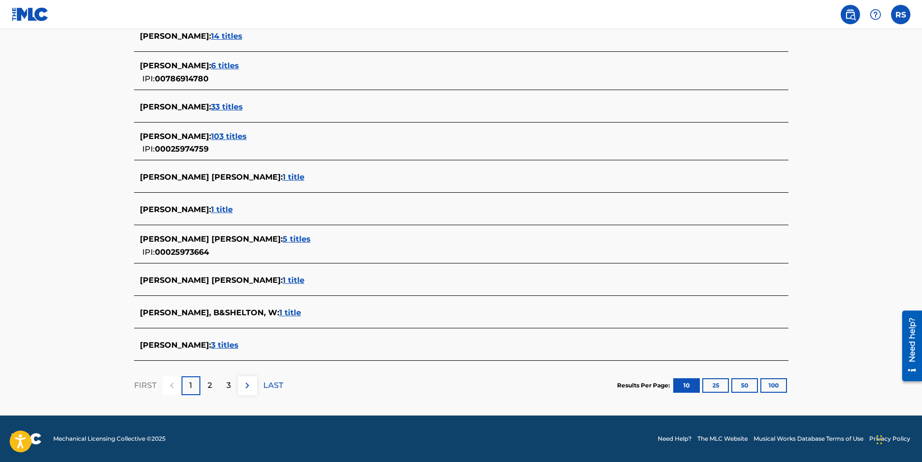
click at [239, 346] on span "3 titles" at bounding box center [225, 344] width 28 height 9
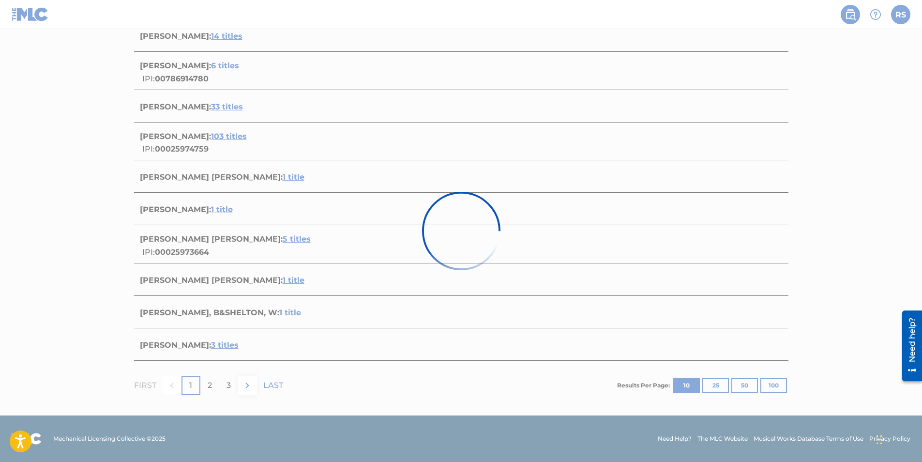
scroll to position [187, 0]
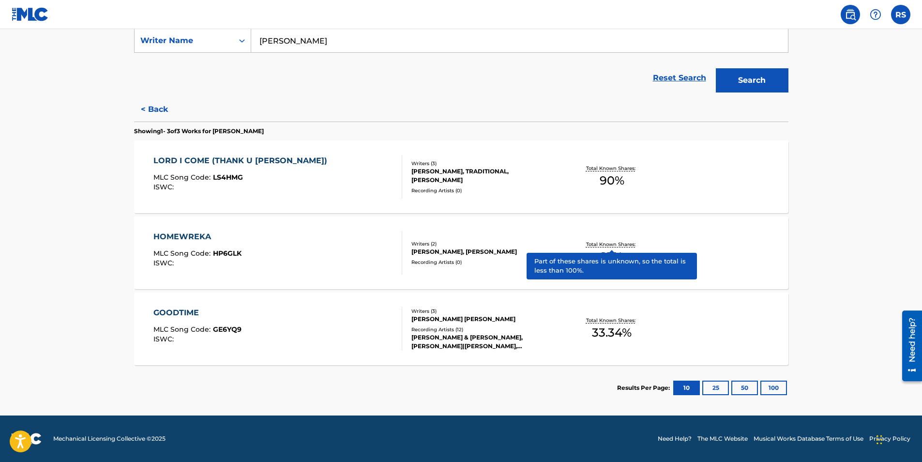
click at [608, 244] on p "Total Known Shares:" at bounding box center [612, 243] width 52 height 7
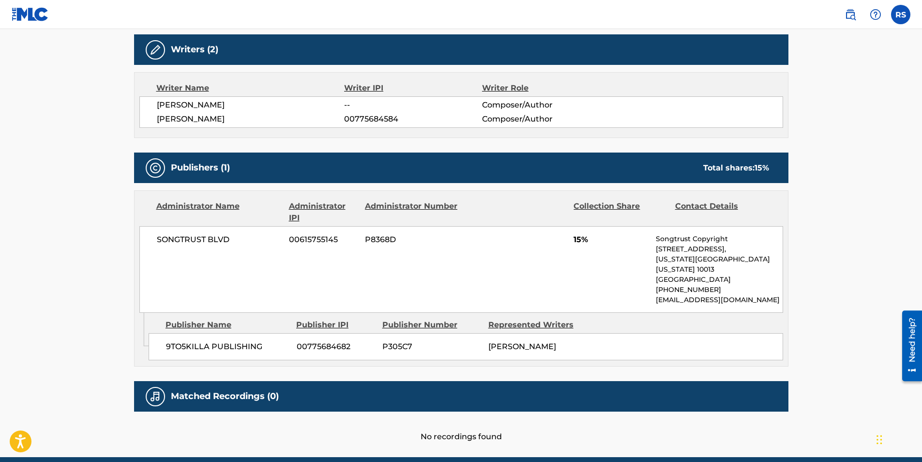
scroll to position [289, 0]
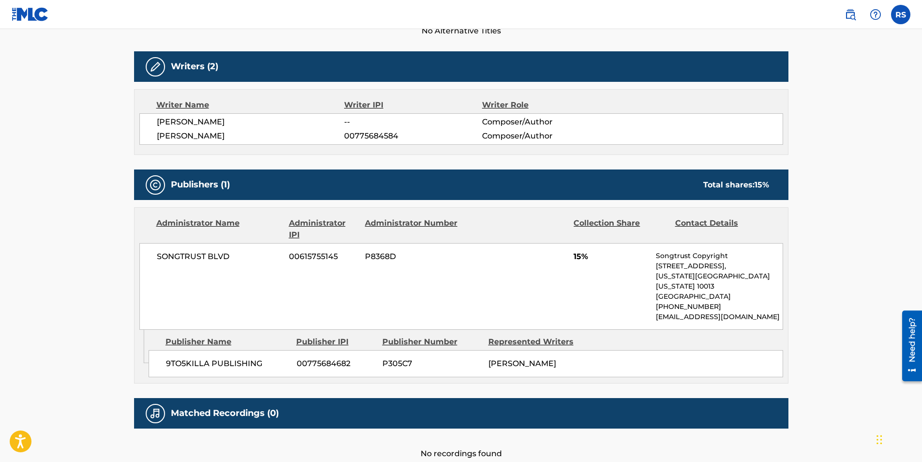
drag, startPoint x: 406, startPoint y: 137, endPoint x: 401, endPoint y: 137, distance: 5.8
click at [406, 137] on span "00775684584" at bounding box center [412, 136] width 137 height 12
drag, startPoint x: 398, startPoint y: 133, endPoint x: 342, endPoint y: 144, distance: 57.2
click at [342, 144] on div "SHELTON RICHARDSON -- Composer/Author DEMETRIUS GREEN 00775684584 Composer/Auth…" at bounding box center [461, 128] width 644 height 31
drag, startPoint x: 342, startPoint y: 144, endPoint x: 383, endPoint y: 135, distance: 41.7
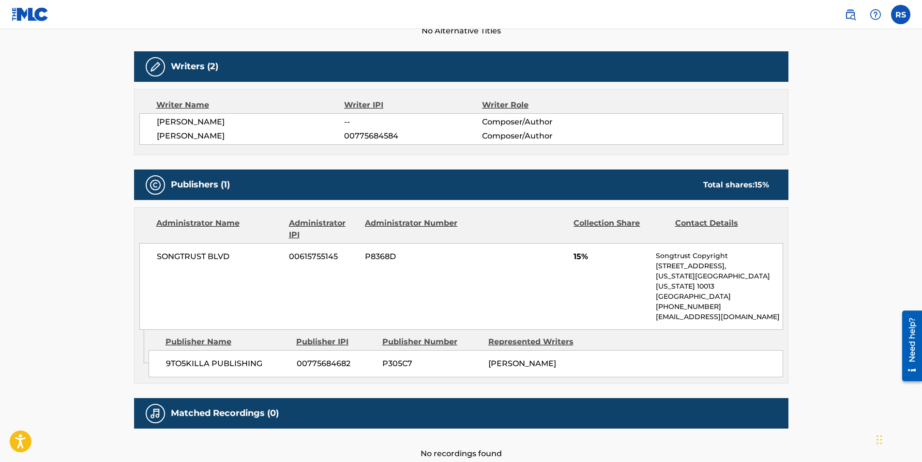
copy div "00775684584"
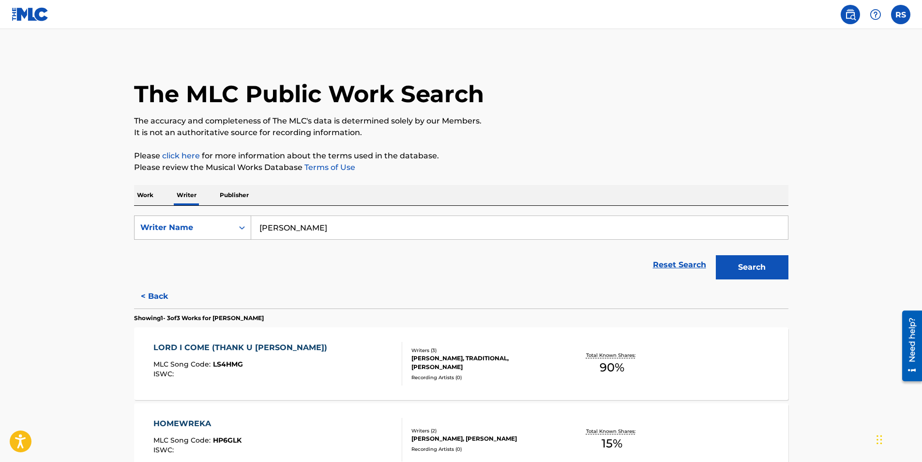
drag, startPoint x: 399, startPoint y: 224, endPoint x: 227, endPoint y: 234, distance: 172.6
click at [227, 234] on div "SearchWithCriteria2aab128e-6d5d-4a87-8c8e-a79d7836bf99 Writer Name Shelton DEQU…" at bounding box center [461, 227] width 654 height 24
paste input "00775684584"
type input "00775684584"
click at [746, 258] on button "Search" at bounding box center [752, 267] width 73 height 24
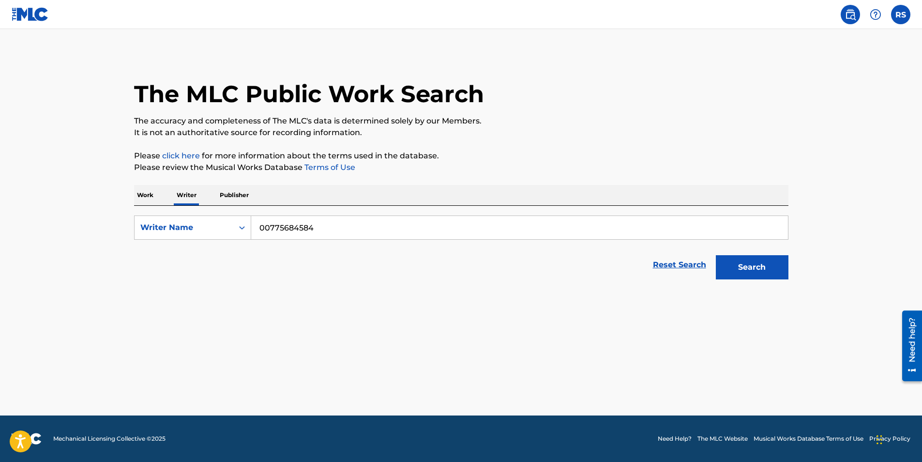
click at [234, 194] on p "Publisher" at bounding box center [234, 195] width 35 height 20
click at [357, 227] on input "Search Form" at bounding box center [519, 227] width 537 height 23
drag, startPoint x: 357, startPoint y: 227, endPoint x: 318, endPoint y: 227, distance: 38.7
paste input "00775684584"
type input "00775684584"
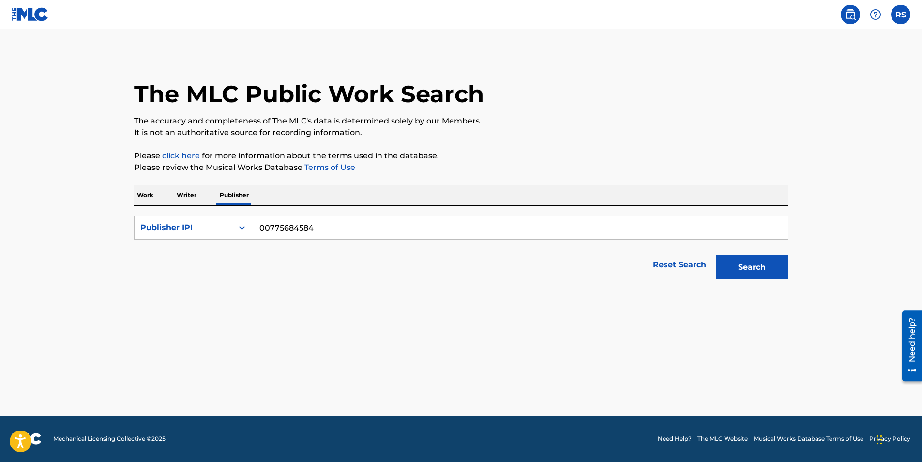
click at [749, 269] on button "Search" at bounding box center [752, 267] width 73 height 24
click at [145, 195] on p "Work" at bounding box center [145, 195] width 22 height 20
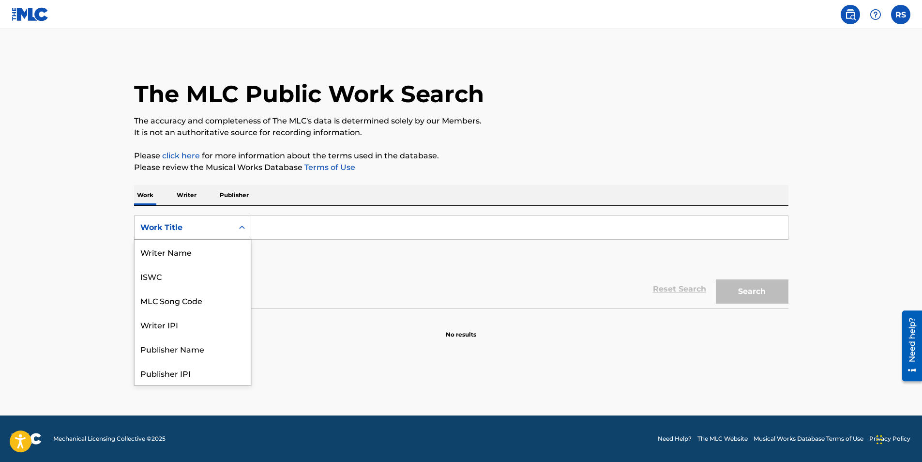
click at [243, 229] on icon "Search Form" at bounding box center [242, 228] width 10 height 10
click at [224, 280] on div "Writer IPI" at bounding box center [193, 276] width 116 height 24
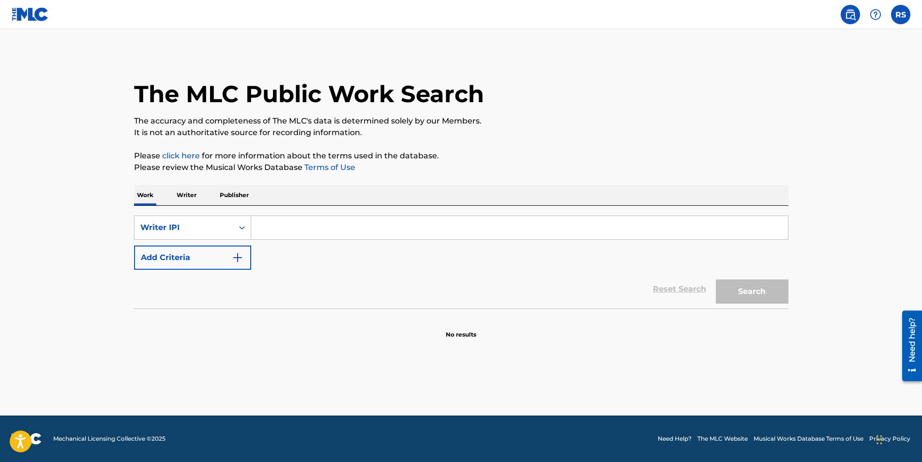
click at [275, 232] on input "Search Form" at bounding box center [519, 227] width 537 height 23
drag, startPoint x: 275, startPoint y: 232, endPoint x: 269, endPoint y: 229, distance: 7.1
paste input "00775684584"
type input "00775684584"
click at [756, 285] on button "Search" at bounding box center [752, 291] width 73 height 24
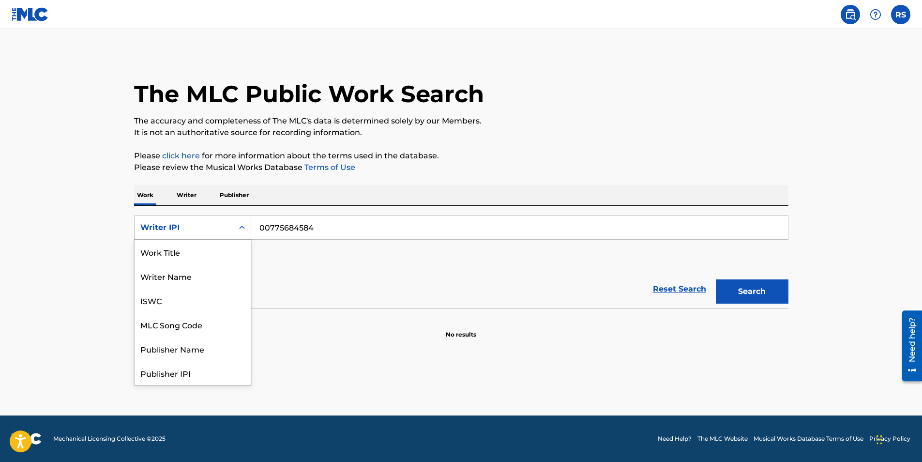
click at [240, 228] on icon "Search Form" at bounding box center [242, 228] width 10 height 10
click at [235, 314] on div "Publisher IPI" at bounding box center [193, 324] width 116 height 24
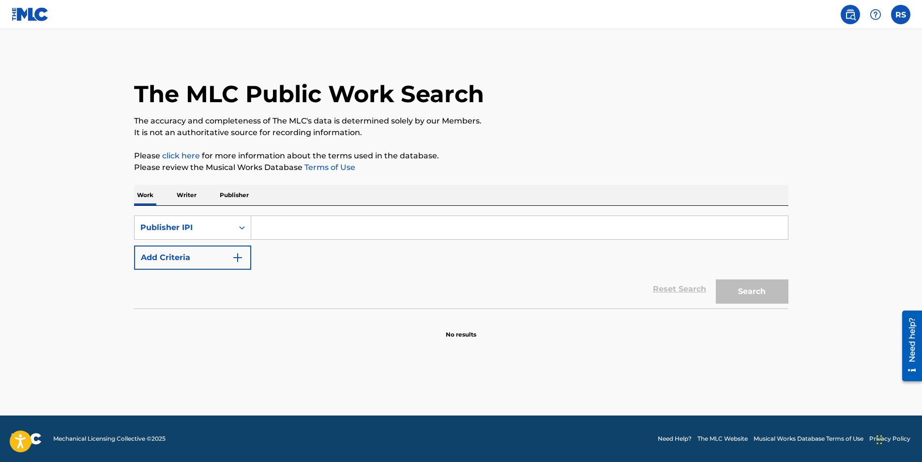
paste input "00775684584"
type input "00775684584"
click at [716, 279] on button "Search" at bounding box center [752, 291] width 73 height 24
click at [228, 197] on p "Publisher" at bounding box center [234, 195] width 35 height 20
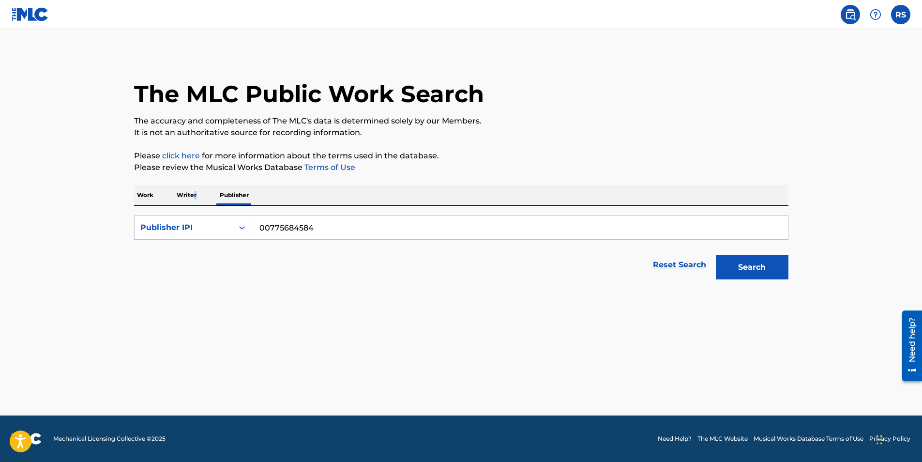
click at [194, 193] on p "Writer" at bounding box center [187, 195] width 26 height 20
drag, startPoint x: 194, startPoint y: 193, endPoint x: 144, endPoint y: 194, distance: 49.9
click at [144, 194] on p "Work" at bounding box center [145, 195] width 22 height 20
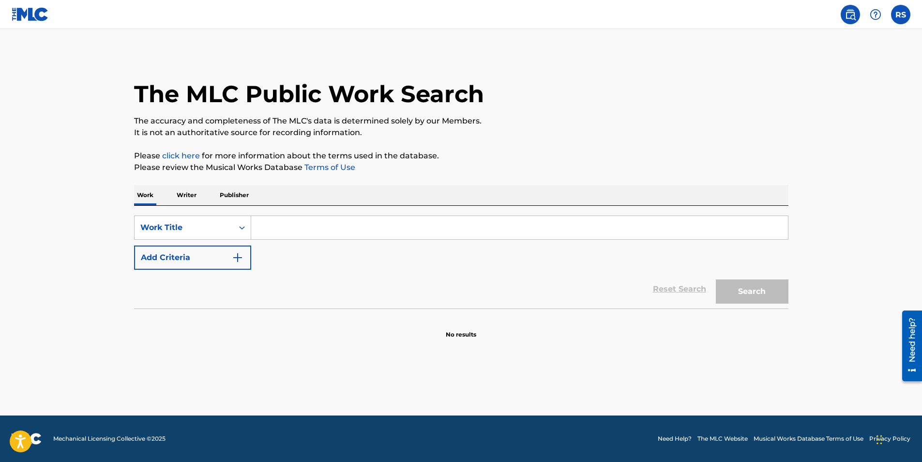
click at [181, 195] on p "Writer" at bounding box center [187, 195] width 26 height 20
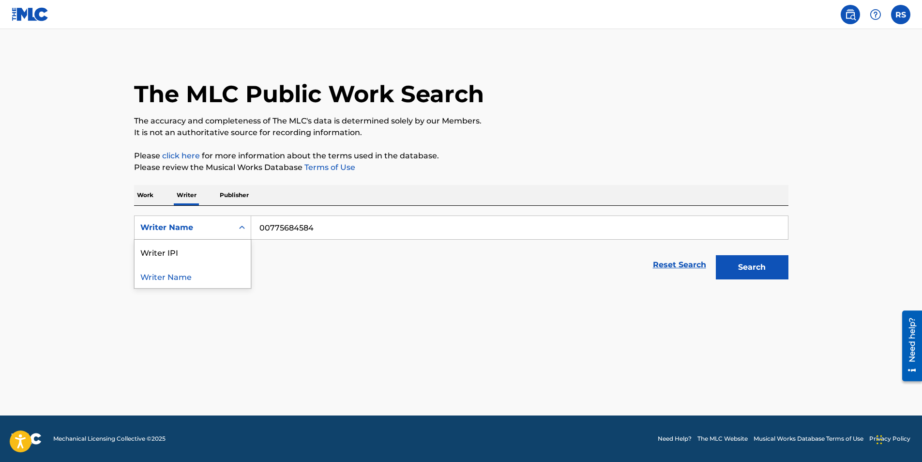
click at [243, 229] on icon "Search Form" at bounding box center [242, 228] width 10 height 10
click at [180, 246] on div "Writer IPI" at bounding box center [193, 252] width 116 height 24
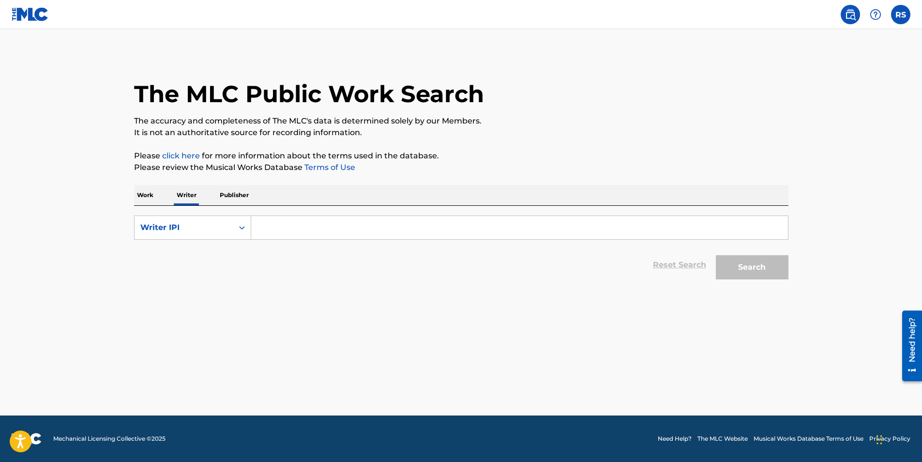
paste input "00775684584"
click at [766, 268] on button "Search" at bounding box center [752, 267] width 73 height 24
click at [262, 228] on input "00775684584" at bounding box center [519, 227] width 537 height 23
type input "00775684584"
click at [754, 271] on button "Search" at bounding box center [752, 267] width 73 height 24
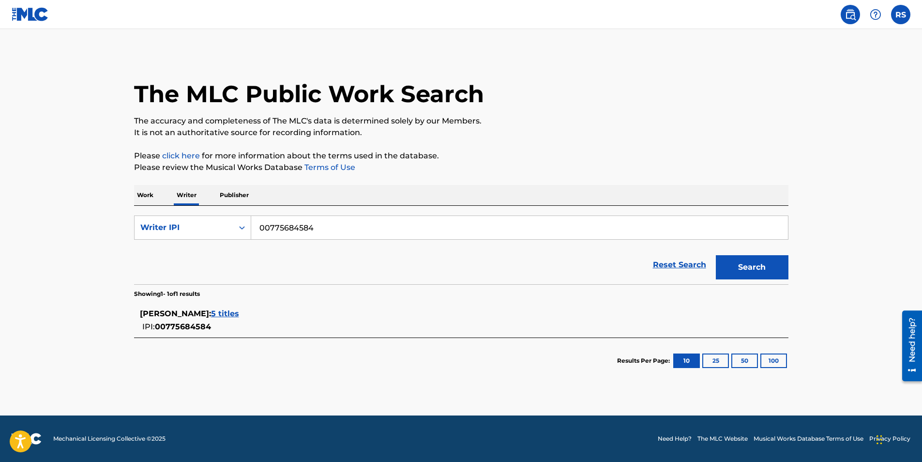
click at [259, 228] on input "00775684584" at bounding box center [519, 227] width 537 height 23
click at [236, 312] on span "5 titles" at bounding box center [225, 313] width 28 height 9
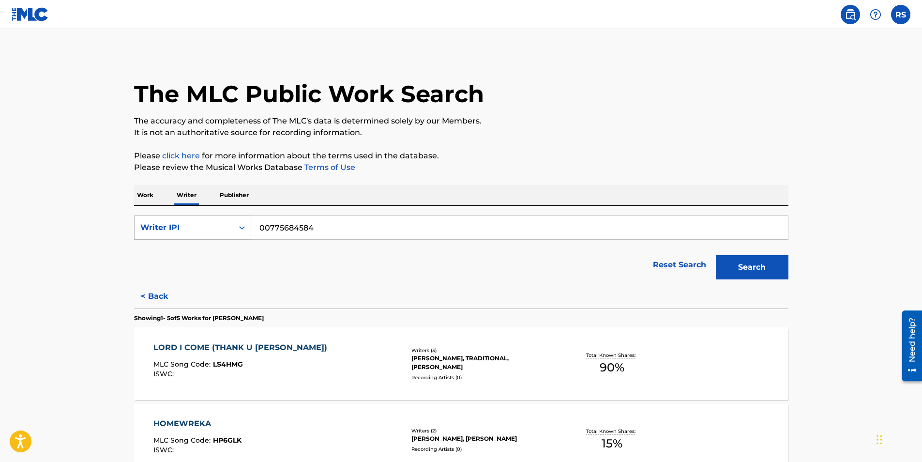
drag, startPoint x: 331, startPoint y: 227, endPoint x: 218, endPoint y: 232, distance: 112.9
click at [220, 232] on div "SearchWithCriteria7960eb62-6d0c-47fe-a9b5-c8aec0a60f91 Writer IPI 00775684584" at bounding box center [461, 227] width 654 height 24
click at [242, 225] on icon "Search Form" at bounding box center [242, 228] width 10 height 10
click at [275, 225] on input "Search Form" at bounding box center [519, 227] width 537 height 23
paste input "828254426"
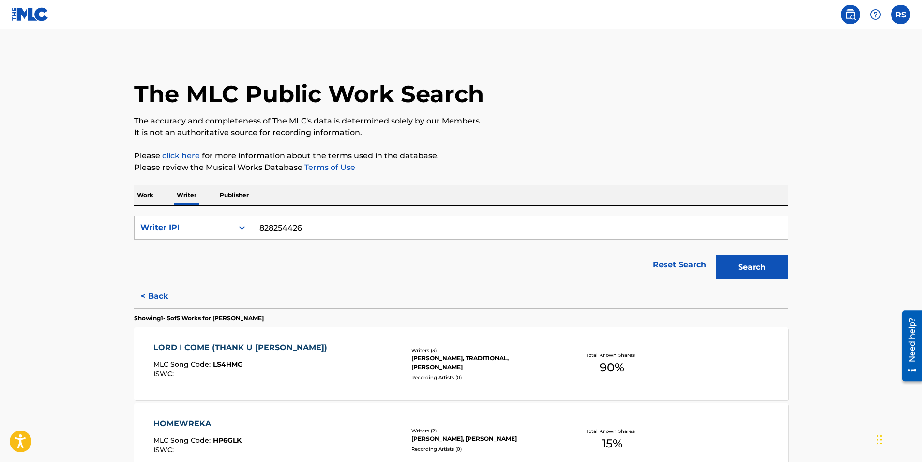
click at [260, 226] on input "828254426" at bounding box center [519, 227] width 537 height 23
type input "828254426"
click at [748, 267] on button "Search" at bounding box center [752, 267] width 73 height 24
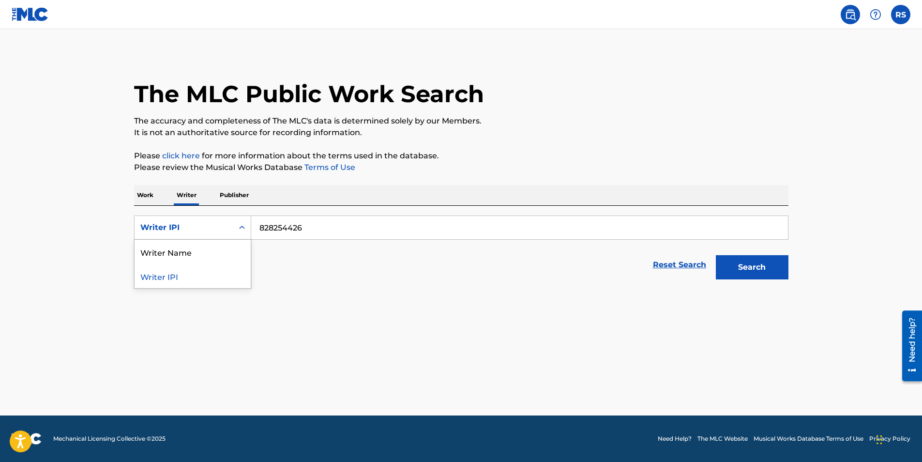
click at [240, 226] on icon "Search Form" at bounding box center [242, 228] width 10 height 10
click at [157, 200] on div "Work Writer Publisher" at bounding box center [461, 195] width 654 height 20
click at [146, 194] on p "Work" at bounding box center [145, 195] width 22 height 20
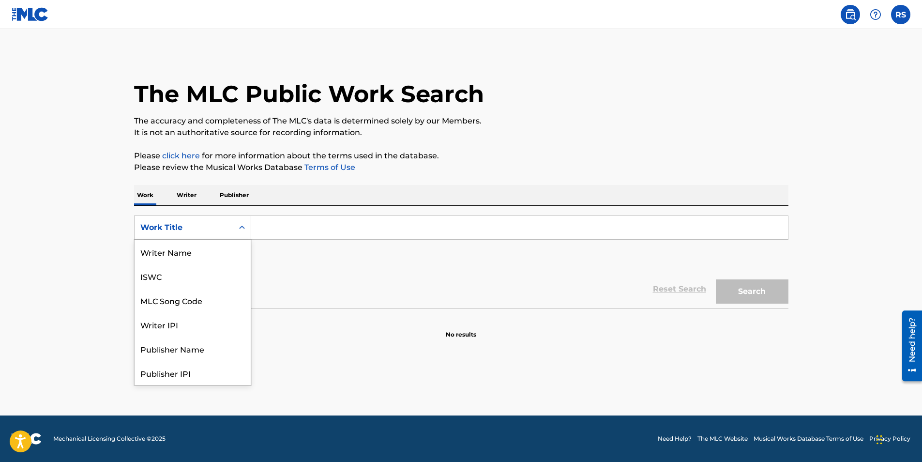
click at [249, 226] on div "Search Form" at bounding box center [241, 227] width 17 height 17
click at [213, 321] on div "Writer IPI" at bounding box center [193, 324] width 116 height 24
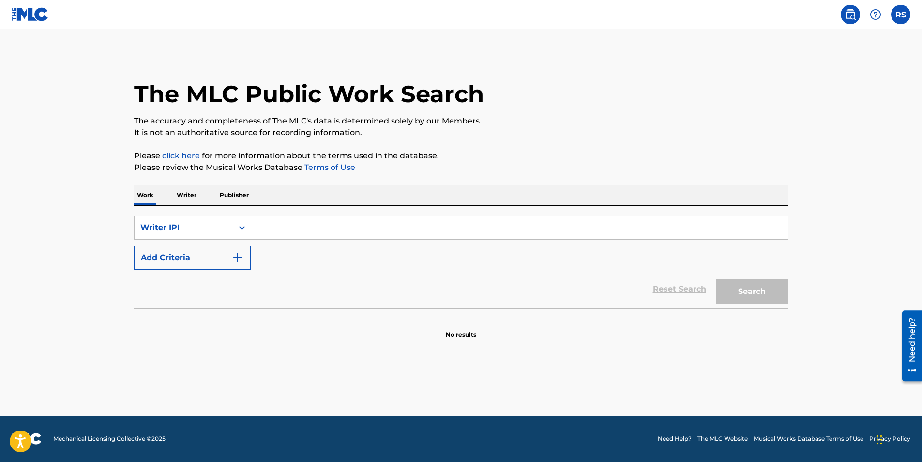
paste input "828254426"
drag, startPoint x: 259, startPoint y: 224, endPoint x: 294, endPoint y: 223, distance: 34.4
click at [260, 224] on input "828254426" at bounding box center [519, 227] width 537 height 23
type input "828254426"
click at [746, 288] on button "Search" at bounding box center [752, 291] width 73 height 24
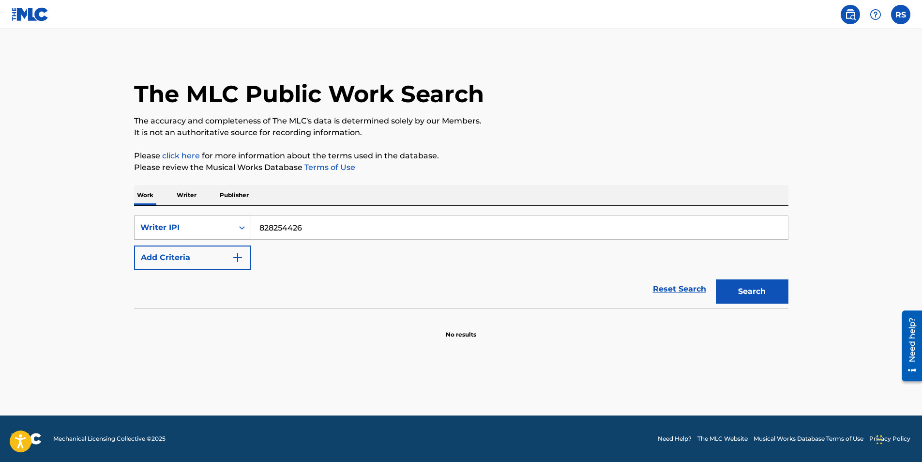
click at [243, 232] on icon "Search Form" at bounding box center [242, 228] width 10 height 10
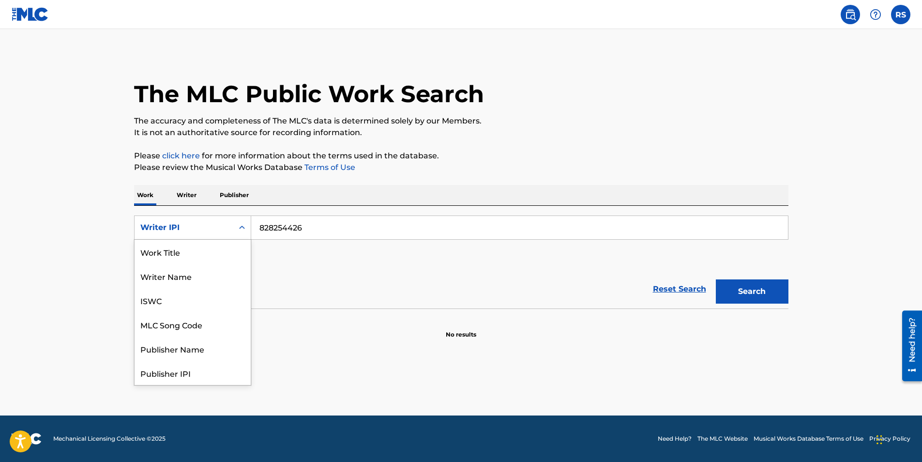
scroll to position [48, 0]
click at [225, 344] on div "MLC Publisher Number" at bounding box center [193, 348] width 116 height 24
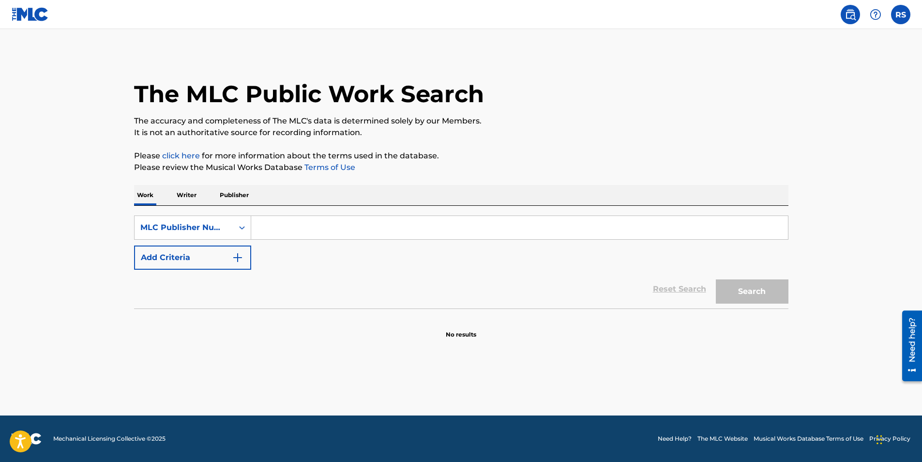
click at [280, 224] on input "Search Form" at bounding box center [519, 227] width 537 height 23
paste input "828254426"
click at [258, 230] on input "828254426" at bounding box center [519, 227] width 537 height 23
type input "828254426"
click at [770, 287] on button "Search" at bounding box center [752, 291] width 73 height 24
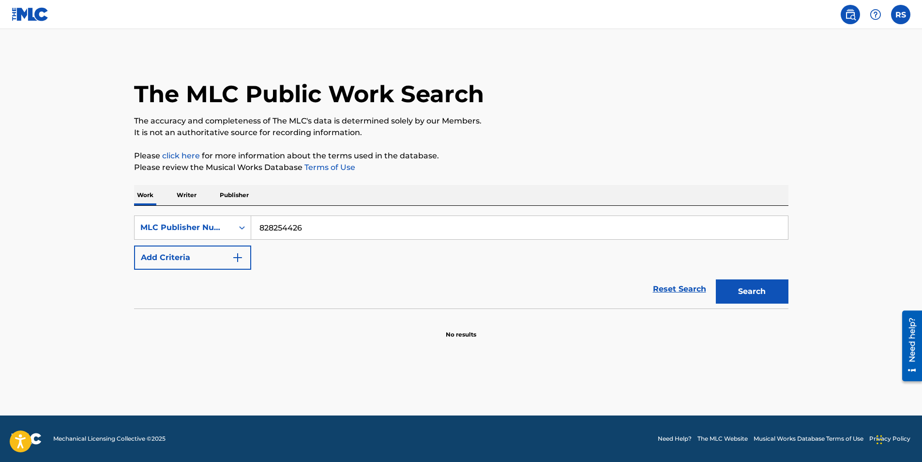
click at [185, 195] on p "Writer" at bounding box center [187, 195] width 26 height 20
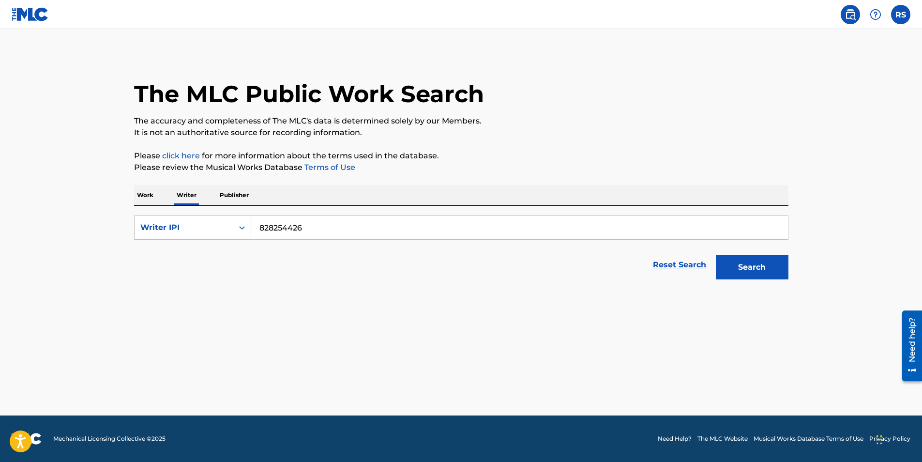
click at [732, 269] on button "Search" at bounding box center [752, 267] width 73 height 24
click at [245, 228] on icon "Search Form" at bounding box center [242, 228] width 10 height 10
click at [227, 251] on div "Writer Name" at bounding box center [193, 252] width 116 height 24
paste input "828254426"
click at [258, 225] on input "828254426" at bounding box center [519, 227] width 537 height 23
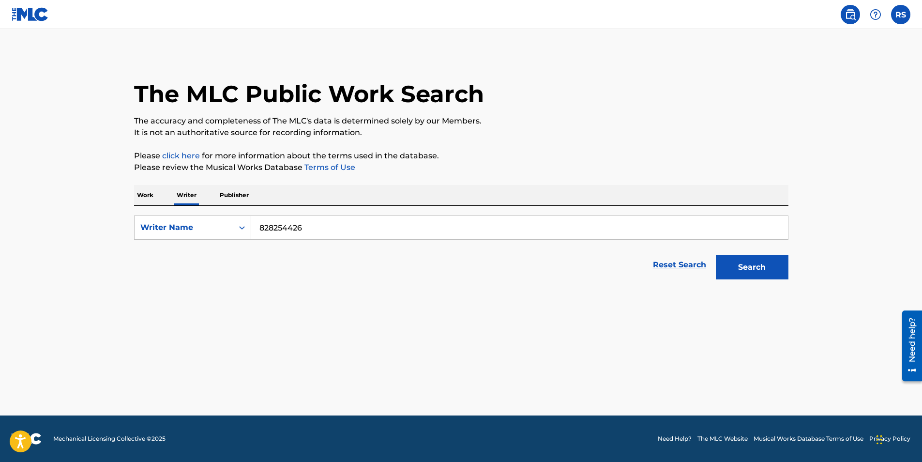
type input "828254426"
click at [751, 263] on button "Search" at bounding box center [752, 267] width 73 height 24
click at [236, 195] on p "Publisher" at bounding box center [234, 195] width 35 height 20
click at [242, 229] on icon "Search Form" at bounding box center [242, 228] width 10 height 10
click at [237, 248] on div "Publisher Name" at bounding box center [193, 252] width 116 height 24
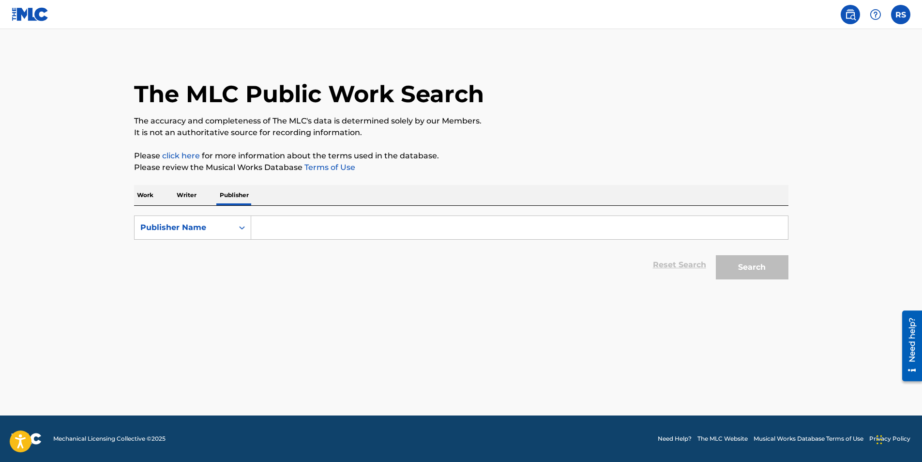
paste input "828254426"
click at [258, 225] on input "828254426" at bounding box center [519, 227] width 537 height 23
type input "828254426"
click at [738, 262] on button "Search" at bounding box center [752, 267] width 73 height 24
drag, startPoint x: 290, startPoint y: 224, endPoint x: 215, endPoint y: 224, distance: 75.0
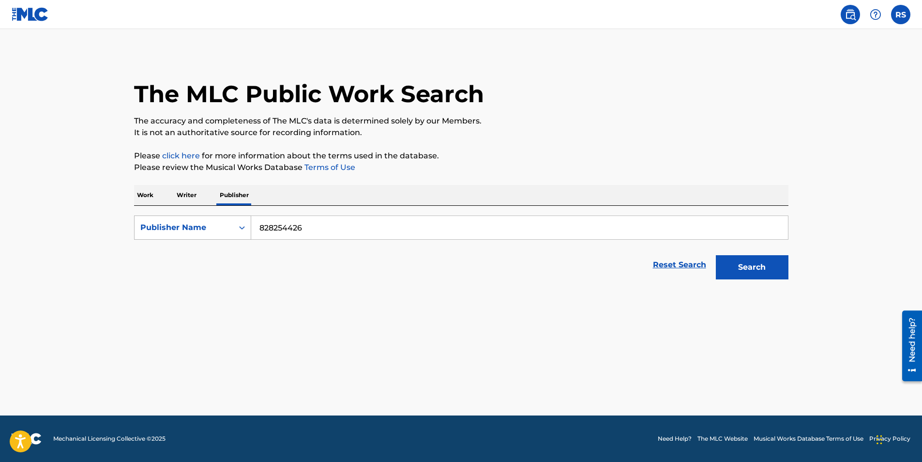
click at [215, 224] on div "SearchWithCriteria17322835-d324-4503-b467-000fab7e593f Publisher Name 828254426" at bounding box center [461, 227] width 654 height 24
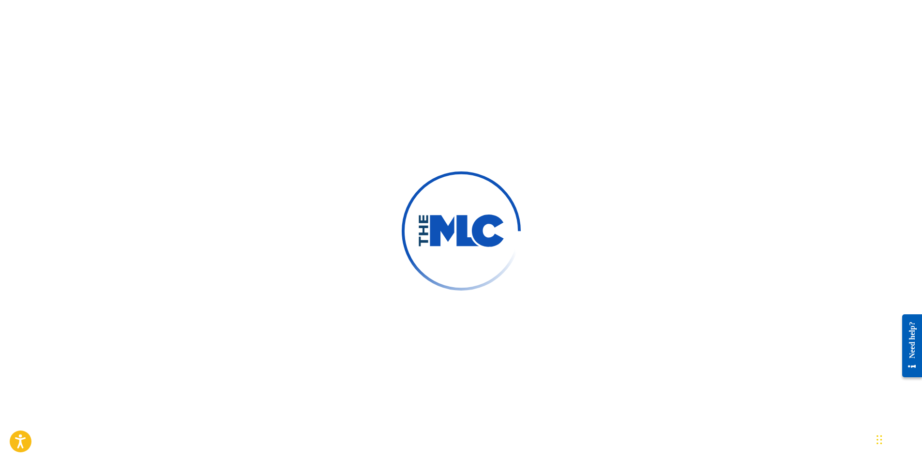
click at [307, 143] on div at bounding box center [461, 231] width 922 height 462
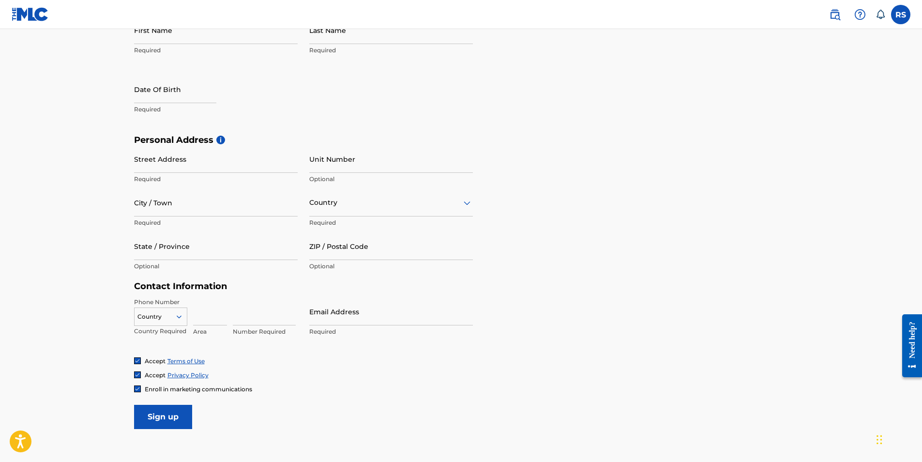
scroll to position [97, 0]
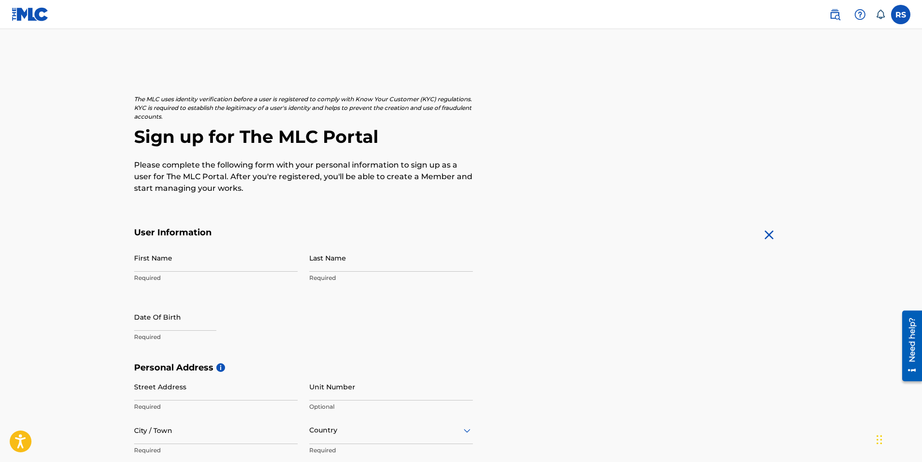
click at [766, 235] on img at bounding box center [768, 234] width 15 height 15
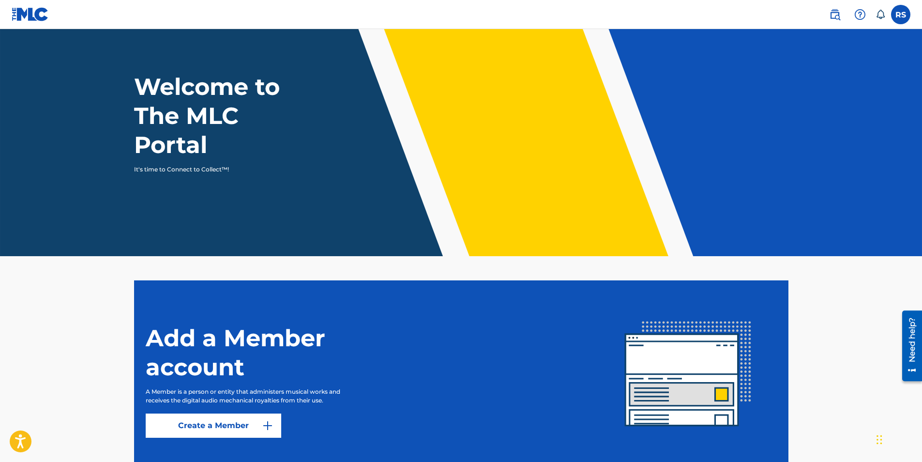
scroll to position [93, 0]
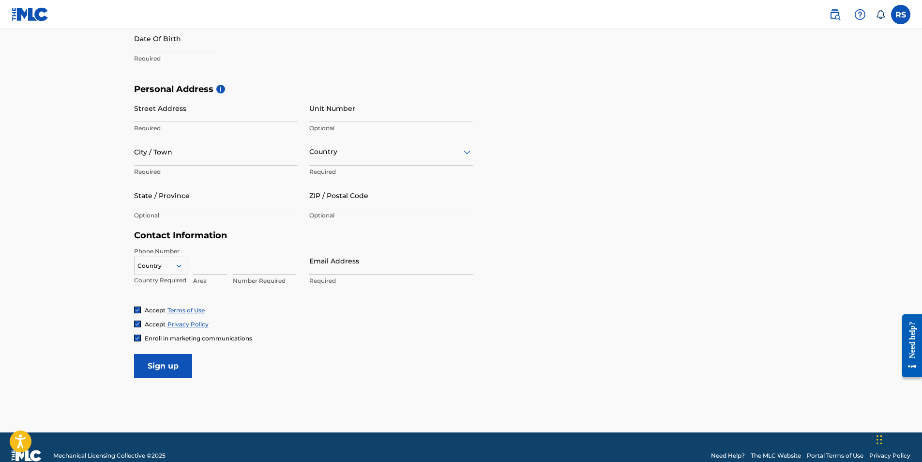
scroll to position [295, 0]
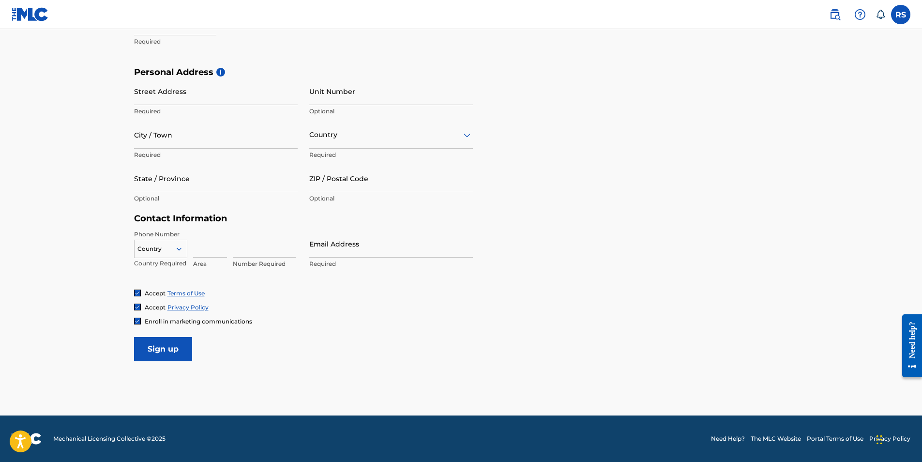
click at [897, 21] on label at bounding box center [900, 14] width 19 height 19
click at [901, 15] on input "RS Rayvasquez Shuler carolinaroyaltypro@gmail.com Notification Preferences Prof…" at bounding box center [901, 15] width 0 height 0
click at [843, 102] on link "Notification Preferences" at bounding box center [831, 104] width 71 height 9
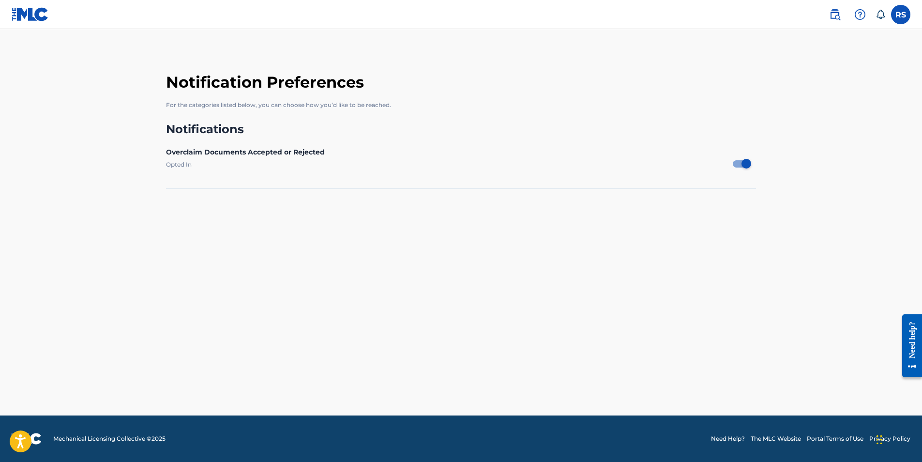
click at [904, 8] on label at bounding box center [900, 14] width 19 height 19
click at [901, 15] on input "RS Rayvasquez Shuler carolinaroyaltypro@gmail.com Notification Preferences Prof…" at bounding box center [901, 15] width 0 height 0
click at [805, 120] on link "Profile" at bounding box center [805, 120] width 19 height 9
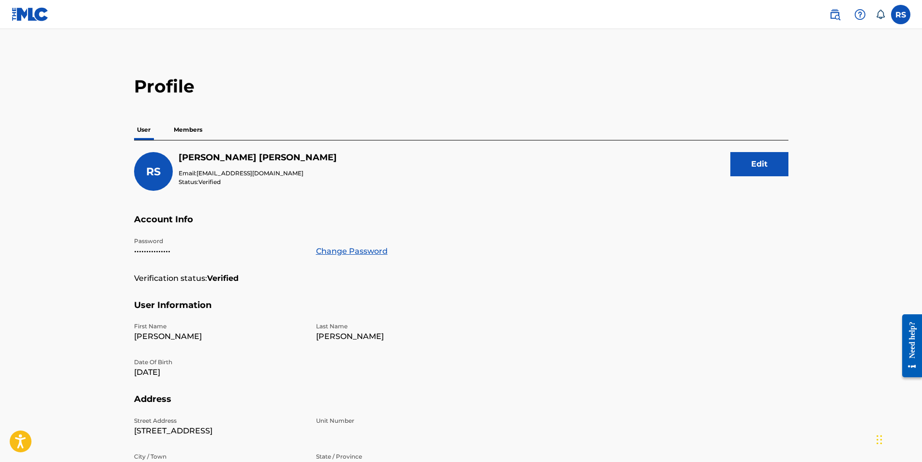
click at [191, 128] on p "Members" at bounding box center [188, 130] width 34 height 20
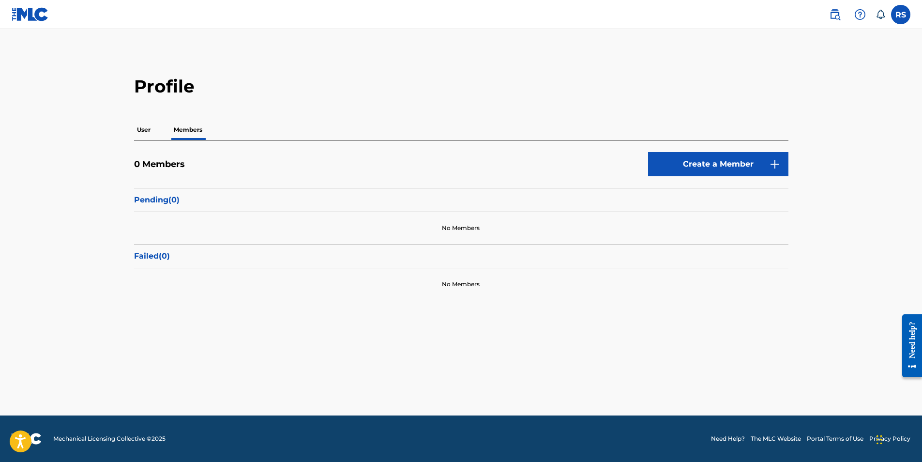
click at [146, 129] on p "User" at bounding box center [143, 130] width 19 height 20
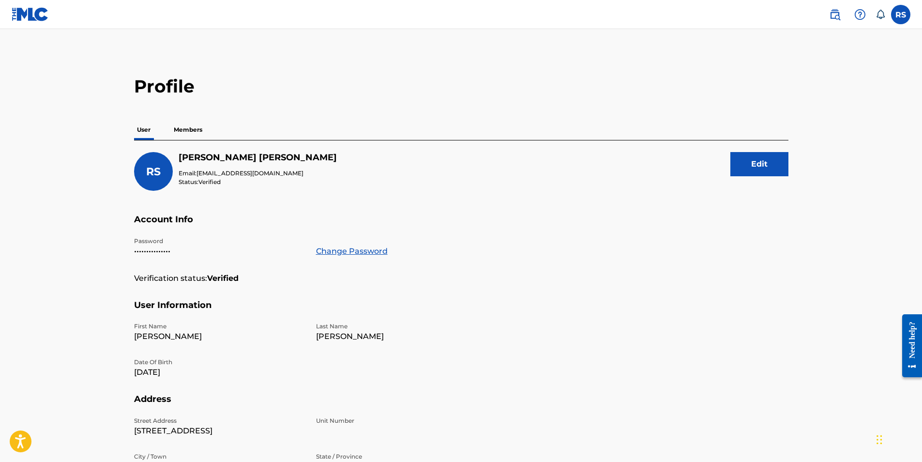
click at [185, 126] on p "Members" at bounding box center [188, 130] width 34 height 20
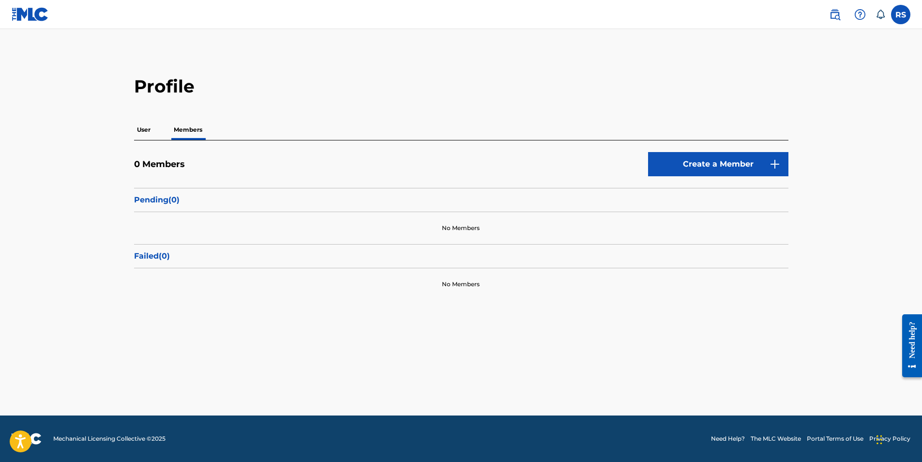
click at [738, 165] on link "Create a Member" at bounding box center [718, 164] width 140 height 24
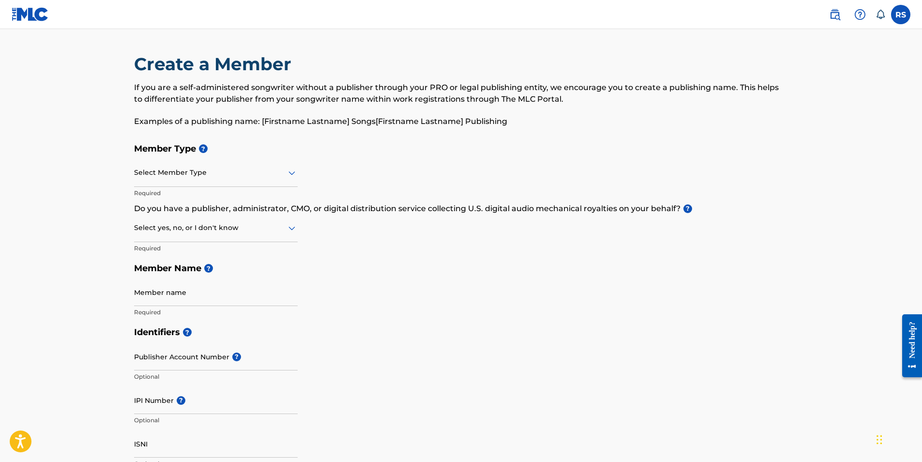
click at [199, 285] on input "Member name" at bounding box center [216, 292] width 164 height 28
type input "RAYVASQUEZ J SHULER"
type input "133 Change Lane"
type input "Orangeburg"
type input "United States"
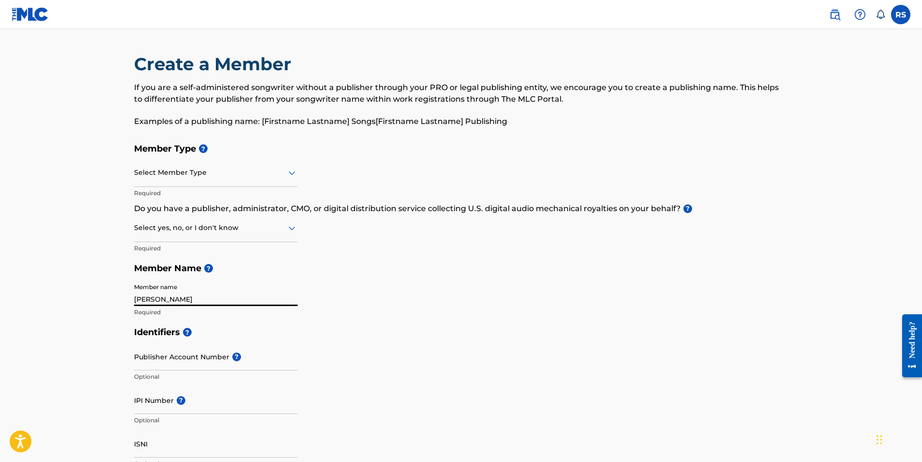
type input "South Carolina"
type input "29115"
type input "United States"
type input "r.shuler86@gmail.com"
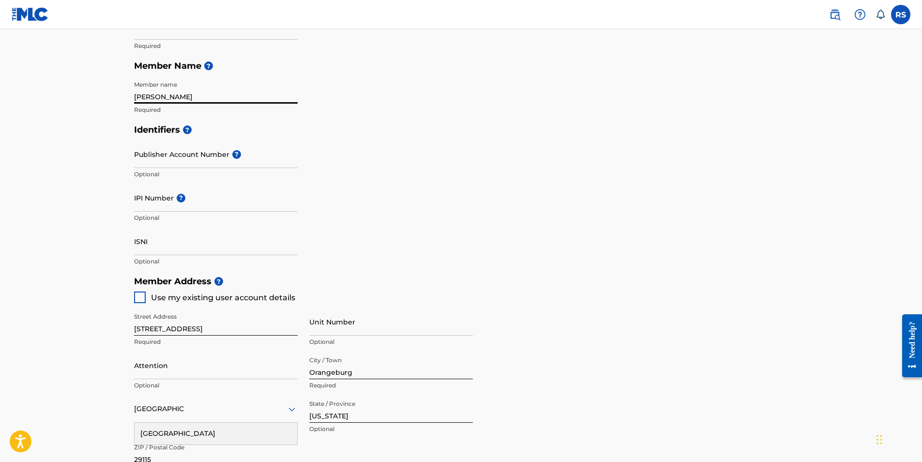
scroll to position [154, 0]
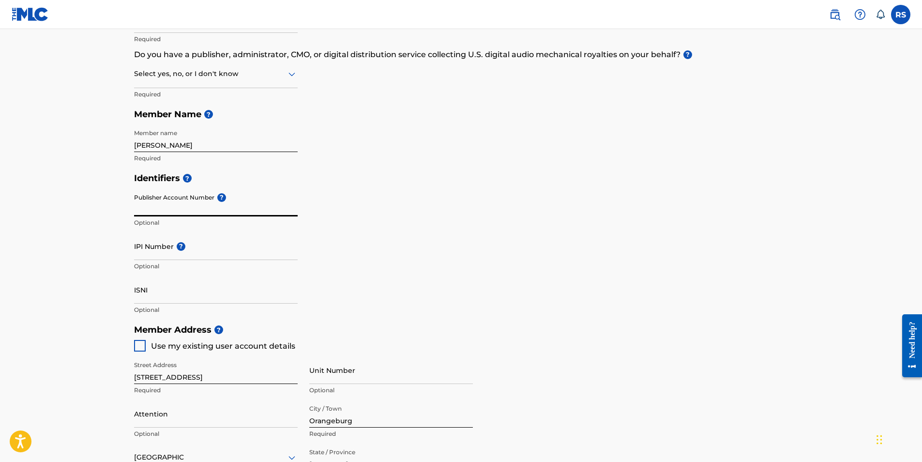
click at [156, 209] on input "Publisher Account Number ?" at bounding box center [216, 203] width 164 height 28
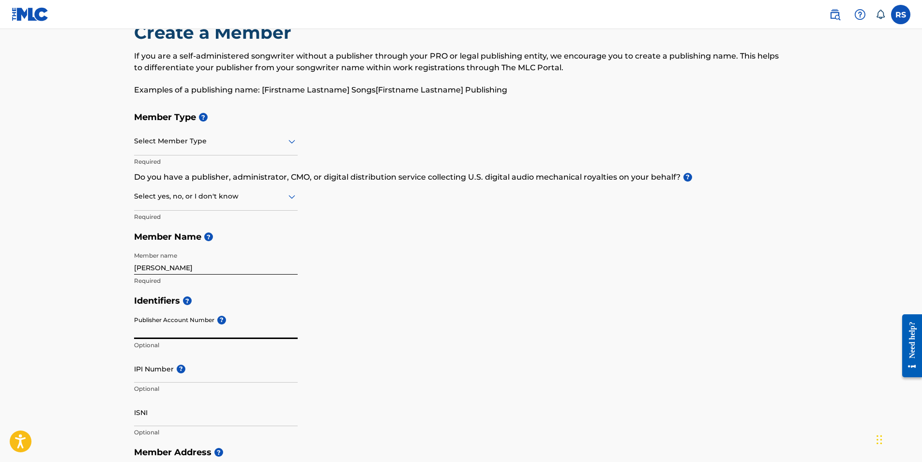
scroll to position [48, 0]
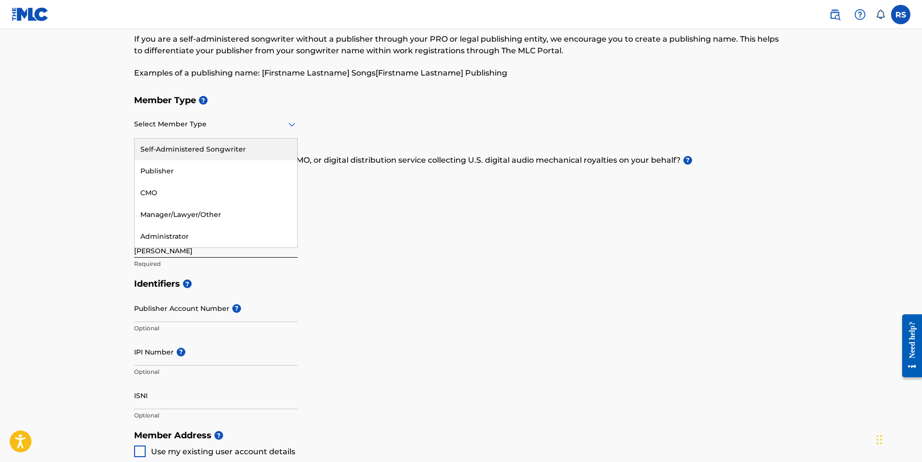
click at [292, 126] on icon at bounding box center [291, 125] width 7 height 4
click at [231, 170] on div "Publisher" at bounding box center [216, 171] width 163 height 22
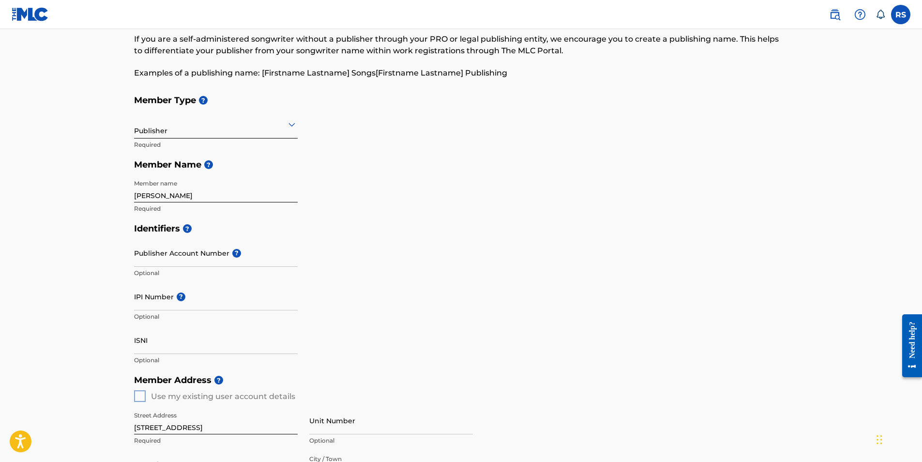
click at [296, 124] on icon at bounding box center [292, 125] width 12 height 12
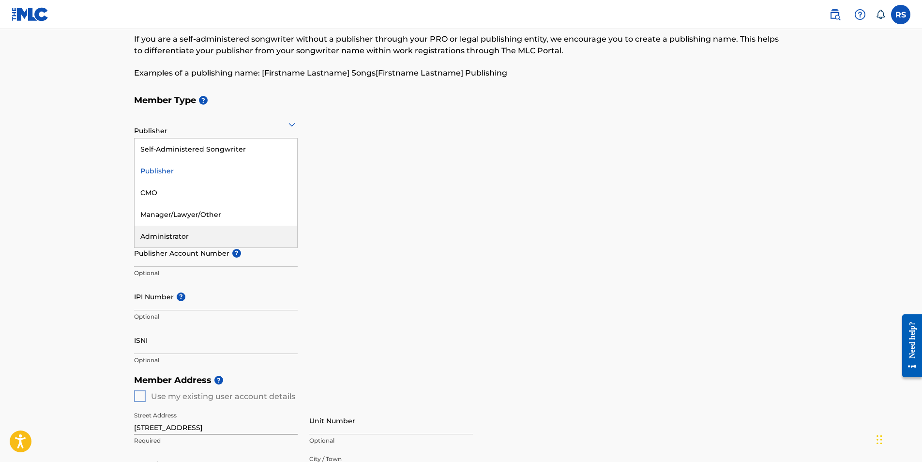
click at [200, 234] on div "Administrator" at bounding box center [216, 236] width 163 height 22
click at [297, 120] on icon at bounding box center [292, 125] width 12 height 12
click at [260, 164] on div "Publisher" at bounding box center [216, 171] width 163 height 22
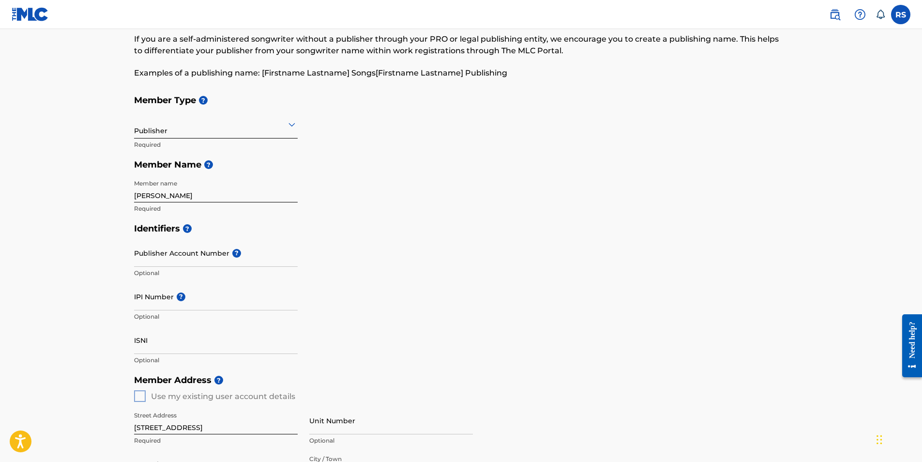
click at [215, 299] on input "IPI Number ?" at bounding box center [216, 297] width 164 height 28
paste input "828254426"
type input "828254426"
click at [194, 346] on input "ISNI" at bounding box center [216, 340] width 164 height 28
click at [264, 249] on input "Publisher Account Number ?" at bounding box center [216, 253] width 164 height 28
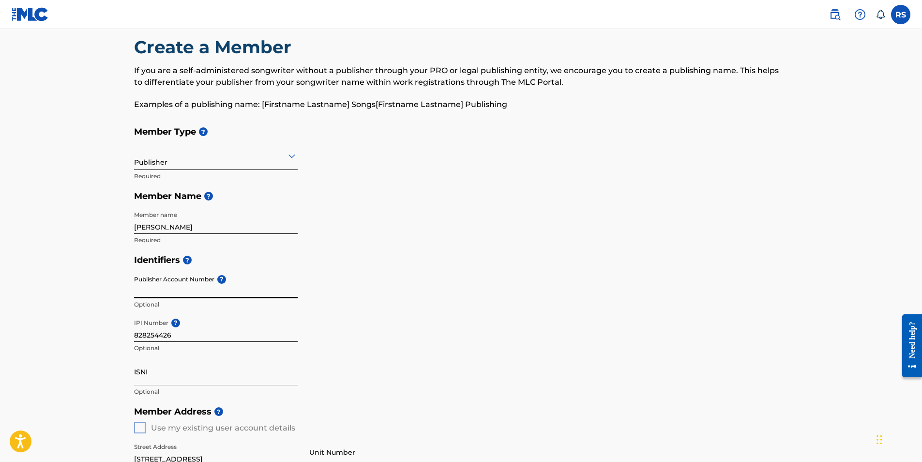
scroll to position [0, 0]
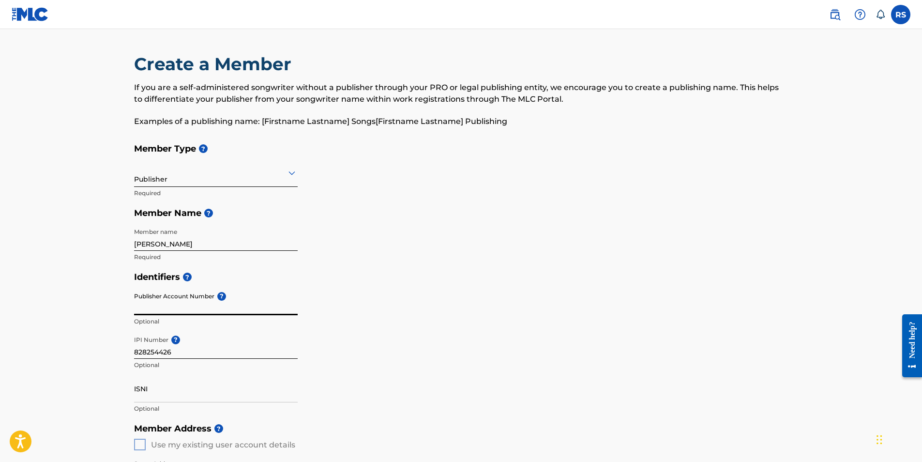
click at [288, 172] on icon at bounding box center [291, 173] width 7 height 4
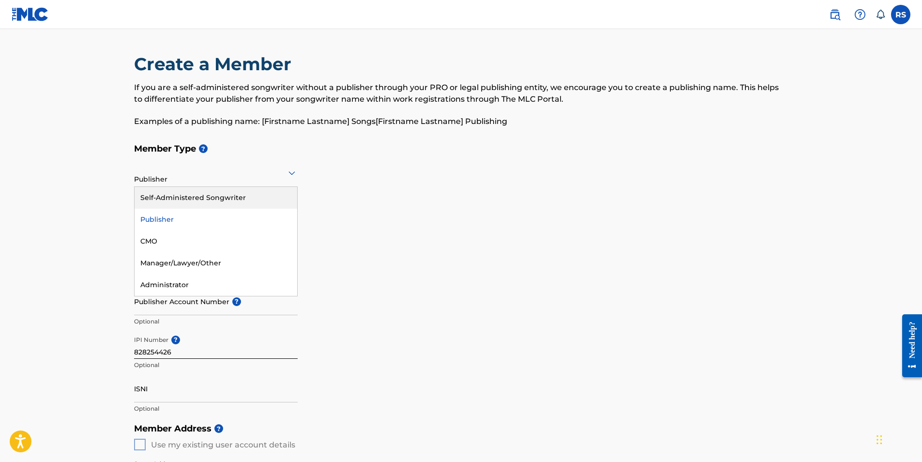
click at [187, 200] on div "Self-Administered Songwriter" at bounding box center [216, 198] width 163 height 22
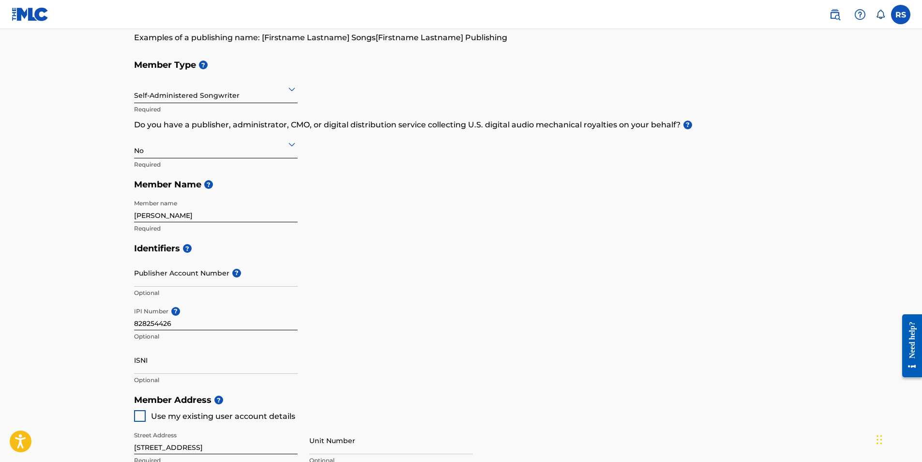
scroll to position [97, 0]
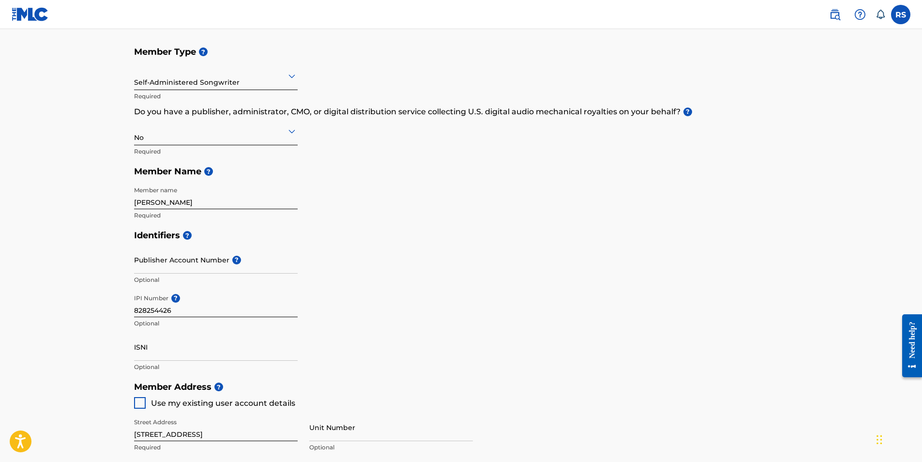
click at [208, 268] on input "Publisher Account Number ?" at bounding box center [216, 260] width 164 height 28
click at [289, 127] on icon at bounding box center [292, 131] width 12 height 12
click at [406, 219] on div "Member Type ? Self-Administered Songwriter Required Do you have a publisher, ad…" at bounding box center [461, 133] width 654 height 183
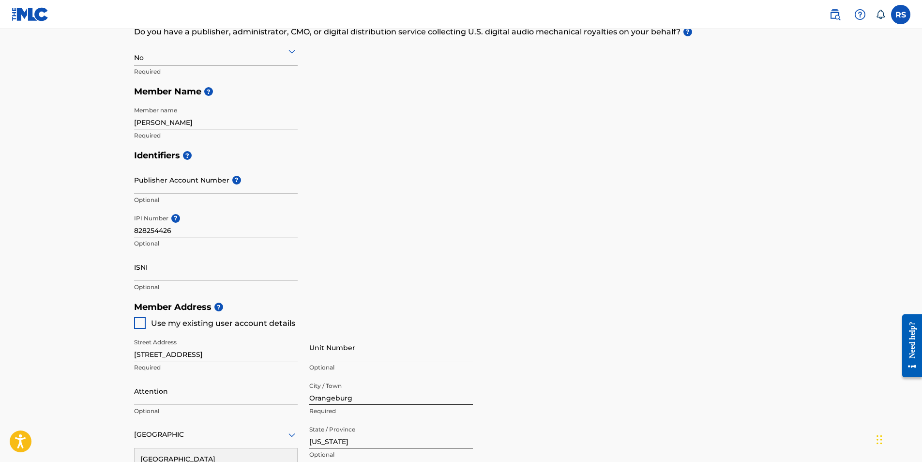
scroll to position [194, 0]
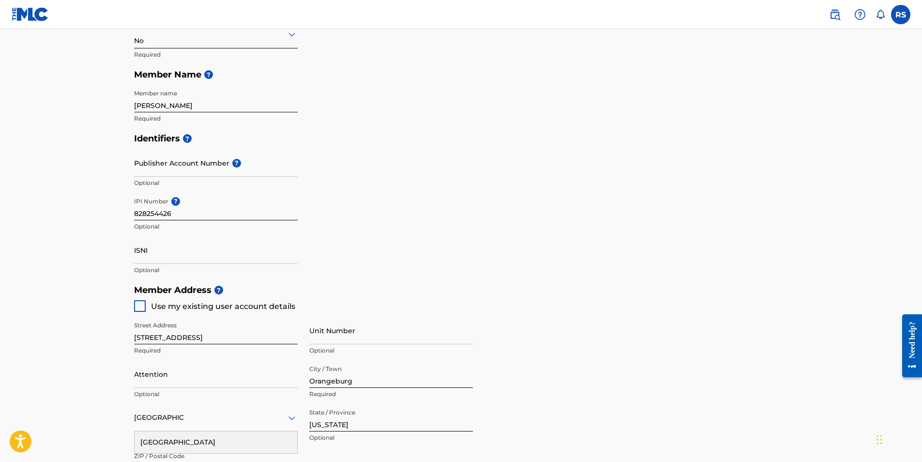
click at [141, 308] on div at bounding box center [140, 306] width 12 height 12
type input "803"
type input "5359438"
type input "[EMAIL_ADDRESS][DOMAIN_NAME]"
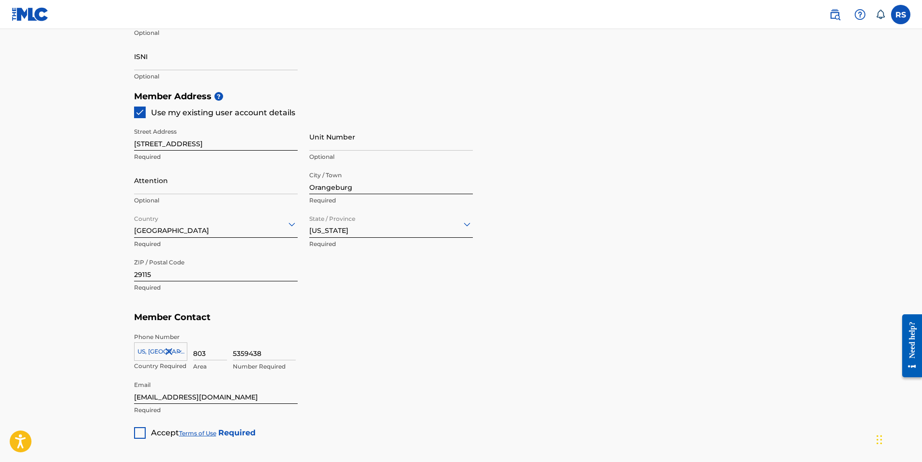
scroll to position [436, 0]
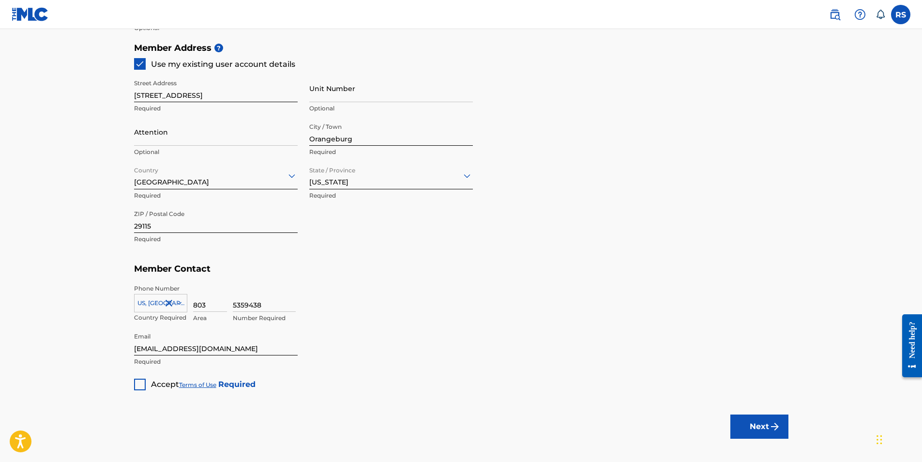
click at [143, 383] on div at bounding box center [140, 384] width 12 height 12
click at [756, 432] on button "Next" at bounding box center [759, 426] width 58 height 24
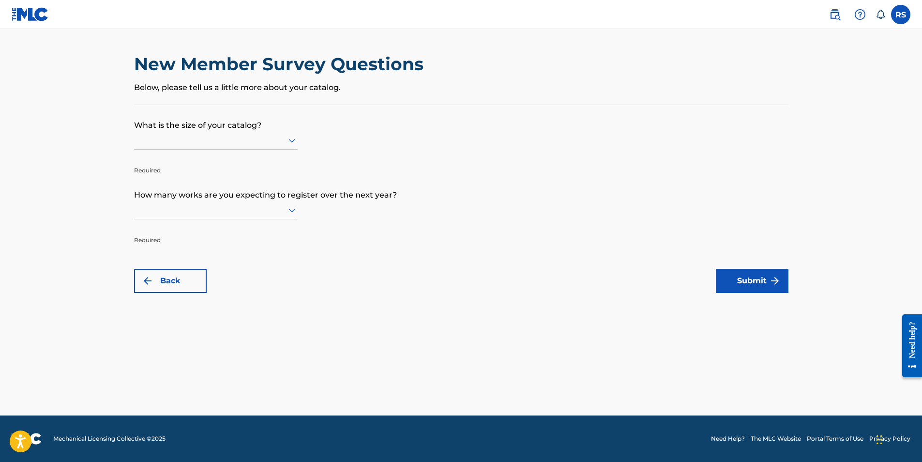
click at [322, 97] on div "New Member Survey Questions Below, please tell us a little more about your cata…" at bounding box center [461, 78] width 654 height 51
click at [360, 90] on p "Below, please tell us a little more about your catalog." at bounding box center [461, 88] width 654 height 12
drag, startPoint x: 239, startPoint y: 105, endPoint x: 230, endPoint y: 104, distance: 9.2
click at [239, 105] on div "What is the size of your catalog? Required How many works are you expecting to …" at bounding box center [461, 199] width 654 height 188
drag, startPoint x: 423, startPoint y: 92, endPoint x: 435, endPoint y: 91, distance: 11.7
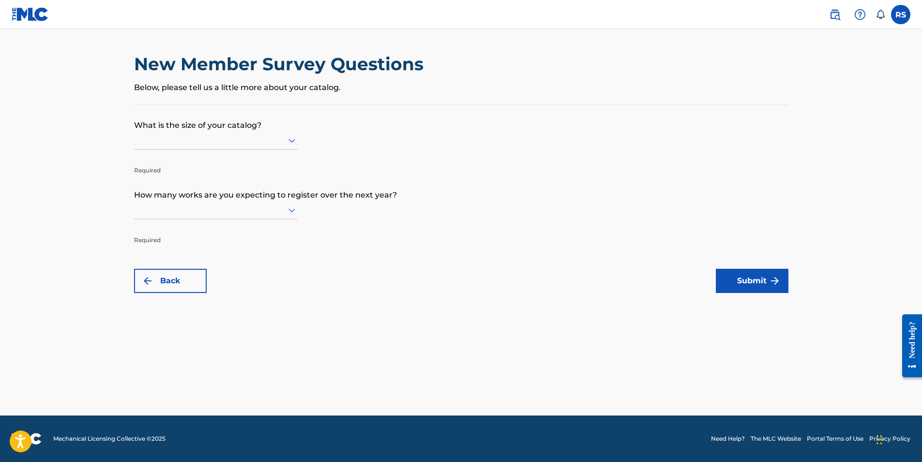
click at [425, 92] on p "Below, please tell us a little more about your catalog." at bounding box center [461, 88] width 654 height 12
click at [478, 100] on div "New Member Survey Questions Below, please tell us a little more about your cata…" at bounding box center [461, 78] width 654 height 51
click at [299, 141] on form "What is the size of your catalog? Required How many works are you expecting to …" at bounding box center [461, 199] width 654 height 188
click at [294, 141] on icon at bounding box center [292, 141] width 12 height 12
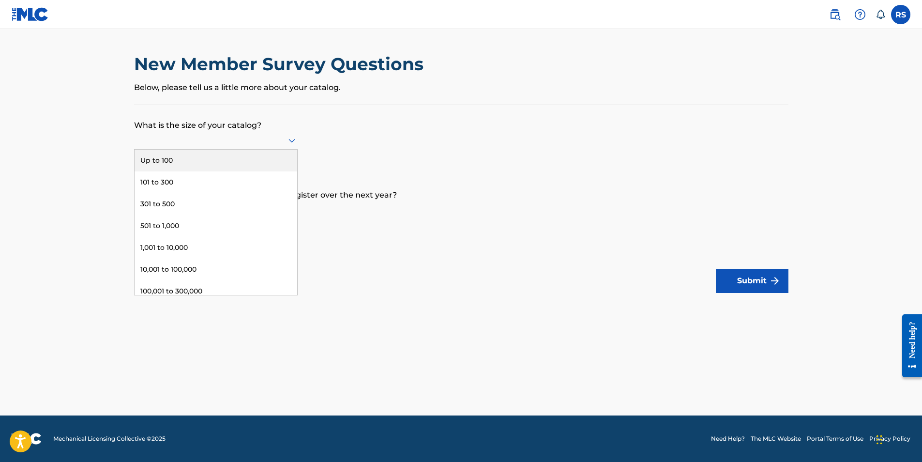
click at [203, 163] on div "Up to 100" at bounding box center [216, 161] width 163 height 22
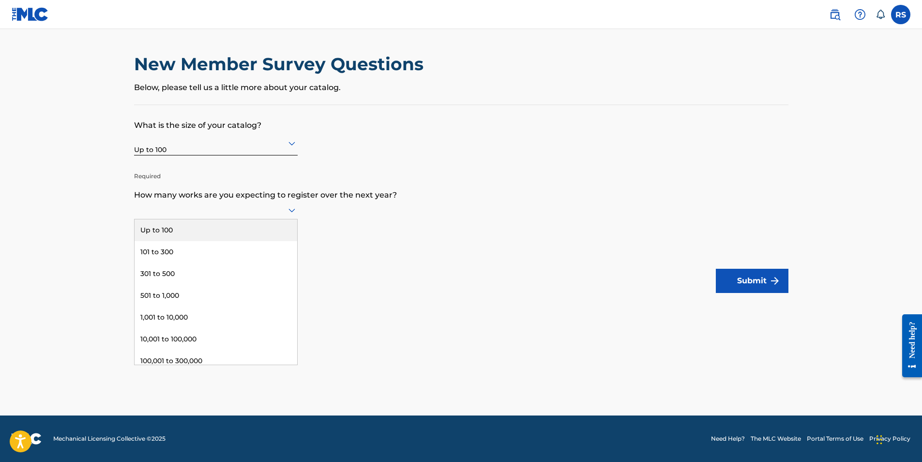
click at [289, 211] on icon at bounding box center [292, 210] width 12 height 12
click at [277, 224] on div "Up to 100" at bounding box center [216, 230] width 163 height 22
click at [738, 285] on button "Submit" at bounding box center [752, 281] width 73 height 24
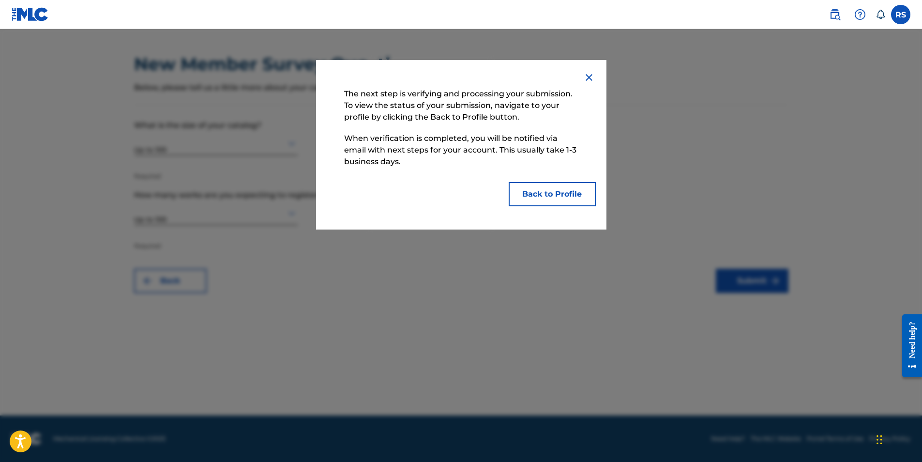
click at [588, 79] on img at bounding box center [589, 78] width 12 height 12
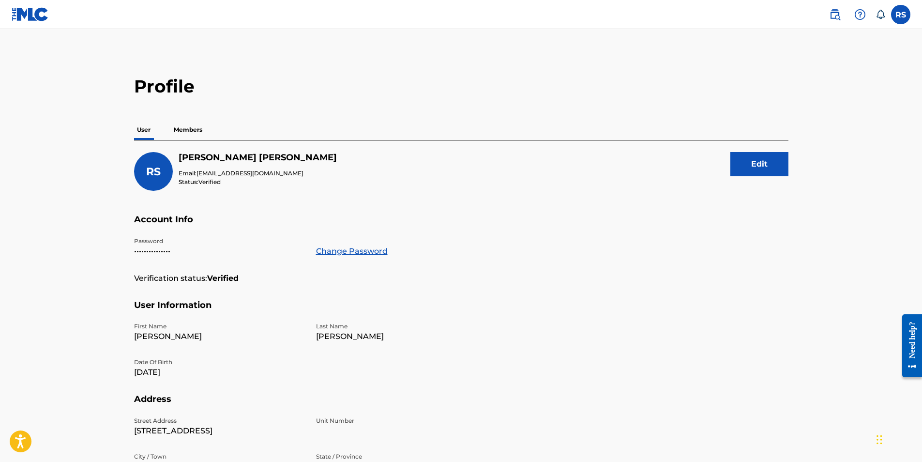
click at [197, 128] on p "Members" at bounding box center [188, 130] width 34 height 20
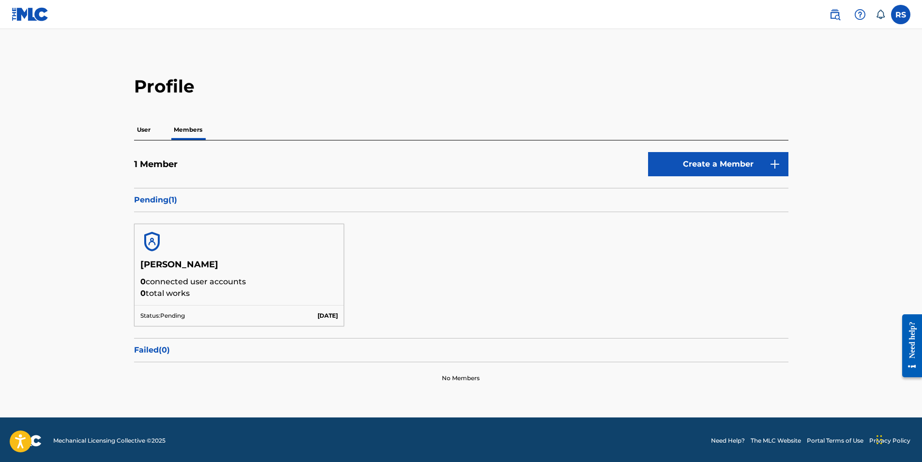
click at [715, 168] on link "Create a Member" at bounding box center [718, 164] width 140 height 24
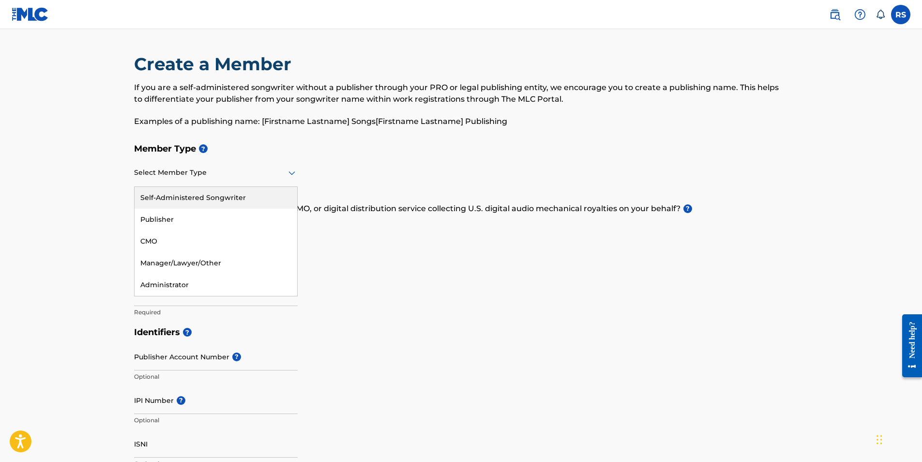
click at [291, 171] on icon at bounding box center [292, 173] width 12 height 12
click at [250, 217] on div "Publisher" at bounding box center [216, 220] width 163 height 22
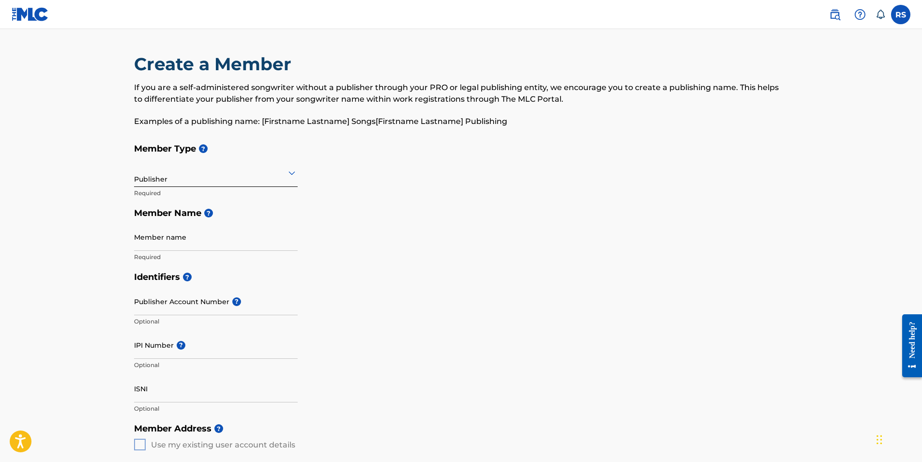
click at [235, 241] on input "Member name" at bounding box center [216, 237] width 164 height 28
type input "RAYVASQUEZ J SHULER"
type input "133 Change Lane"
type input "Orangeburg"
type input "United States"
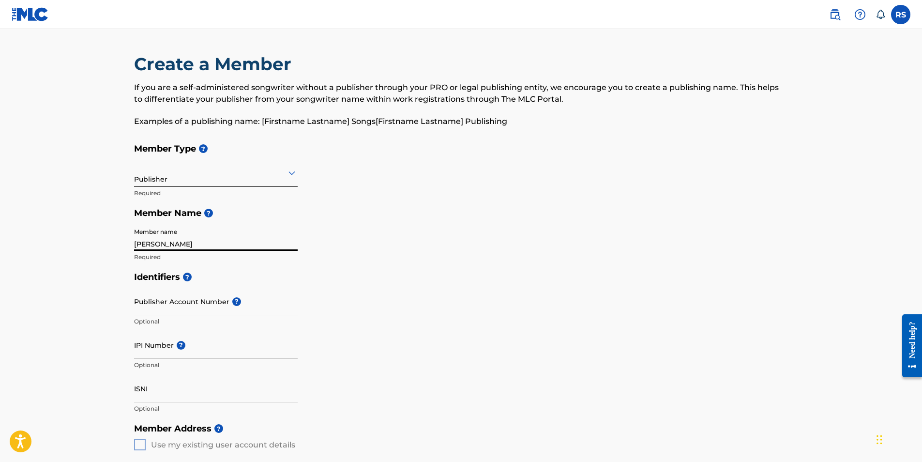
type input "South Carolina"
type input "29115"
type input "1"
type input "803"
type input "5359438"
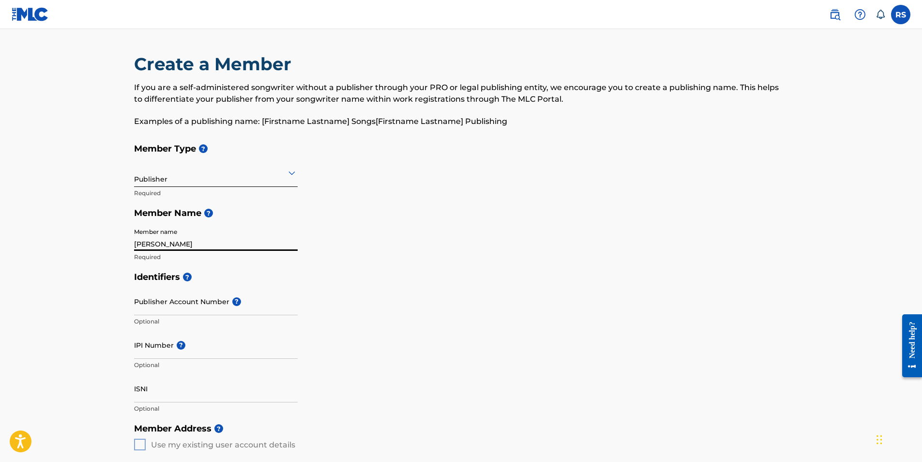
type input "r.shuler86@gmail.com"
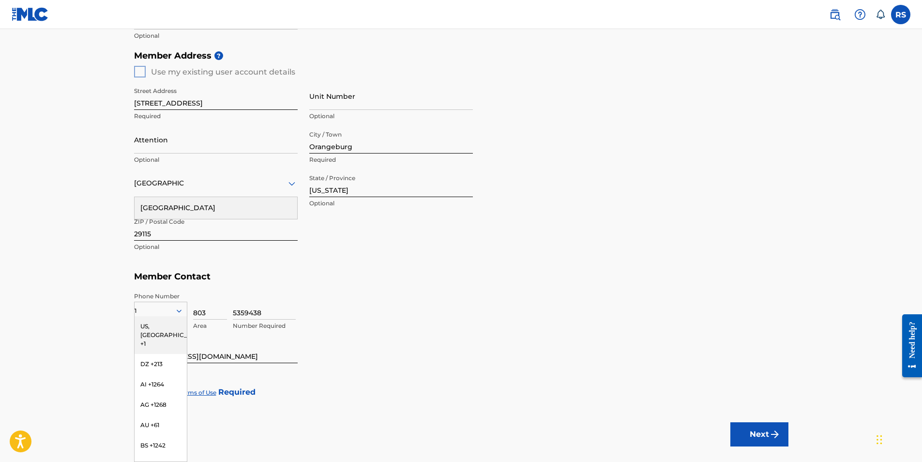
click at [385, 268] on h5 "Member Contact" at bounding box center [461, 276] width 654 height 21
click at [148, 327] on div "US, CA +1" at bounding box center [161, 335] width 52 height 38
click at [140, 390] on div at bounding box center [140, 392] width 12 height 12
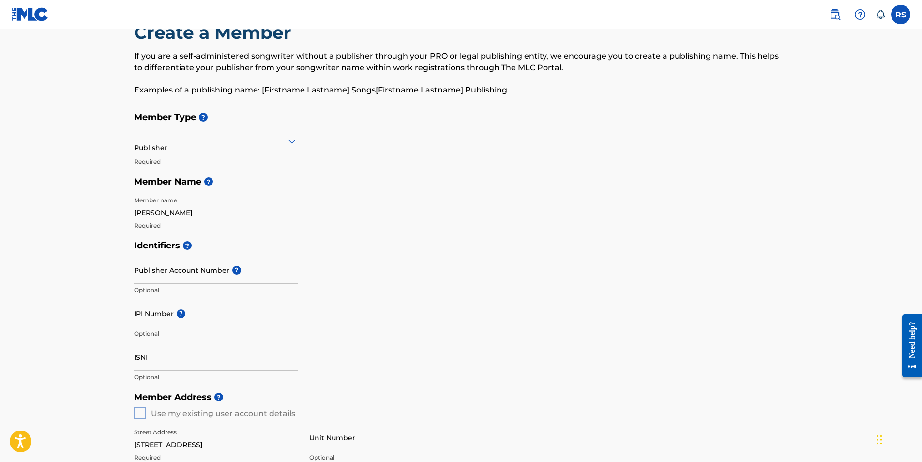
scroll to position [48, 0]
